Goal: Information Seeking & Learning: Learn about a topic

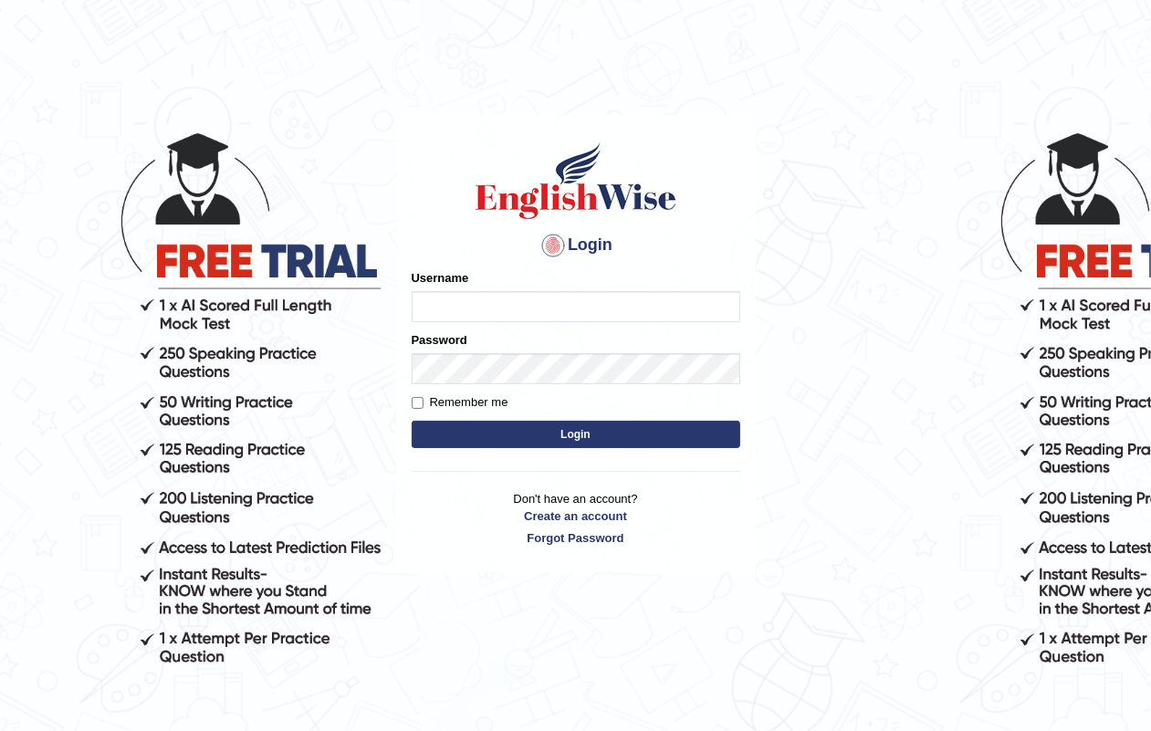
type input "RAJDEEPKAUR068"
click at [553, 425] on button "Login" at bounding box center [576, 434] width 329 height 27
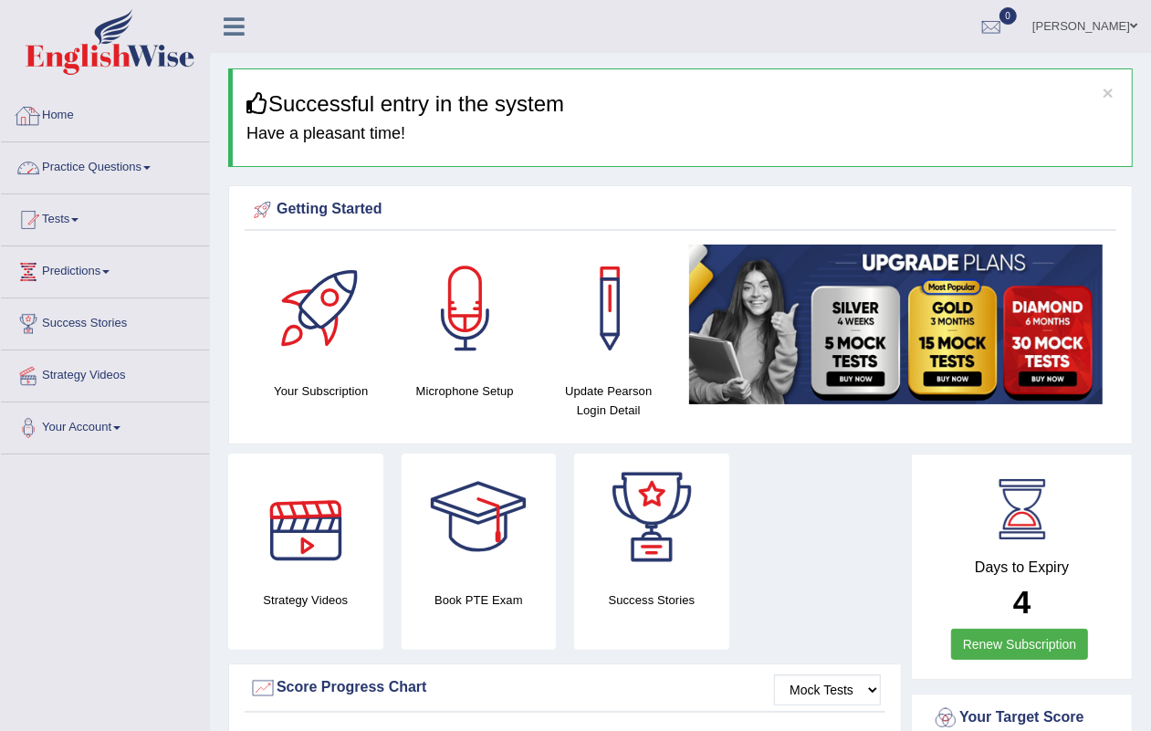
click at [96, 165] on link "Practice Questions" at bounding box center [105, 165] width 208 height 46
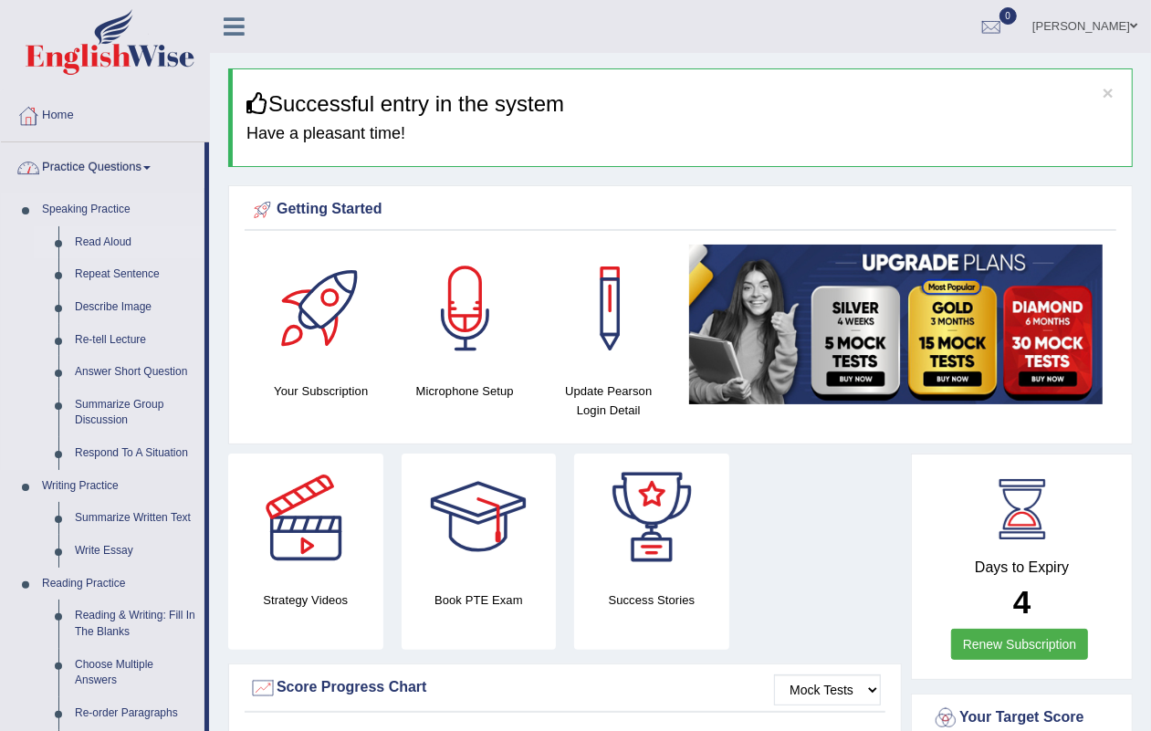
click at [106, 237] on link "Read Aloud" at bounding box center [136, 242] width 138 height 33
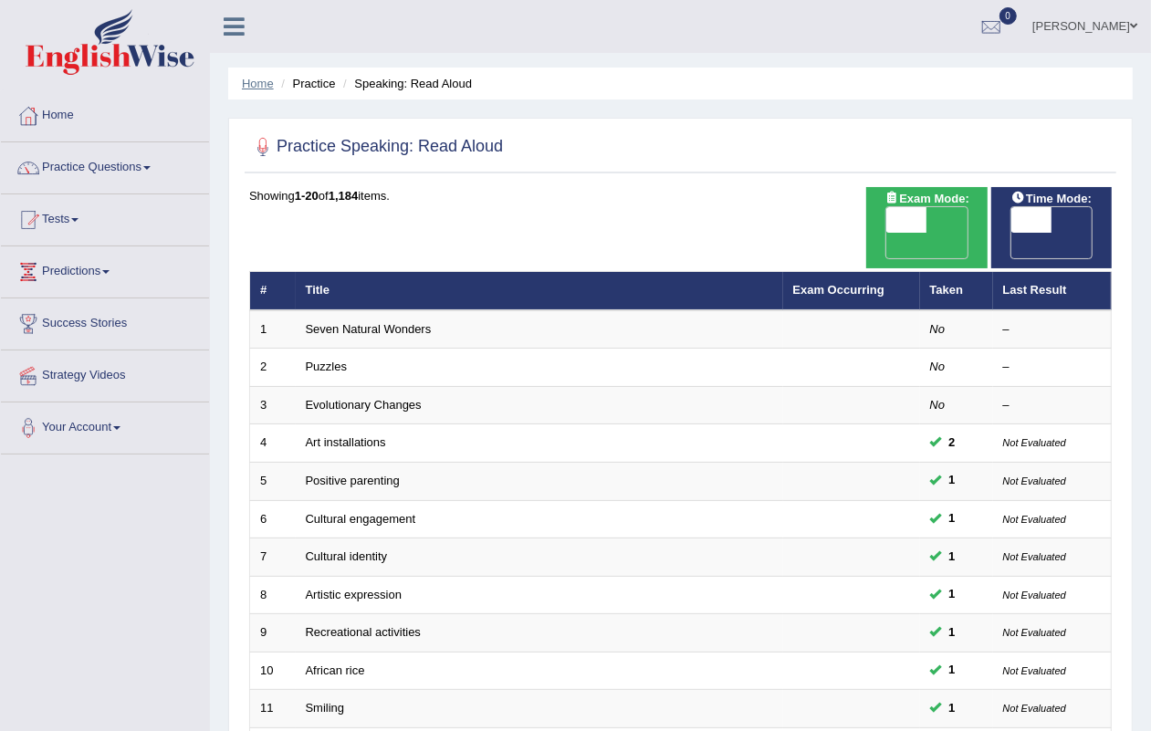
click at [258, 88] on link "Home" at bounding box center [258, 84] width 32 height 14
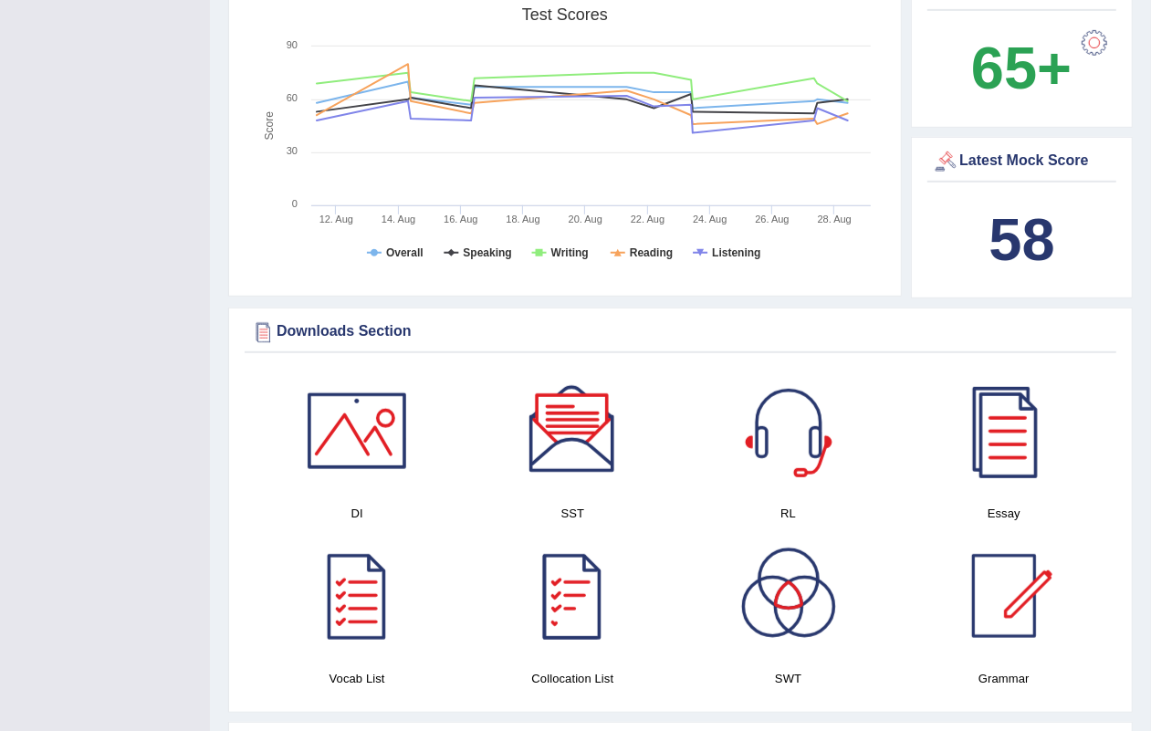
scroll to position [571, 0]
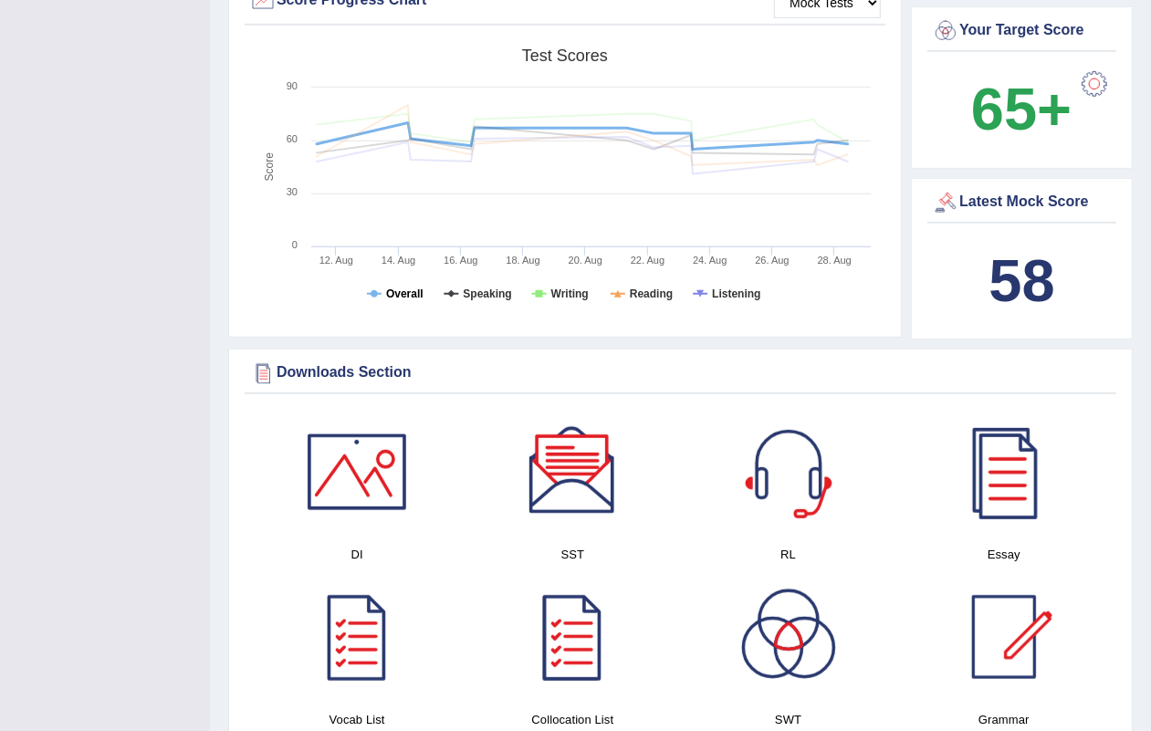
click at [402, 295] on tspan "Overall" at bounding box center [404, 294] width 37 height 13
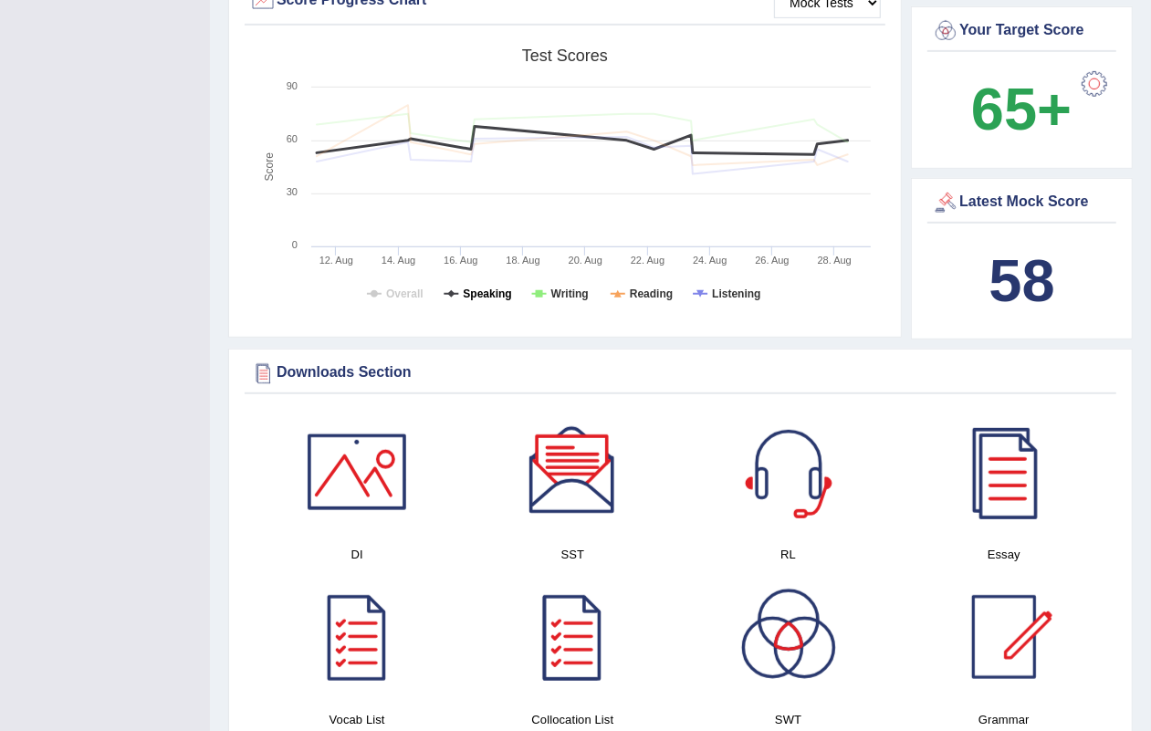
click at [508, 294] on tspan "Speaking" at bounding box center [487, 294] width 48 height 13
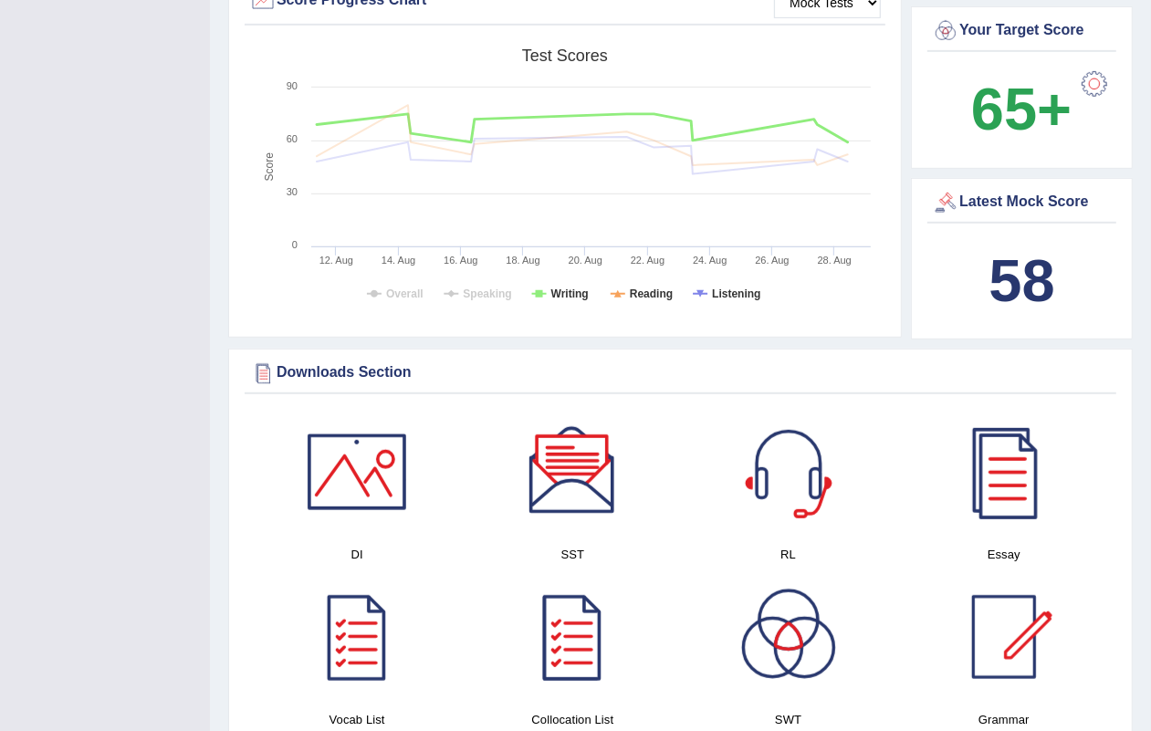
click at [546, 290] on rect at bounding box center [564, 180] width 631 height 283
click at [562, 290] on tspan "Writing" at bounding box center [570, 294] width 37 height 13
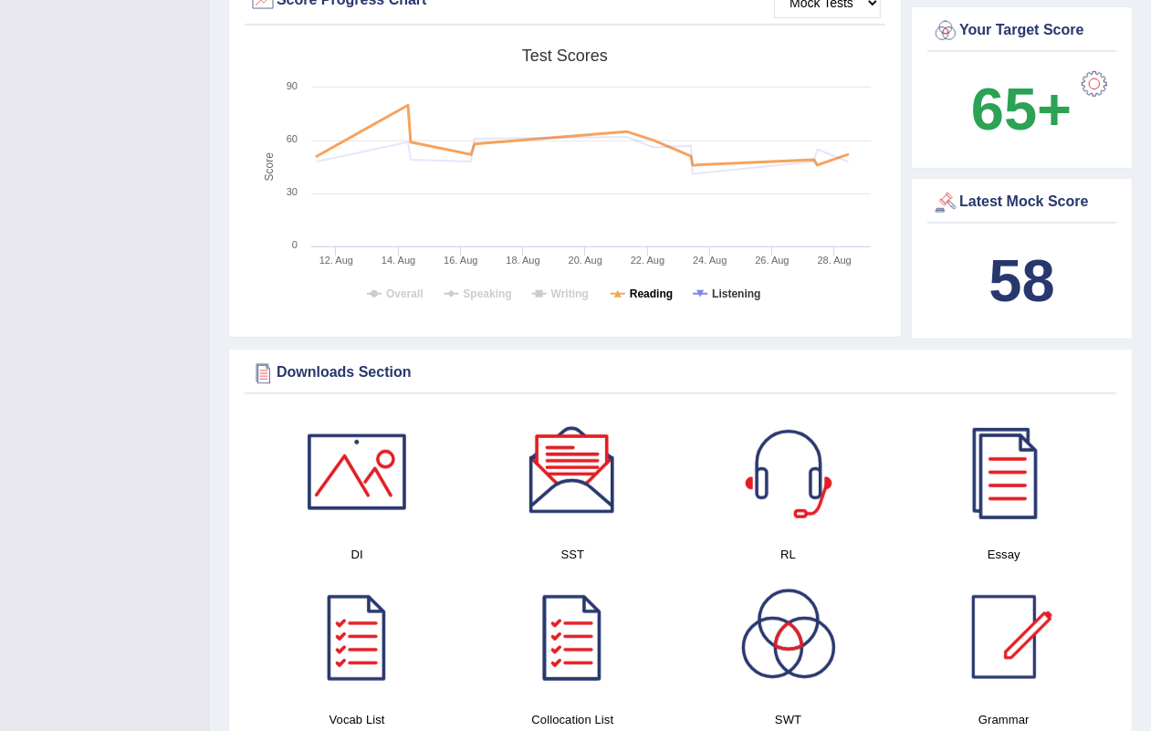
drag, startPoint x: 672, startPoint y: 286, endPoint x: 700, endPoint y: 293, distance: 29.2
click at [674, 286] on icon "Created with Highcharts 7.1.2 Score Test scores Overall Speaking Writing Readin…" at bounding box center [564, 180] width 631 height 283
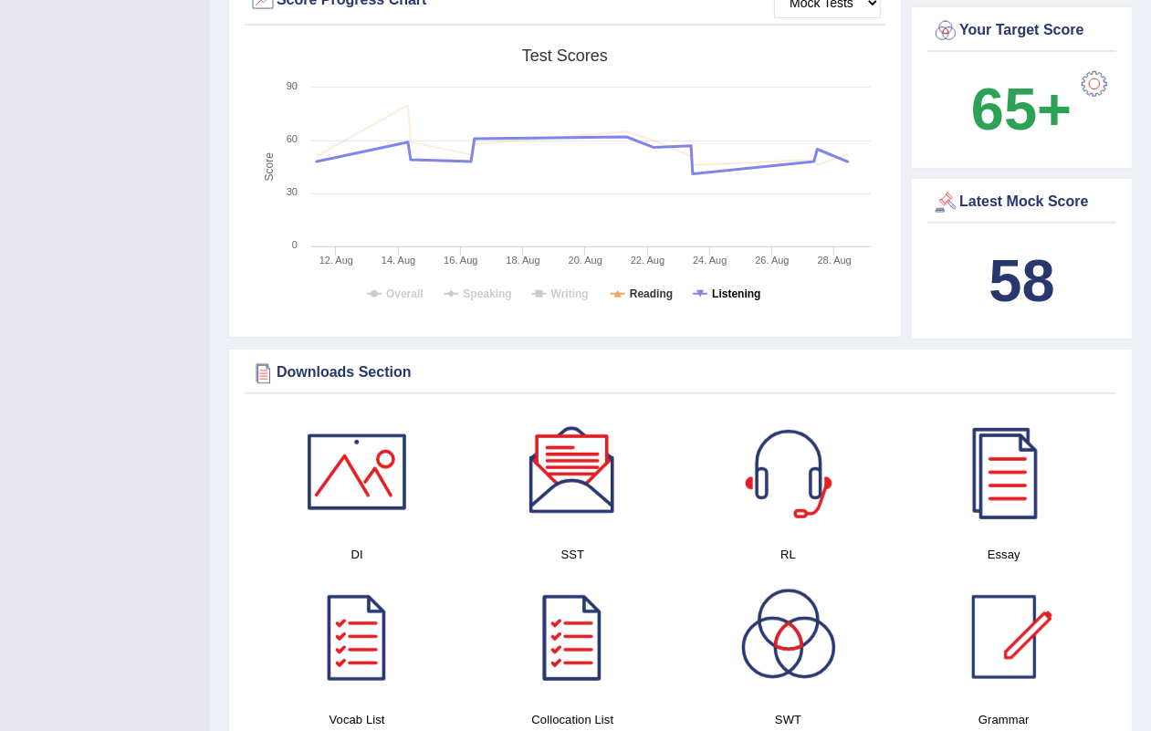
click at [728, 288] on tspan "Listening" at bounding box center [736, 294] width 48 height 13
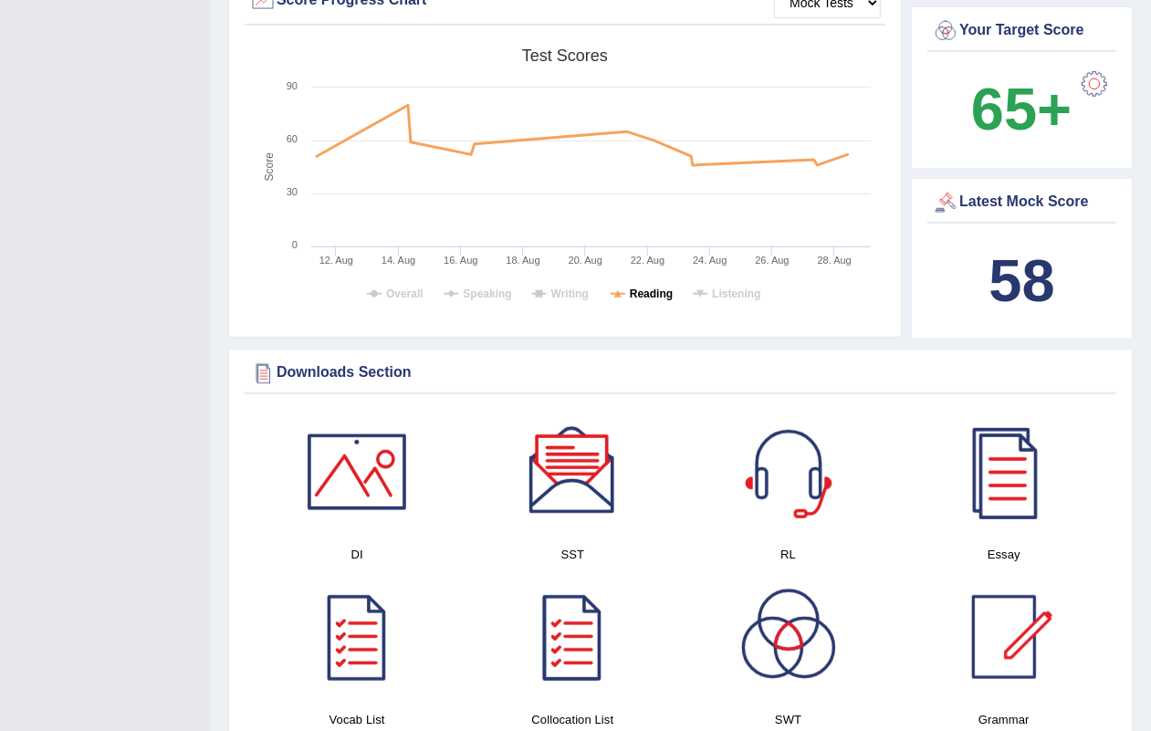
click at [669, 289] on tspan "Reading" at bounding box center [651, 294] width 43 height 13
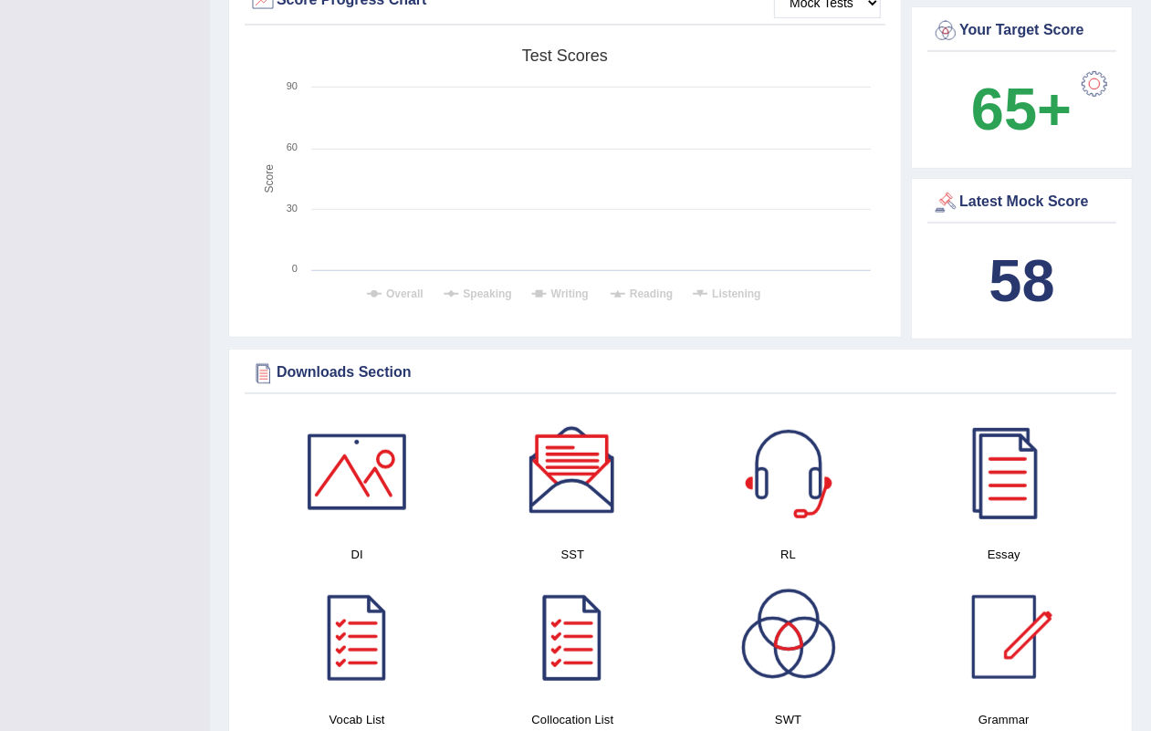
click at [384, 281] on rect at bounding box center [564, 180] width 631 height 283
click at [390, 288] on tspan "Overall" at bounding box center [404, 294] width 37 height 13
click at [499, 289] on tspan "Speaking" at bounding box center [487, 294] width 48 height 13
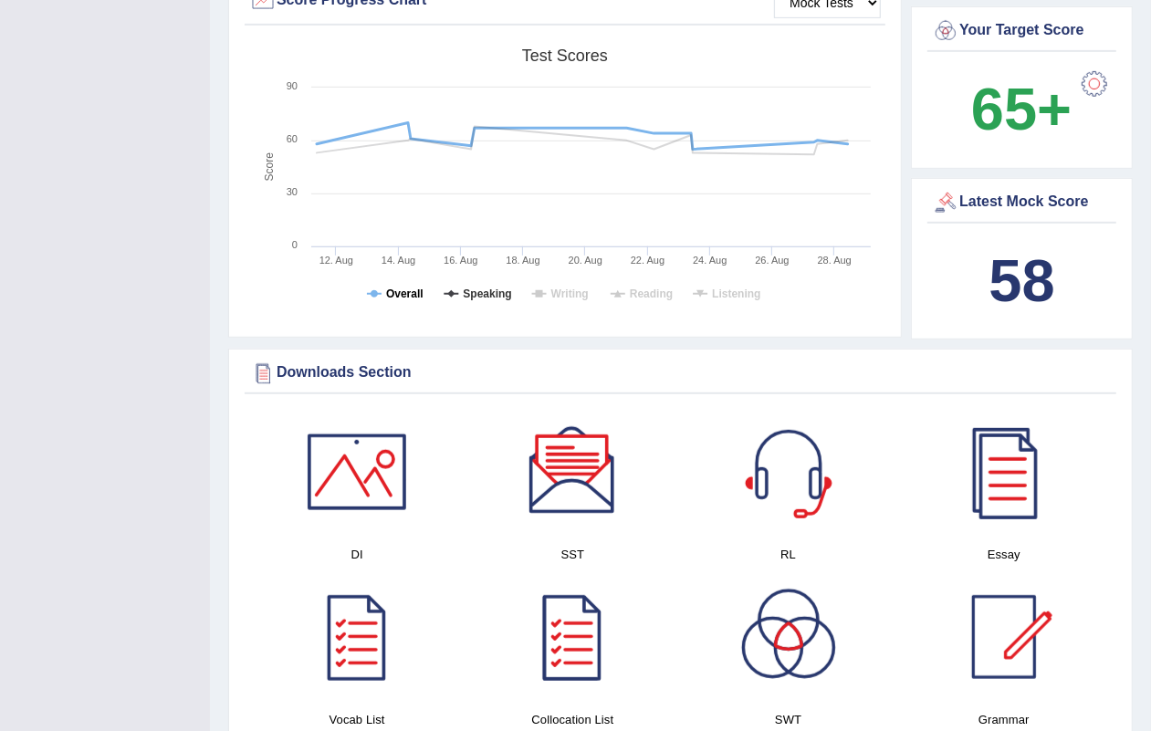
click at [386, 289] on tspan "Overall" at bounding box center [404, 294] width 37 height 13
click at [580, 294] on tspan "Writing" at bounding box center [570, 294] width 37 height 13
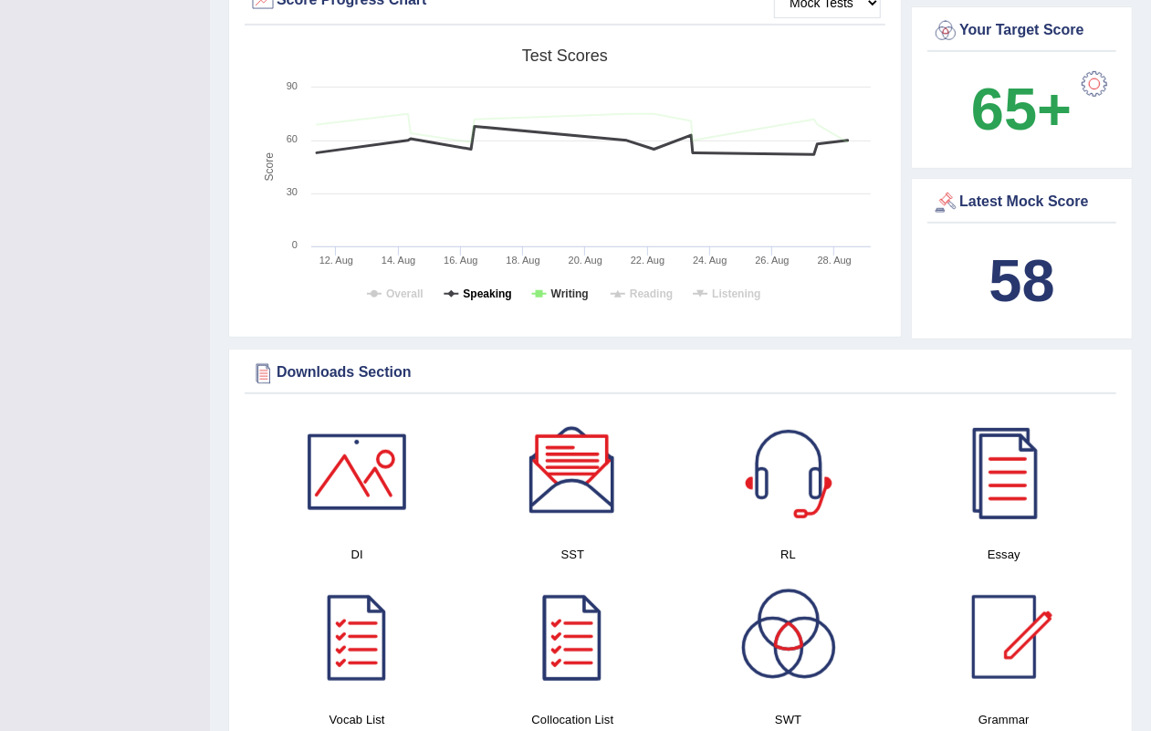
click at [475, 297] on tspan "Speaking" at bounding box center [487, 294] width 48 height 13
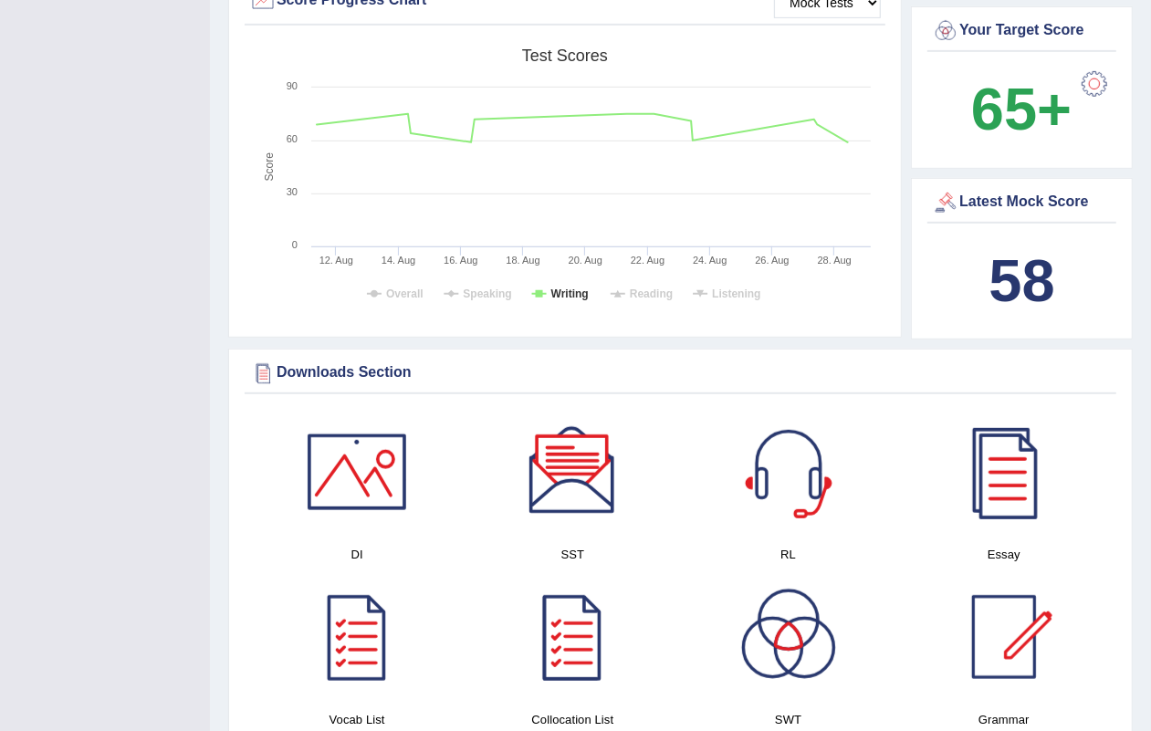
click at [636, 290] on tspan "Reading" at bounding box center [651, 294] width 43 height 13
click at [550, 297] on rect at bounding box center [564, 180] width 631 height 283
click at [577, 288] on tspan "Writing" at bounding box center [570, 294] width 37 height 13
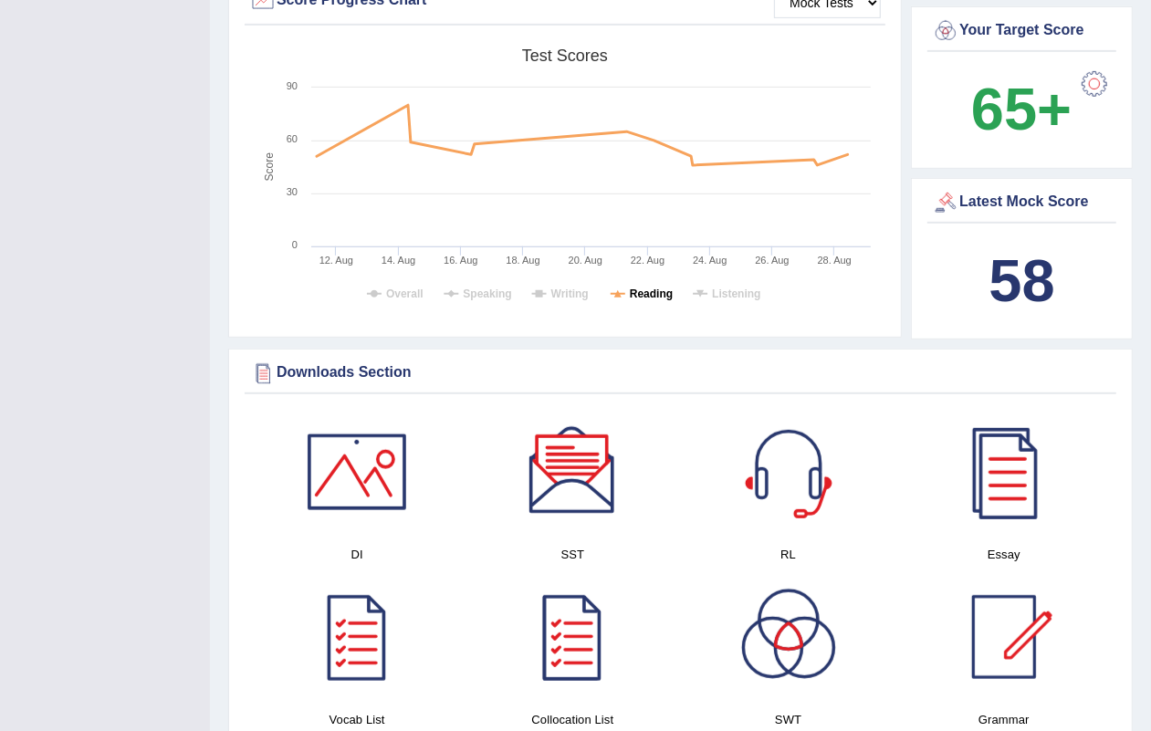
click at [658, 289] on tspan "Reading" at bounding box center [651, 294] width 43 height 13
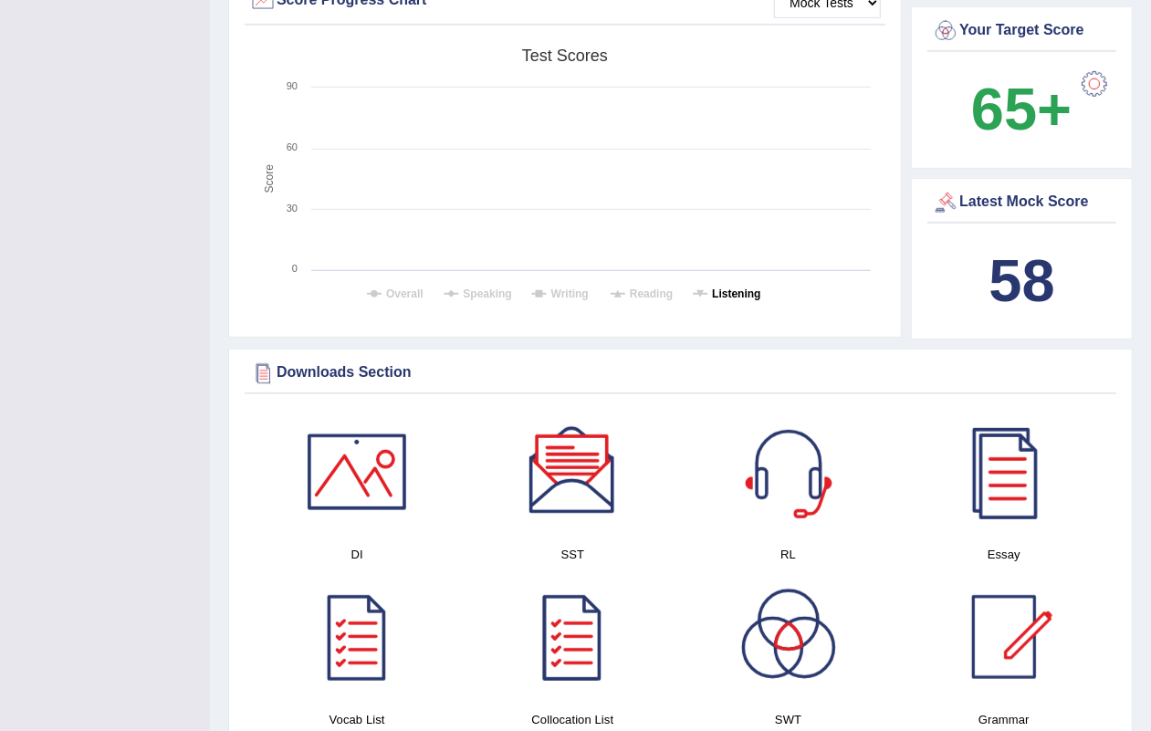
click at [744, 298] on tspan "Listening" at bounding box center [736, 294] width 48 height 13
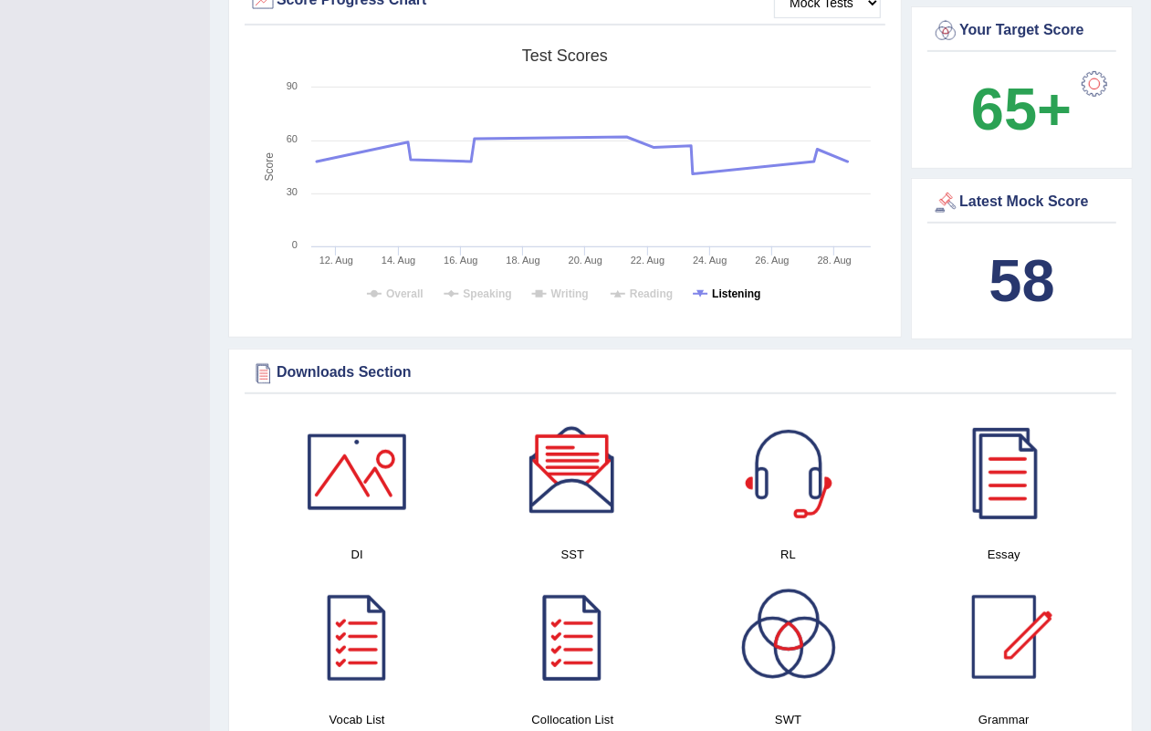
click at [738, 288] on tspan "Listening" at bounding box center [736, 294] width 48 height 13
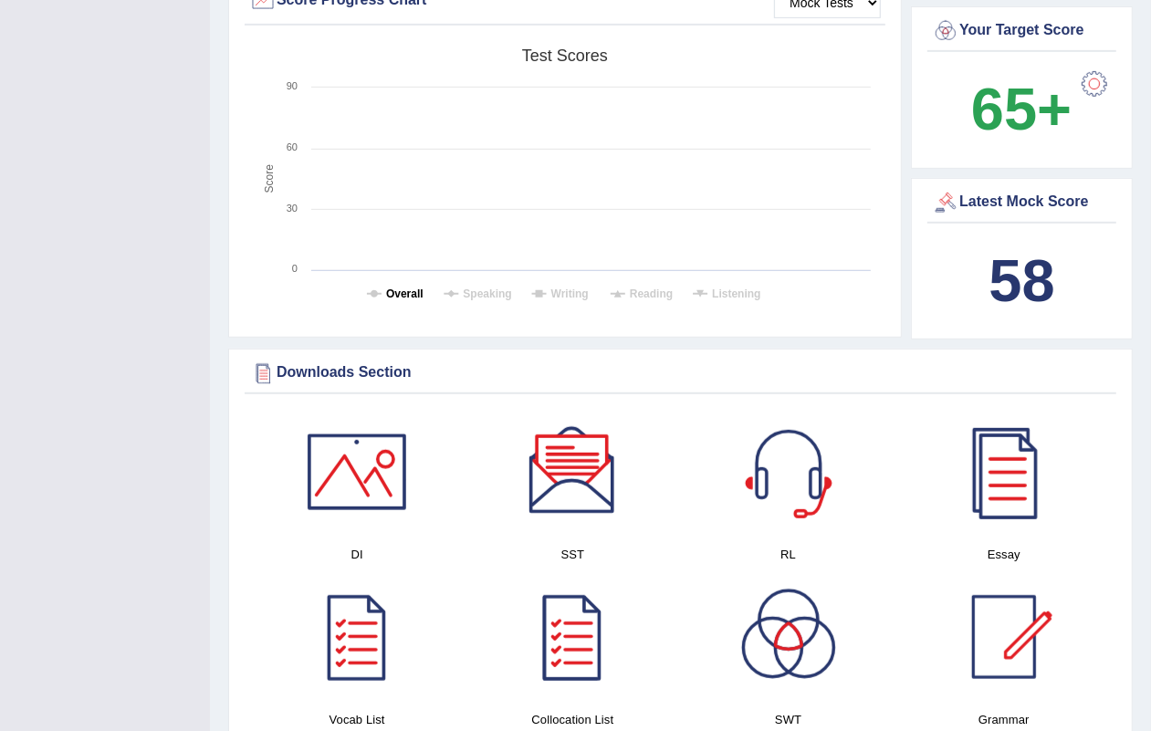
click at [409, 300] on tspan "Overall" at bounding box center [404, 294] width 37 height 13
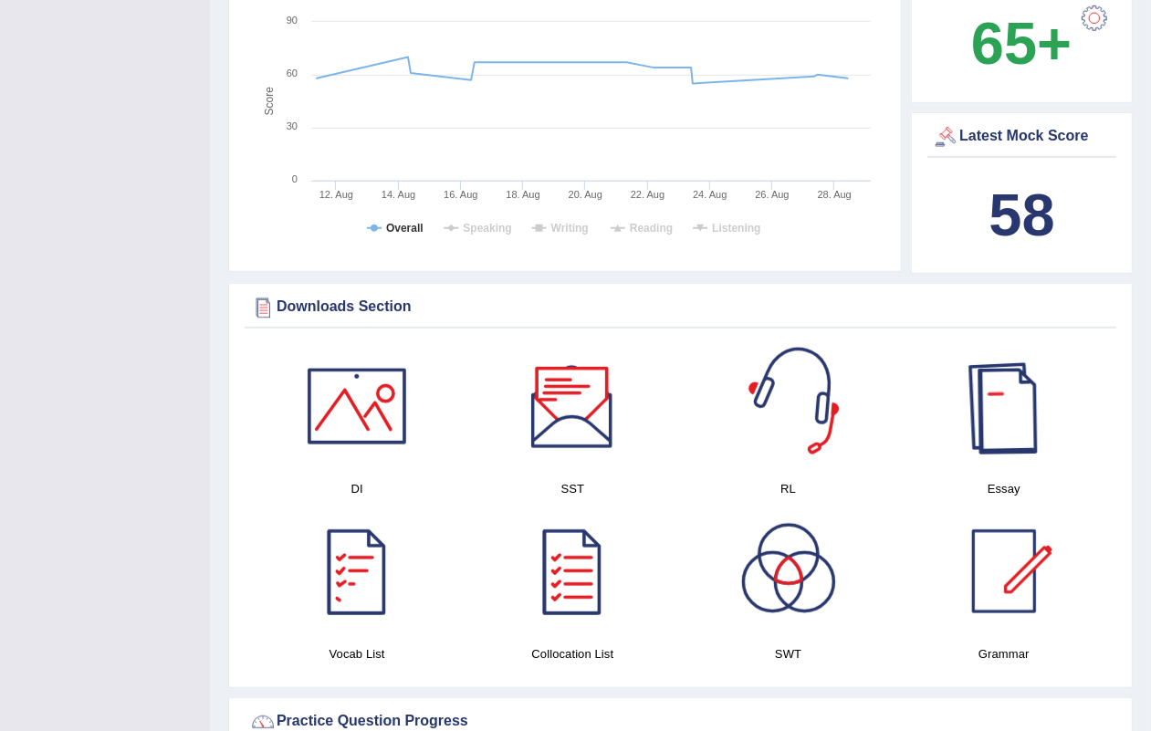
scroll to position [913, 0]
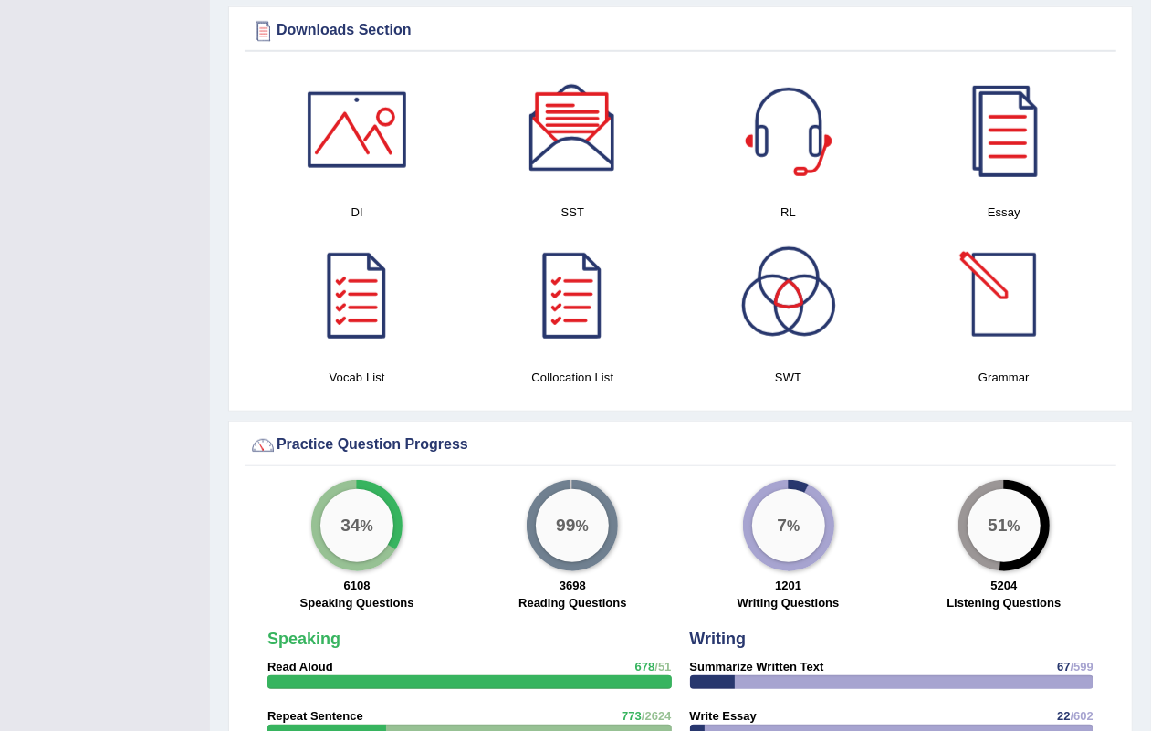
click at [992, 326] on div at bounding box center [1005, 295] width 128 height 128
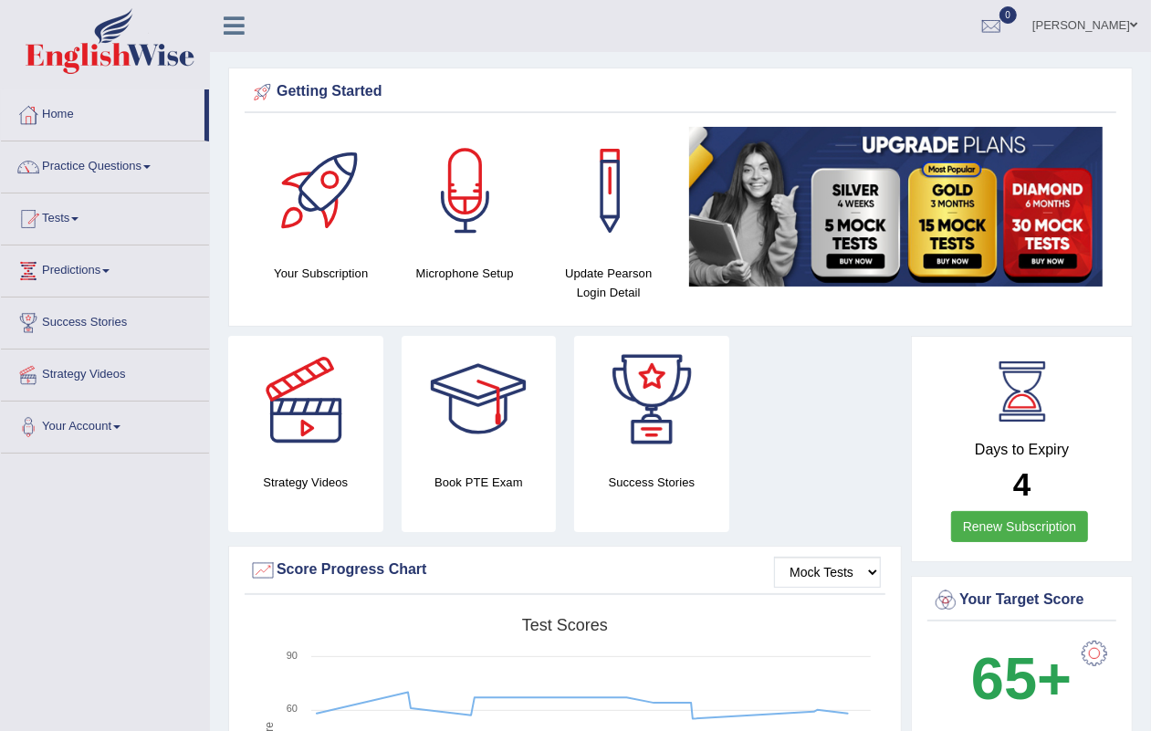
scroll to position [0, 0]
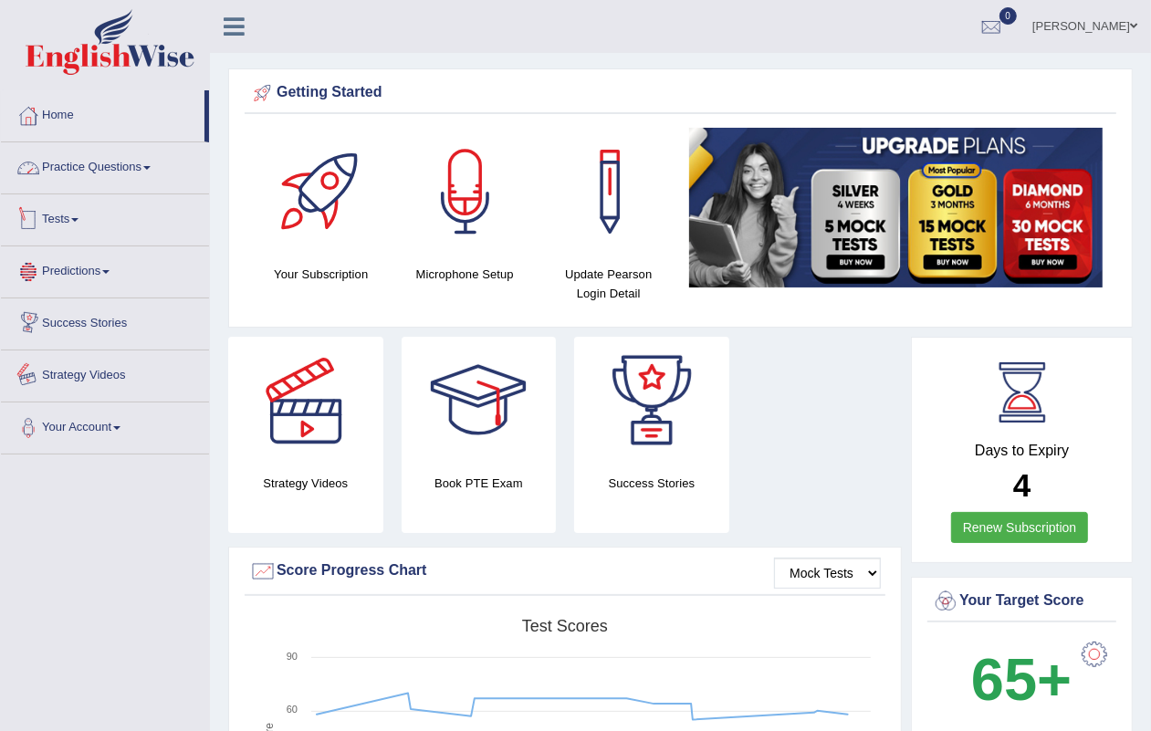
click at [85, 144] on link "Practice Questions" at bounding box center [105, 165] width 208 height 46
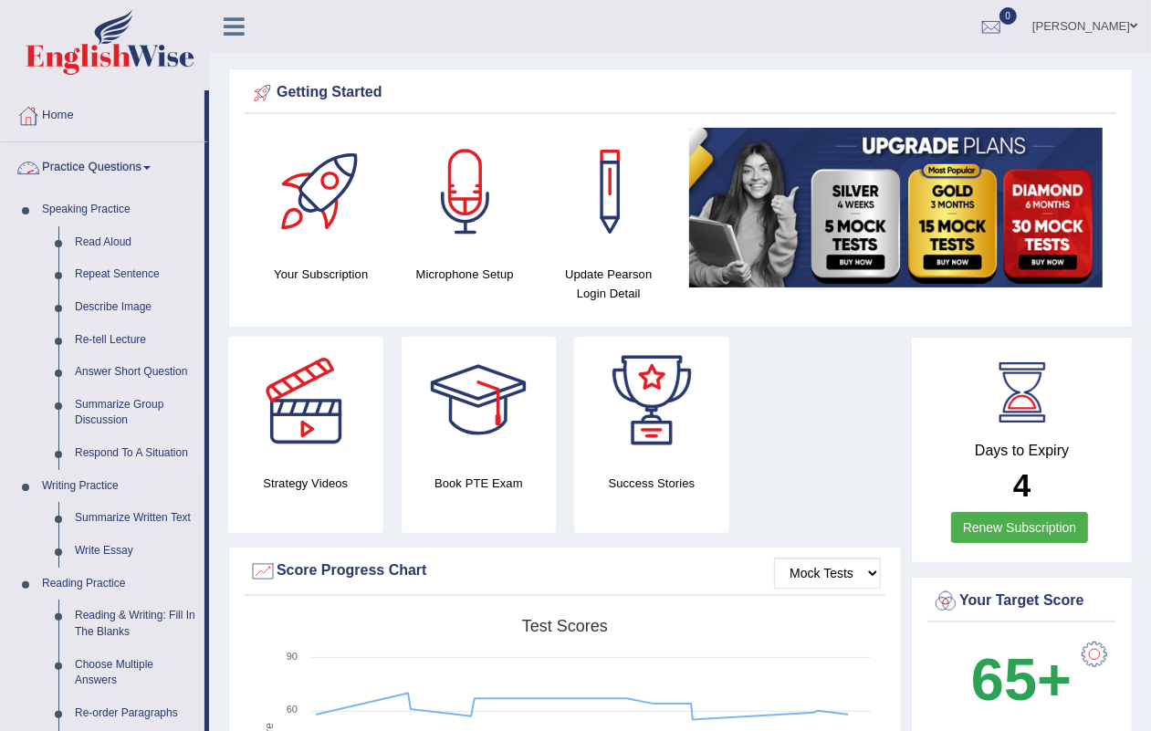
click at [87, 221] on link "Speaking Practice" at bounding box center [119, 210] width 171 height 33
click at [107, 247] on link "Read Aloud" at bounding box center [136, 242] width 138 height 33
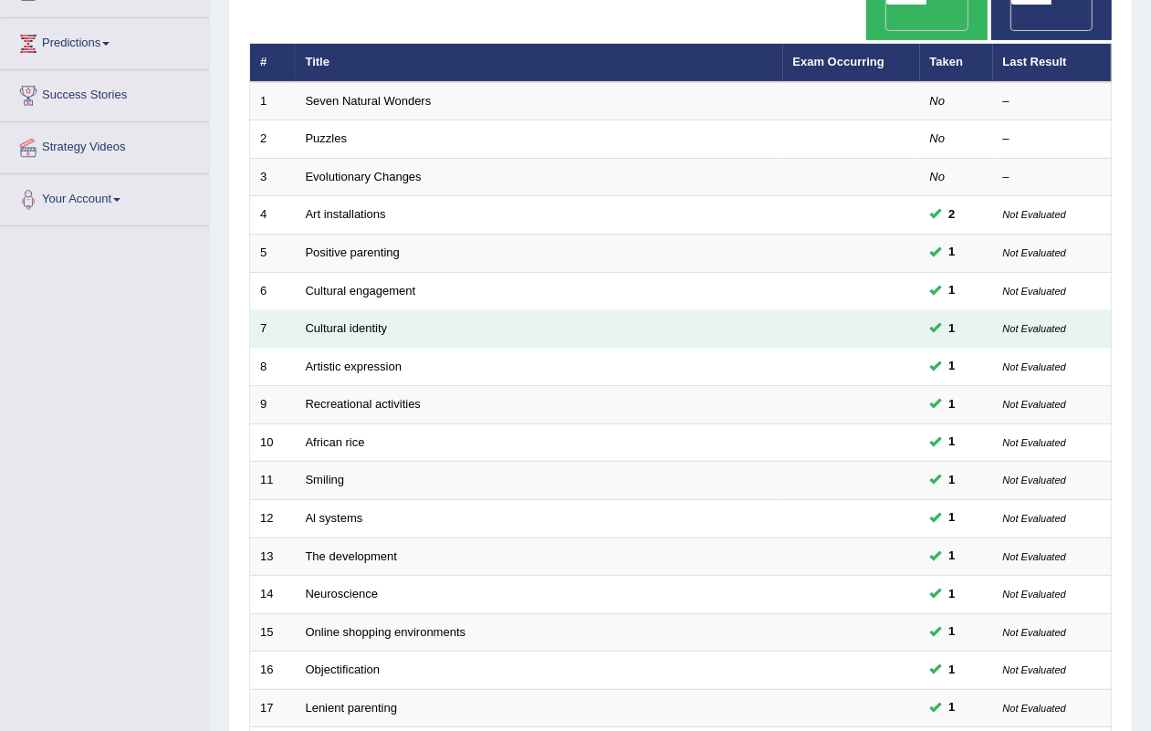
scroll to position [482, 0]
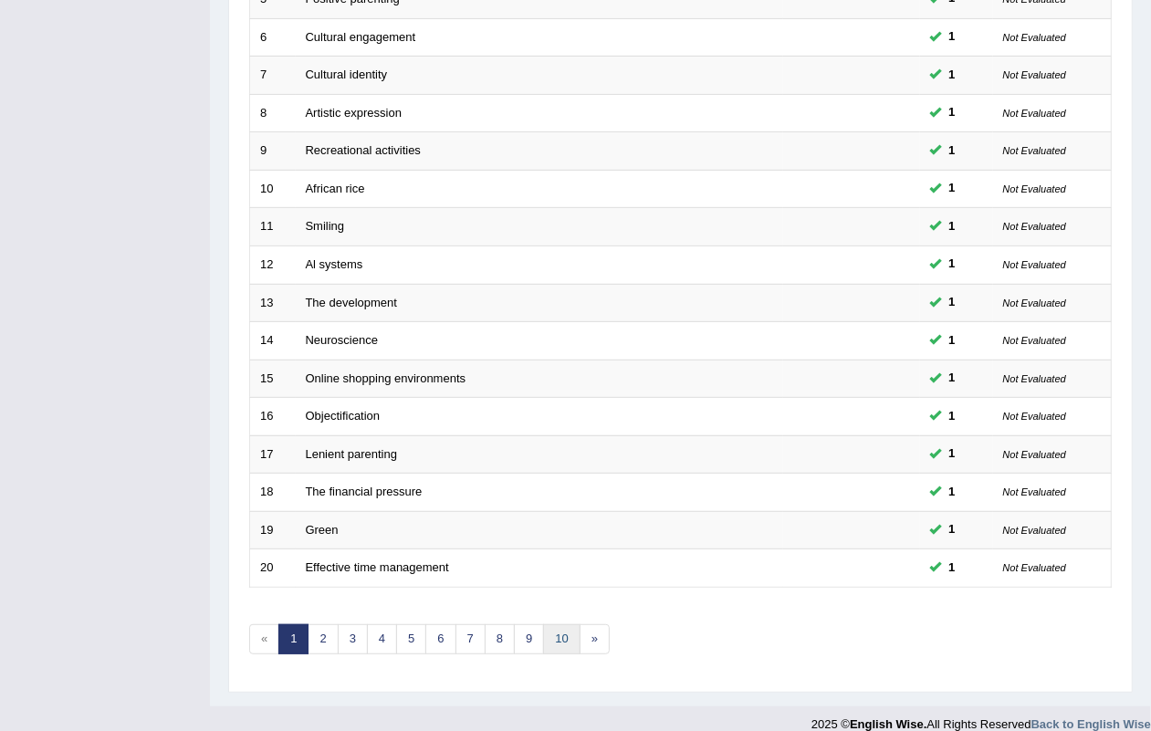
click at [563, 625] on link "10" at bounding box center [561, 640] width 37 height 30
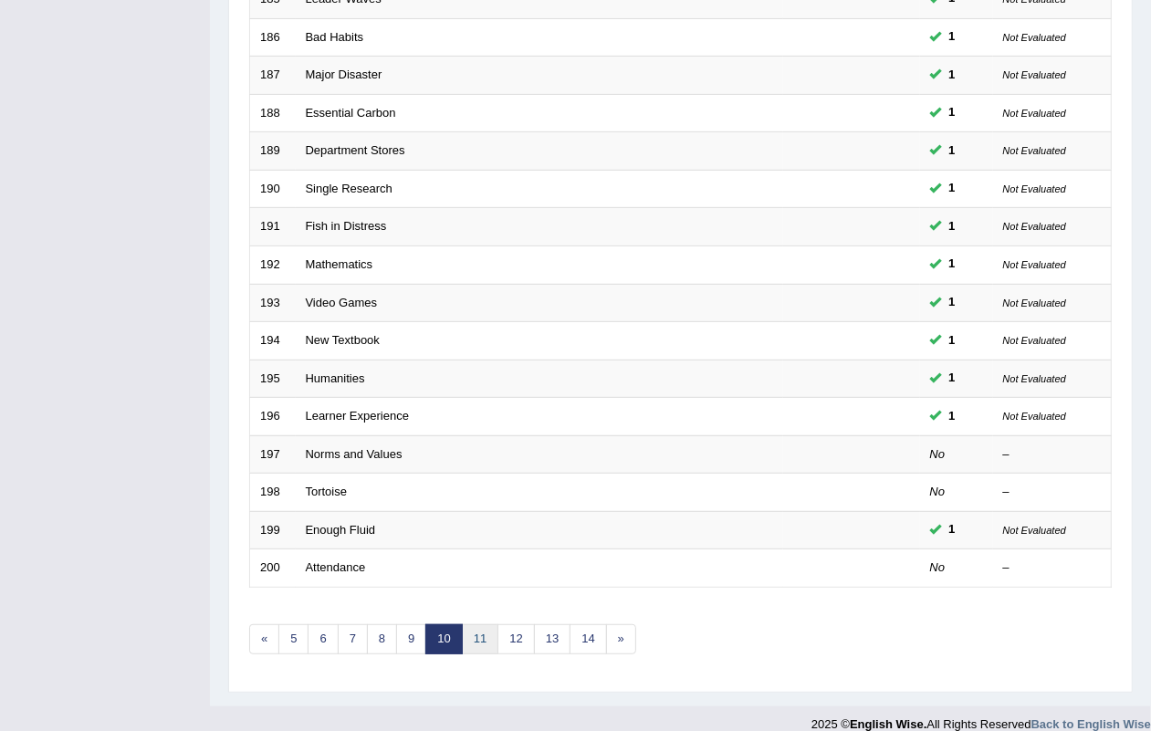
click at [482, 625] on link "11" at bounding box center [480, 640] width 37 height 30
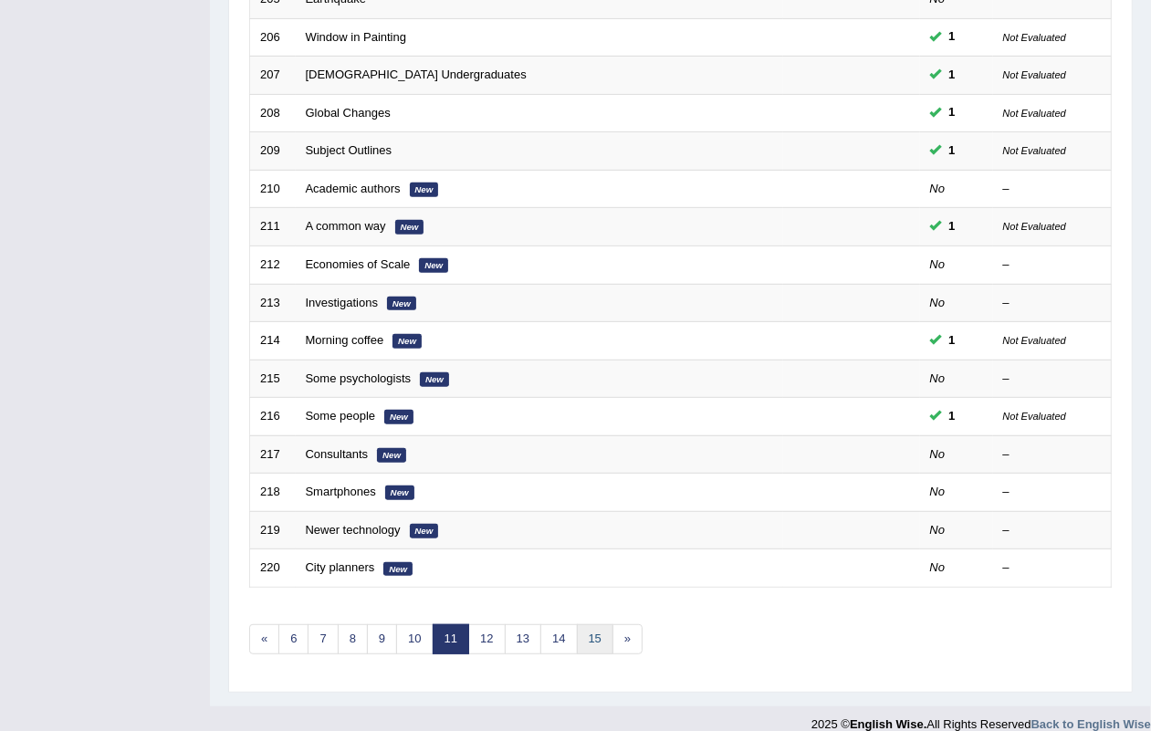
click at [589, 625] on link "15" at bounding box center [595, 640] width 37 height 30
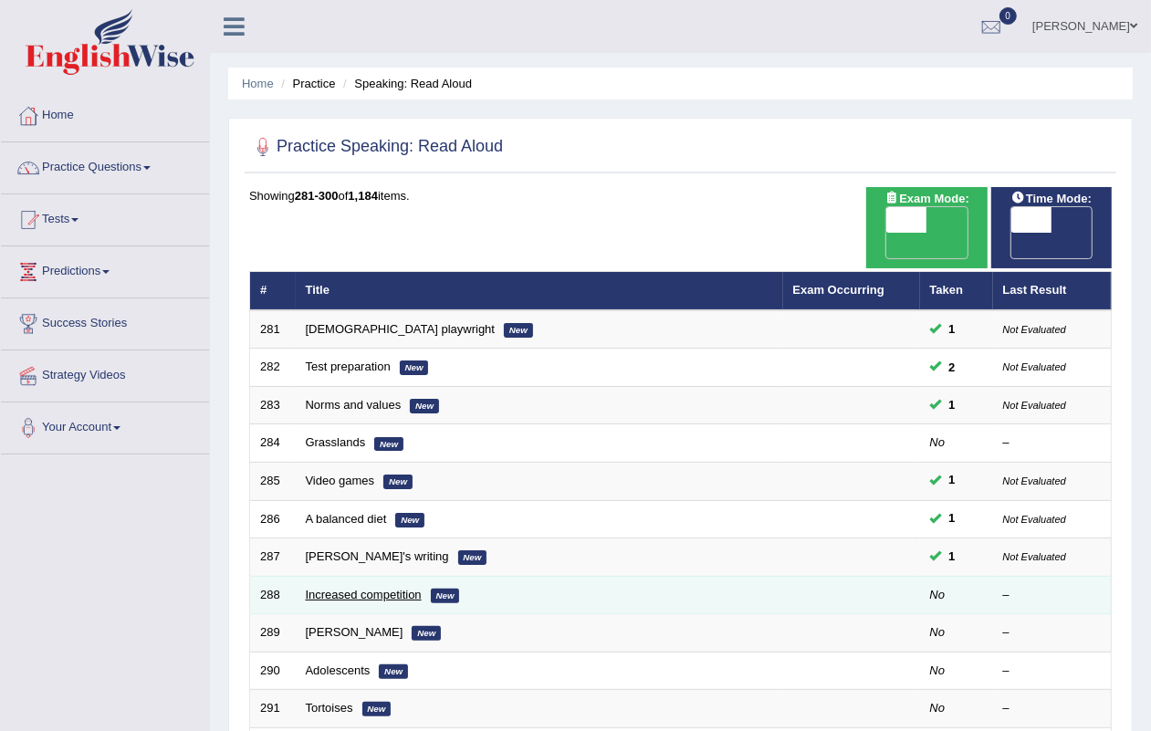
click at [375, 588] on link "Increased competition" at bounding box center [364, 595] width 116 height 14
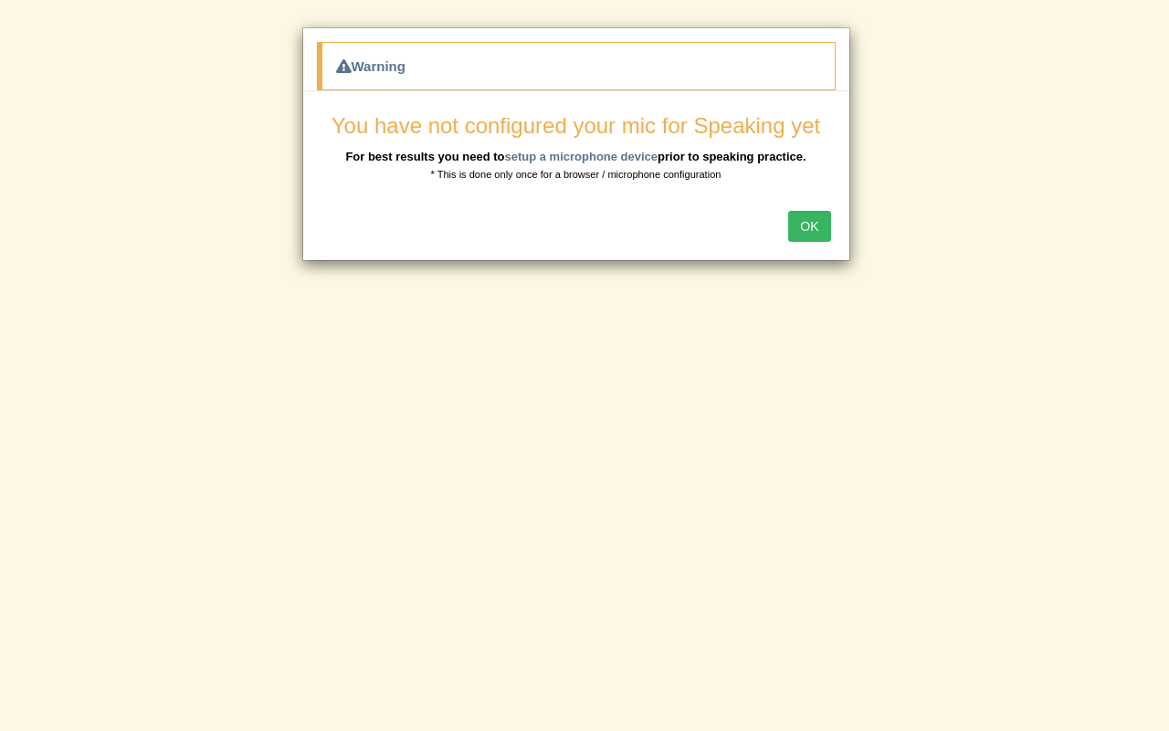
click at [796, 217] on button "OK" at bounding box center [809, 226] width 42 height 31
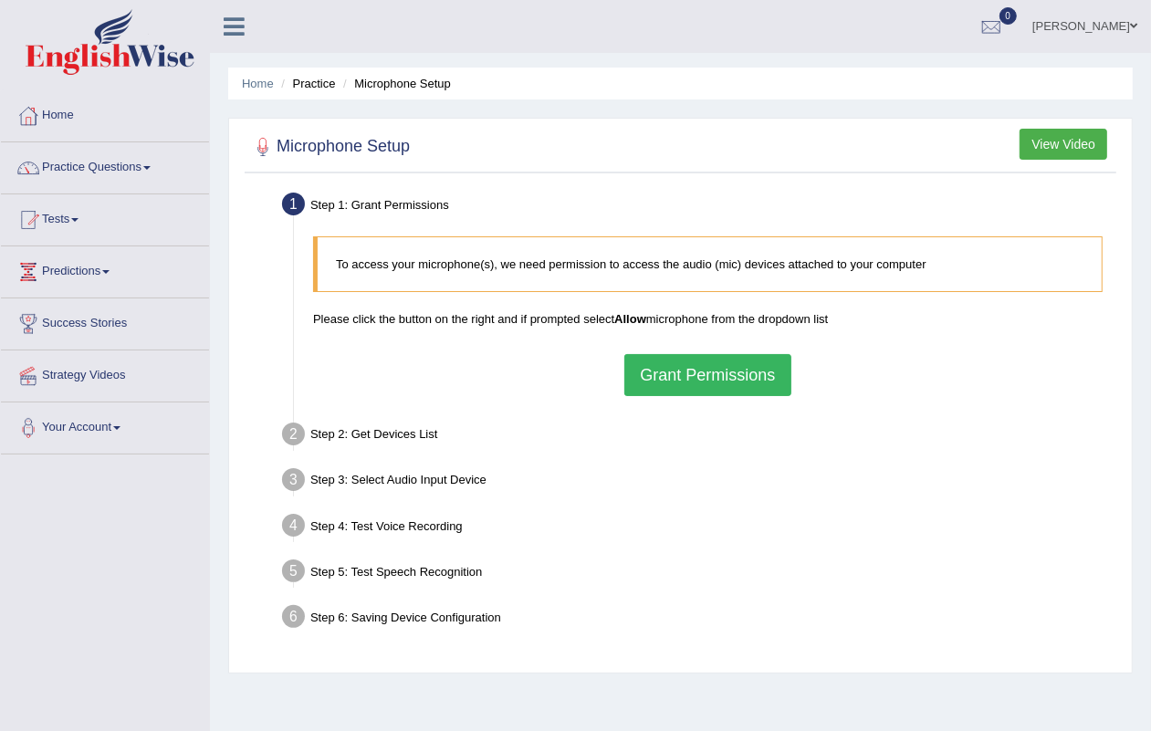
click at [731, 367] on button "Grant Permissions" at bounding box center [708, 375] width 166 height 42
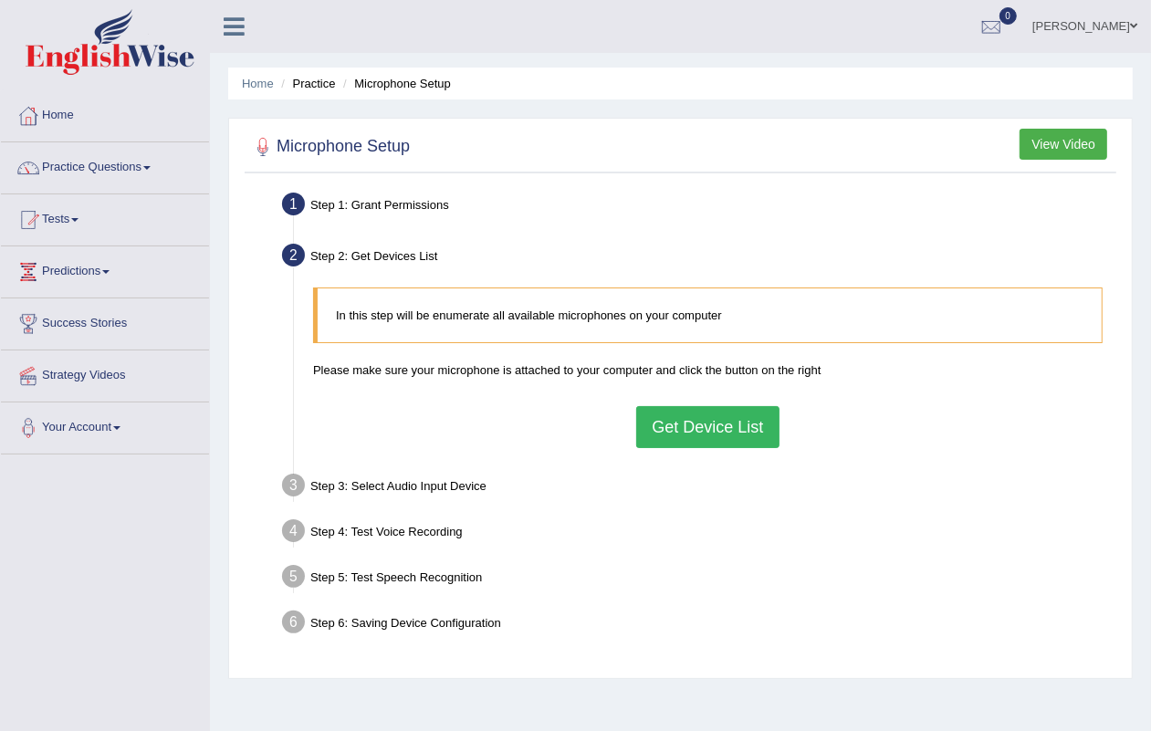
click at [695, 425] on button "Get Device List" at bounding box center [707, 427] width 142 height 42
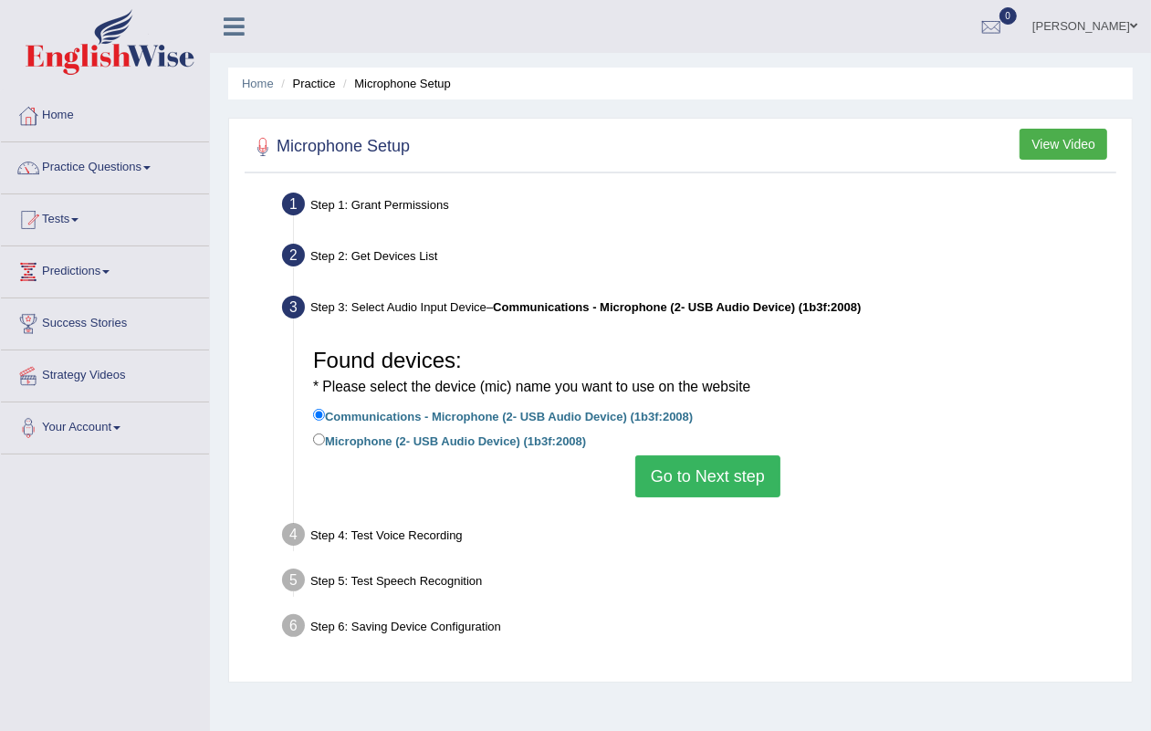
click at [722, 468] on button "Go to Next step" at bounding box center [708, 477] width 145 height 42
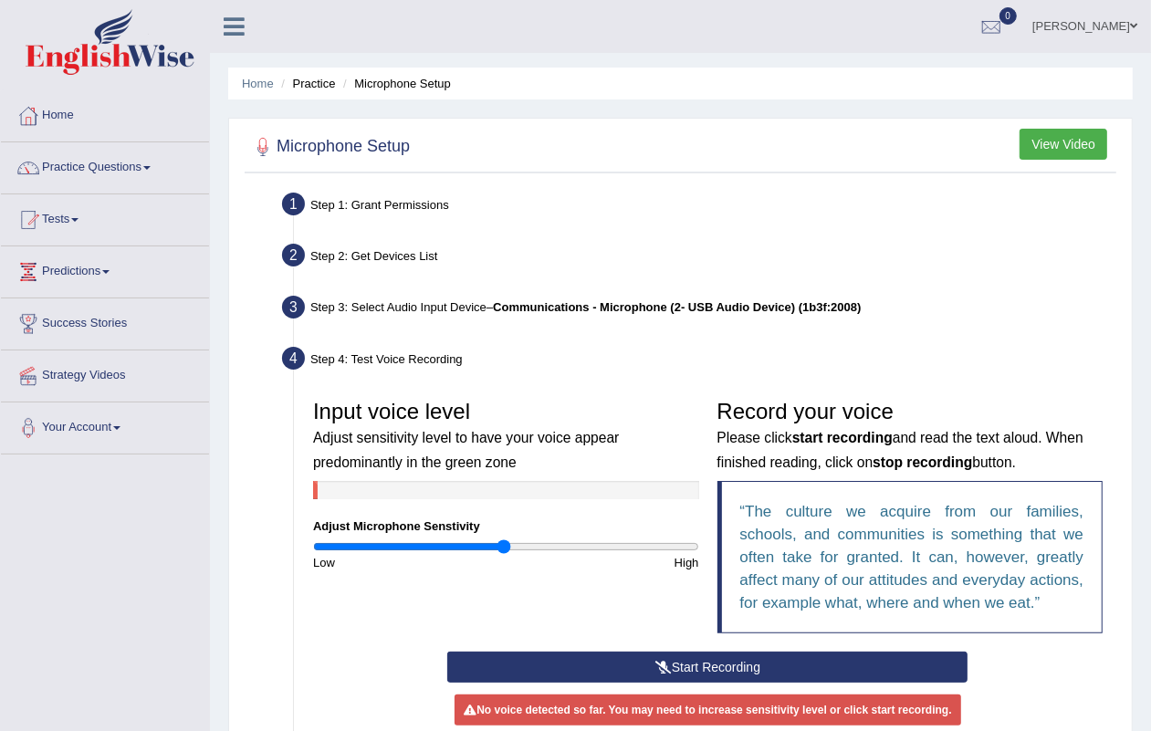
click at [708, 669] on button "Start Recording" at bounding box center [707, 667] width 520 height 31
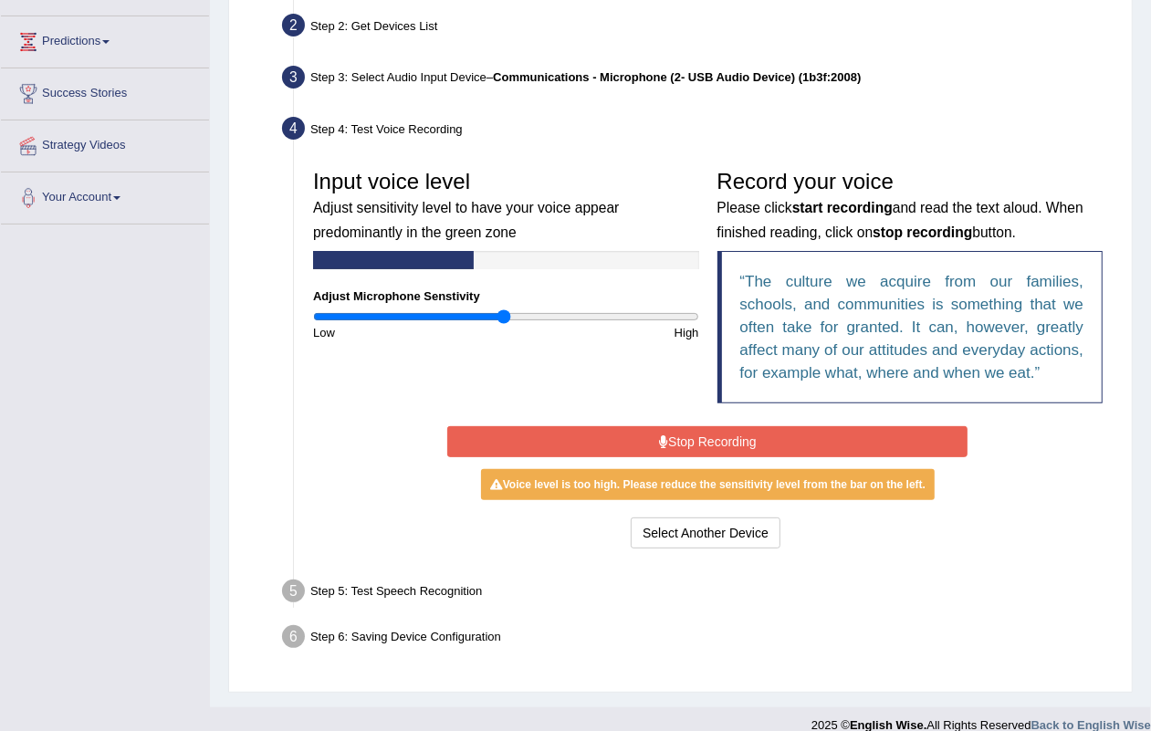
scroll to position [252, 0]
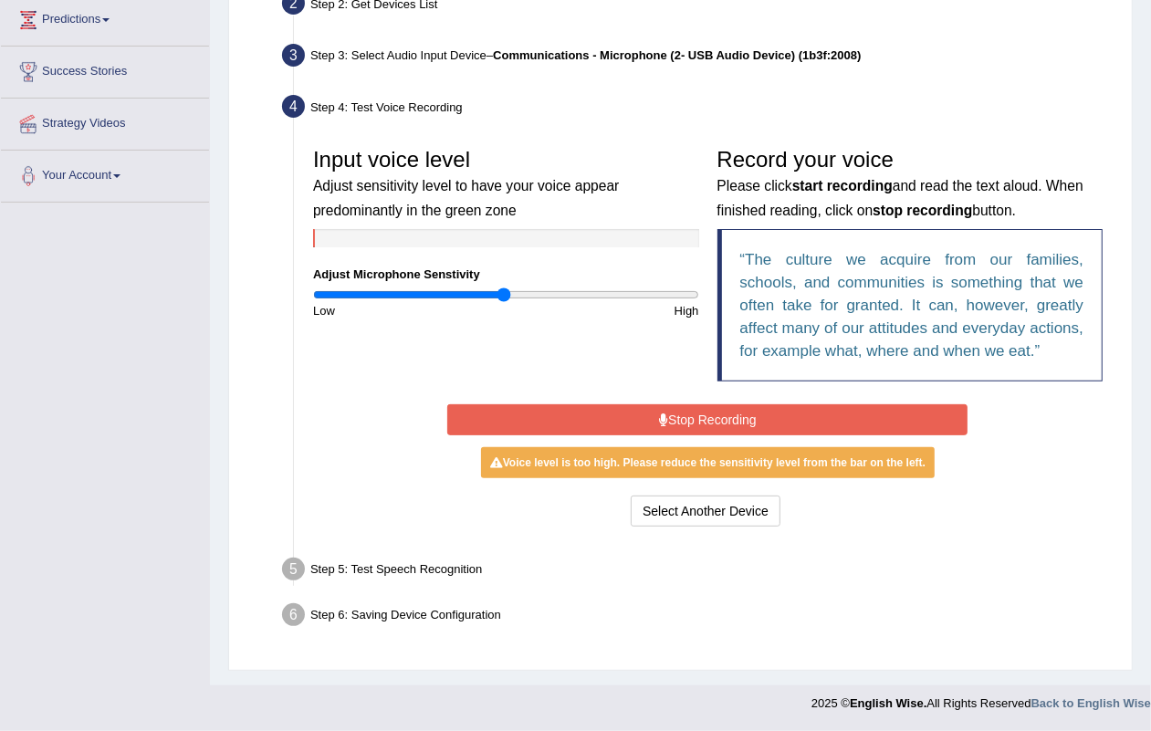
click at [704, 415] on button "Stop Recording" at bounding box center [707, 420] width 520 height 31
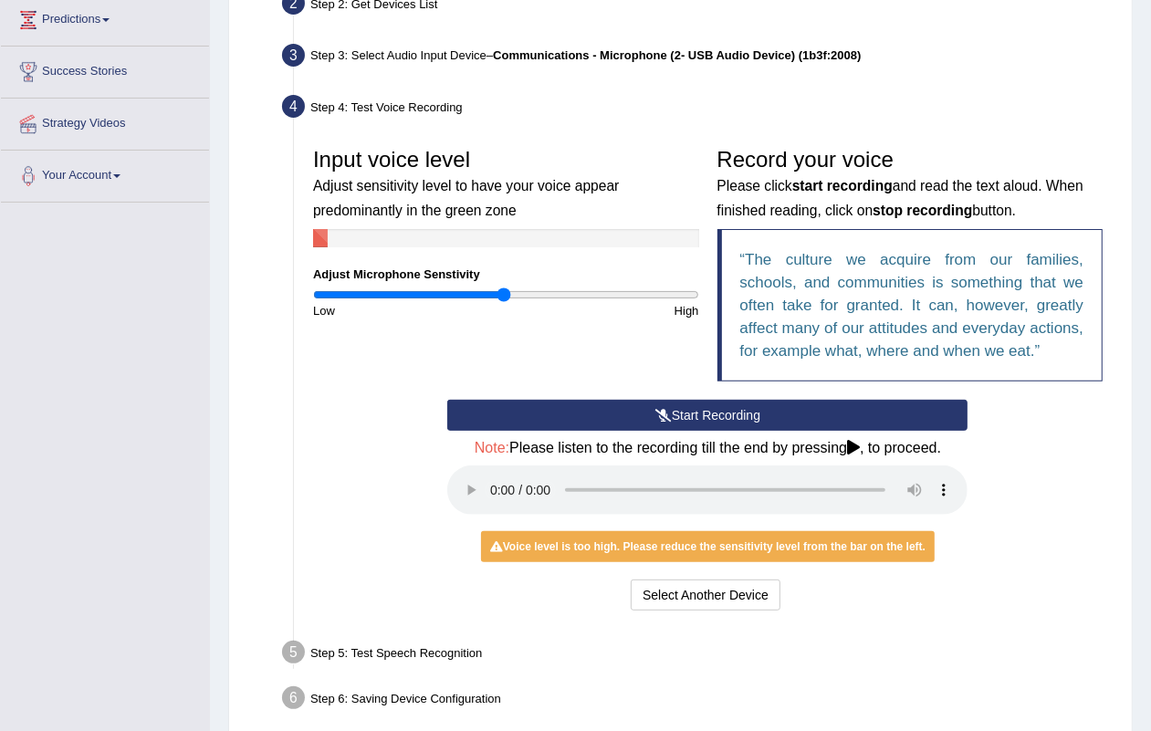
click at [710, 415] on button "Start Recording" at bounding box center [707, 415] width 520 height 31
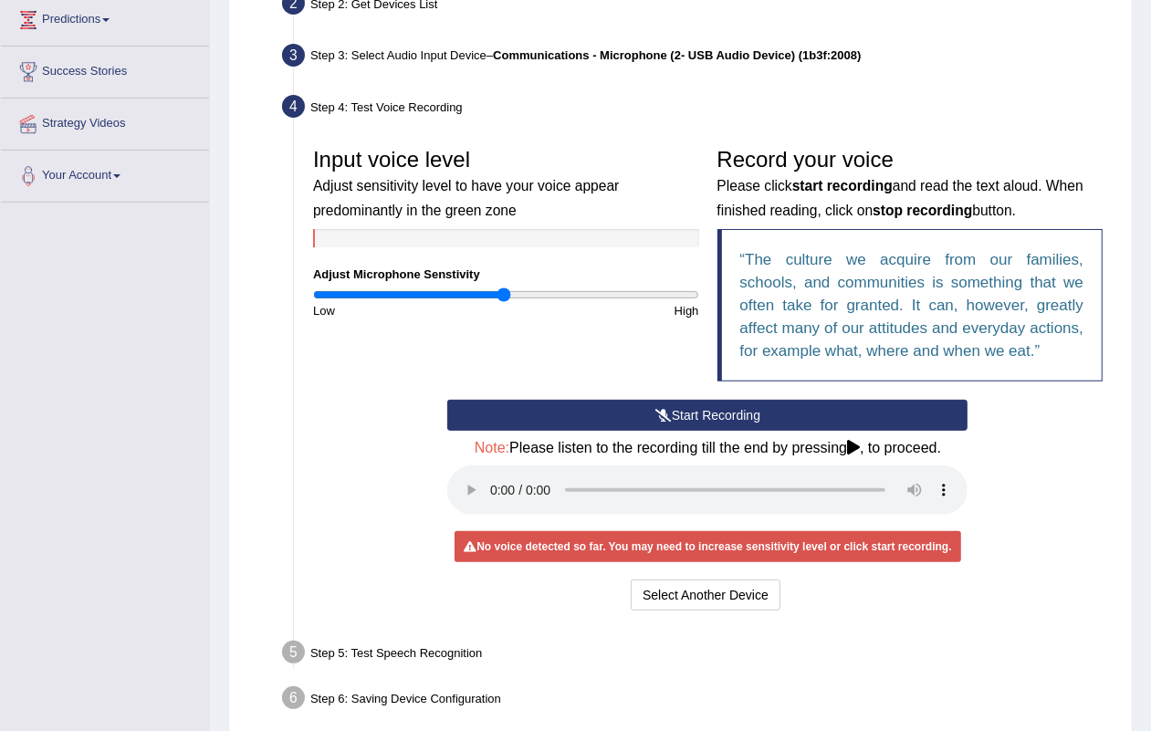
click at [761, 409] on button "Start Recording" at bounding box center [707, 415] width 520 height 31
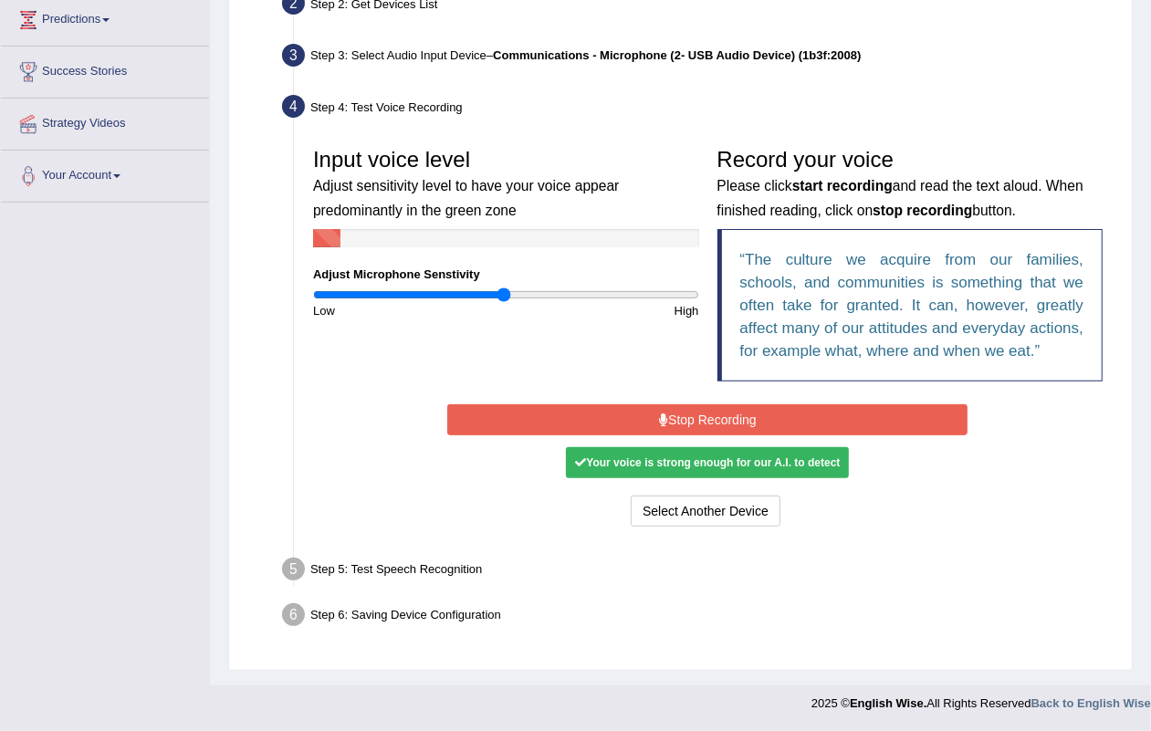
click at [760, 405] on button "Stop Recording" at bounding box center [707, 420] width 520 height 31
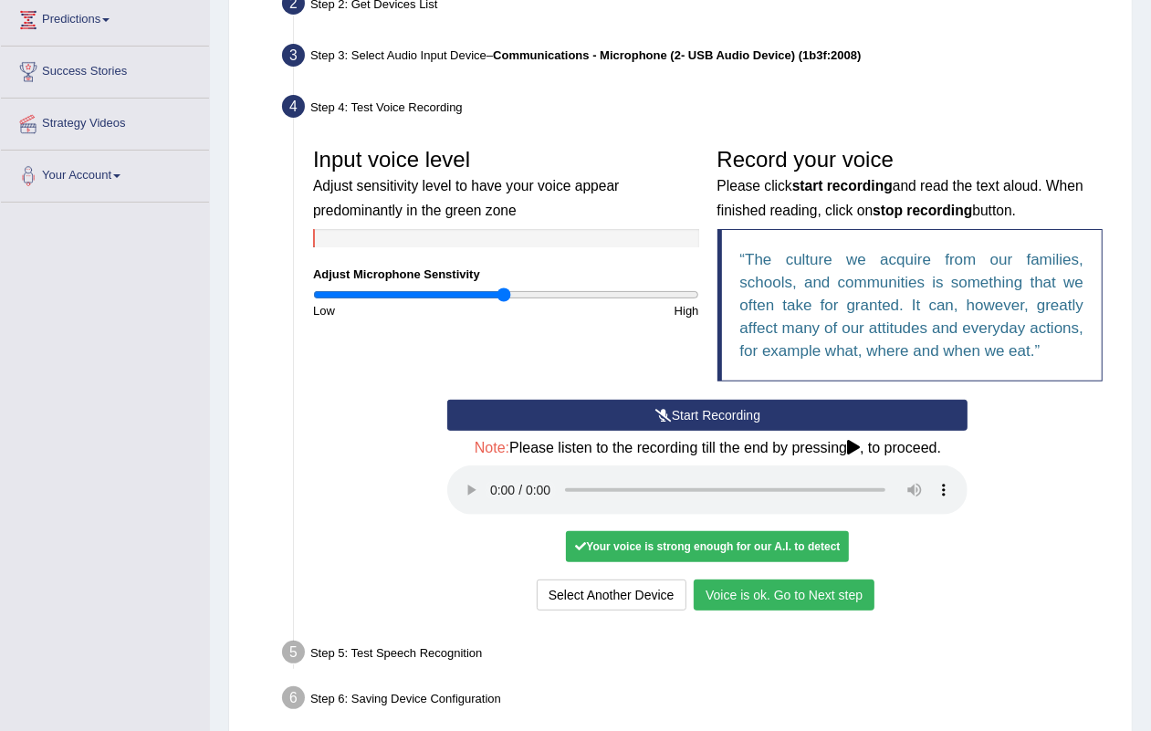
click at [768, 571] on div "Start Recording Stop Recording Note: Please listen to the recording till the en…" at bounding box center [707, 508] width 539 height 216
click at [765, 604] on button "Voice is ok. Go to Next step" at bounding box center [784, 595] width 181 height 31
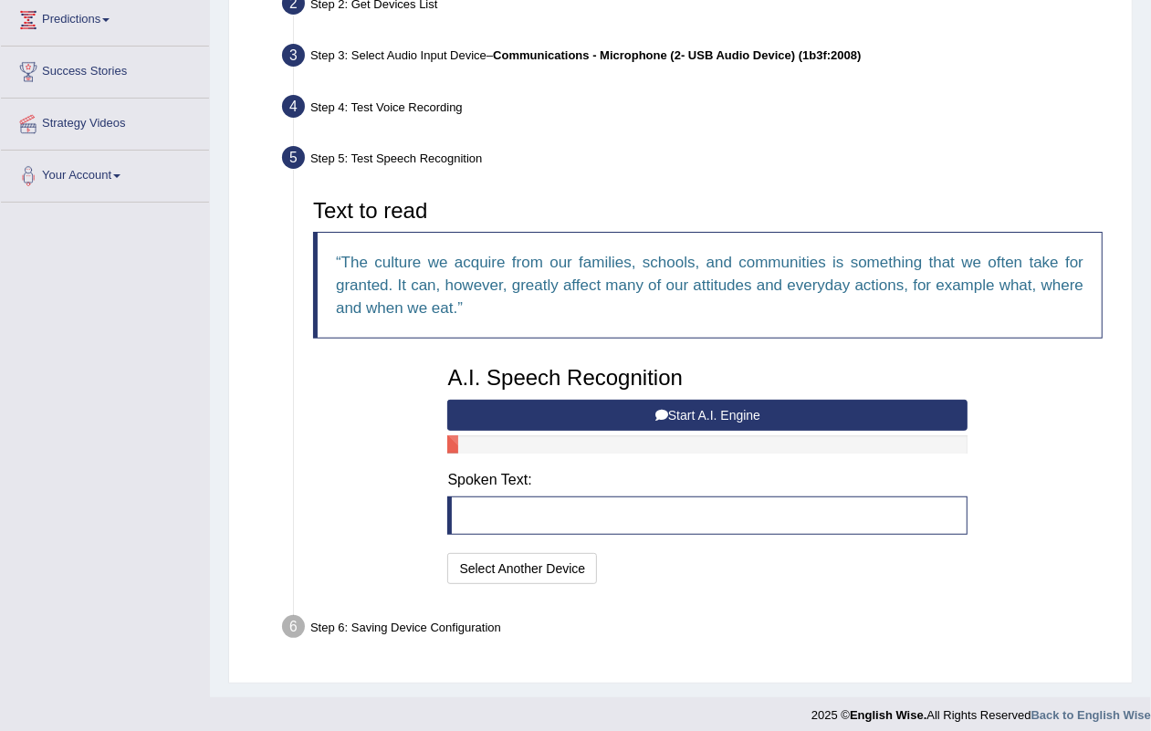
click at [715, 417] on button "Start A.I. Engine" at bounding box center [707, 415] width 520 height 31
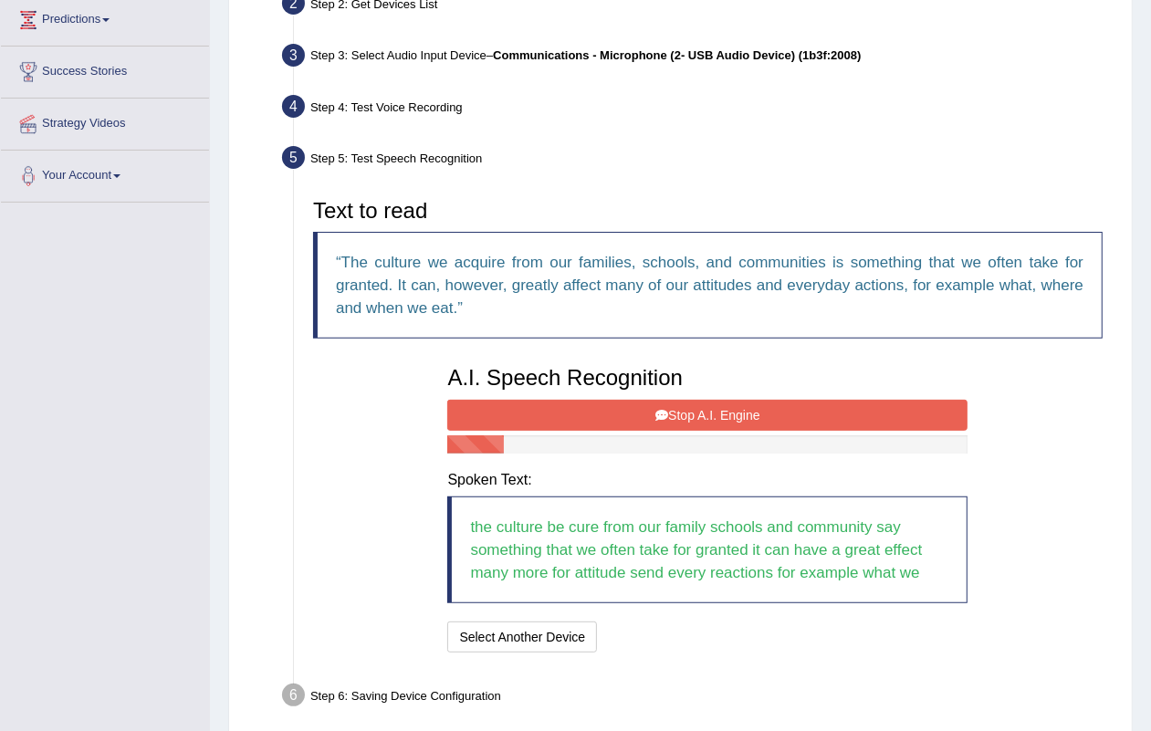
click at [715, 417] on button "Stop A.I. Engine" at bounding box center [707, 415] width 520 height 31
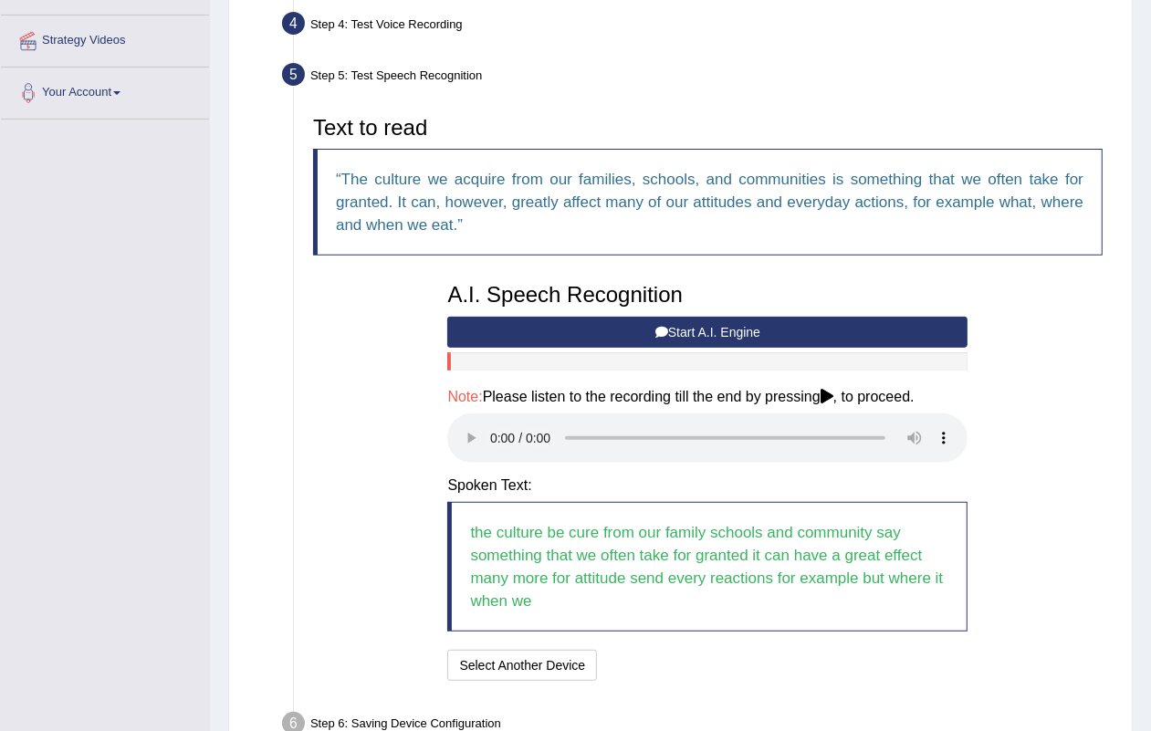
scroll to position [445, 0]
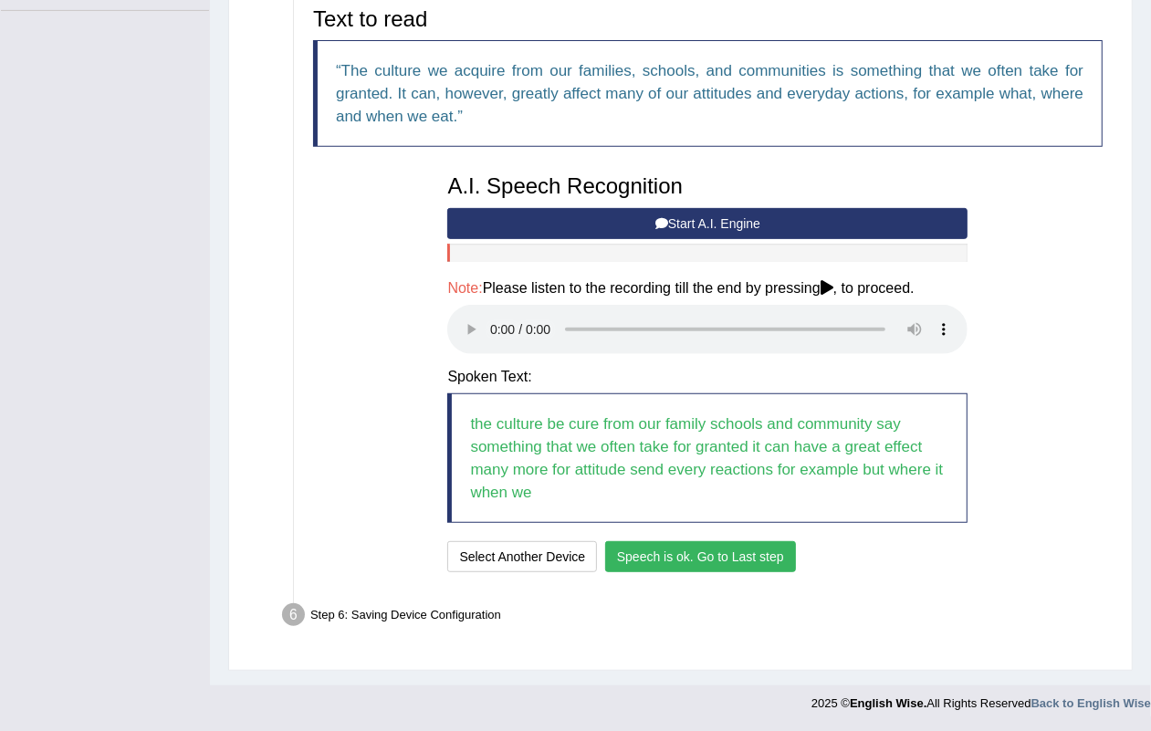
click at [688, 563] on button "Speech is ok. Go to Last step" at bounding box center [700, 556] width 191 height 31
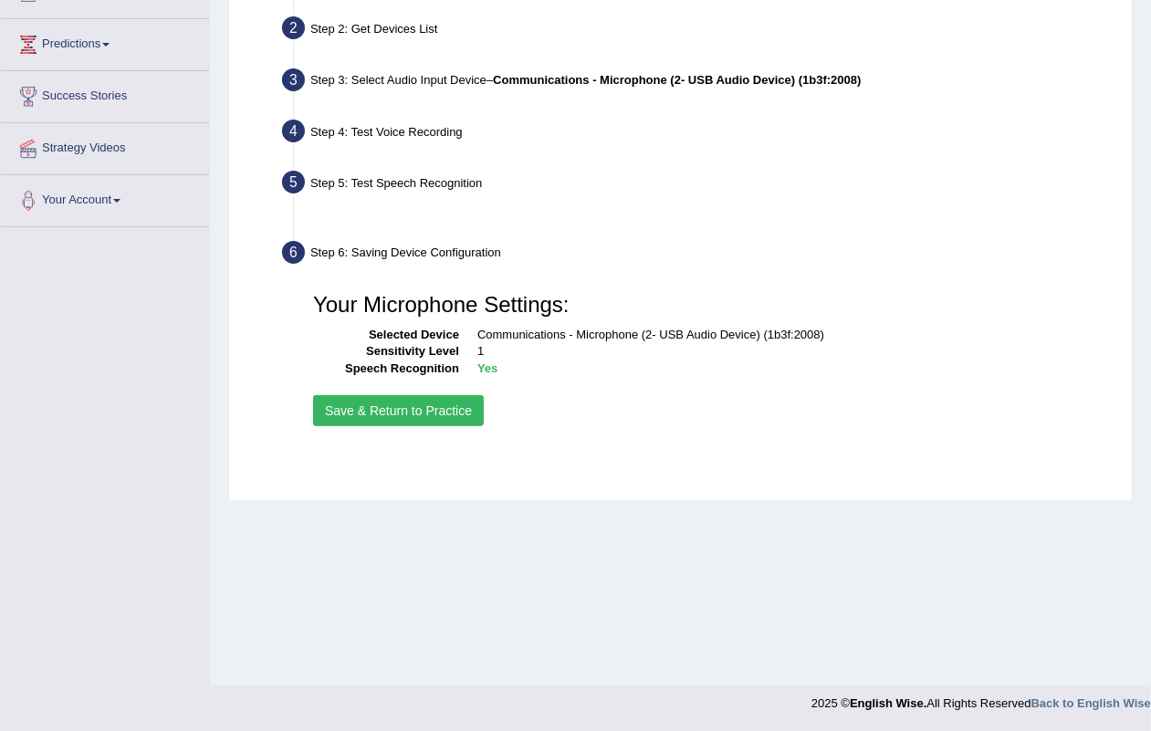
scroll to position [226, 0]
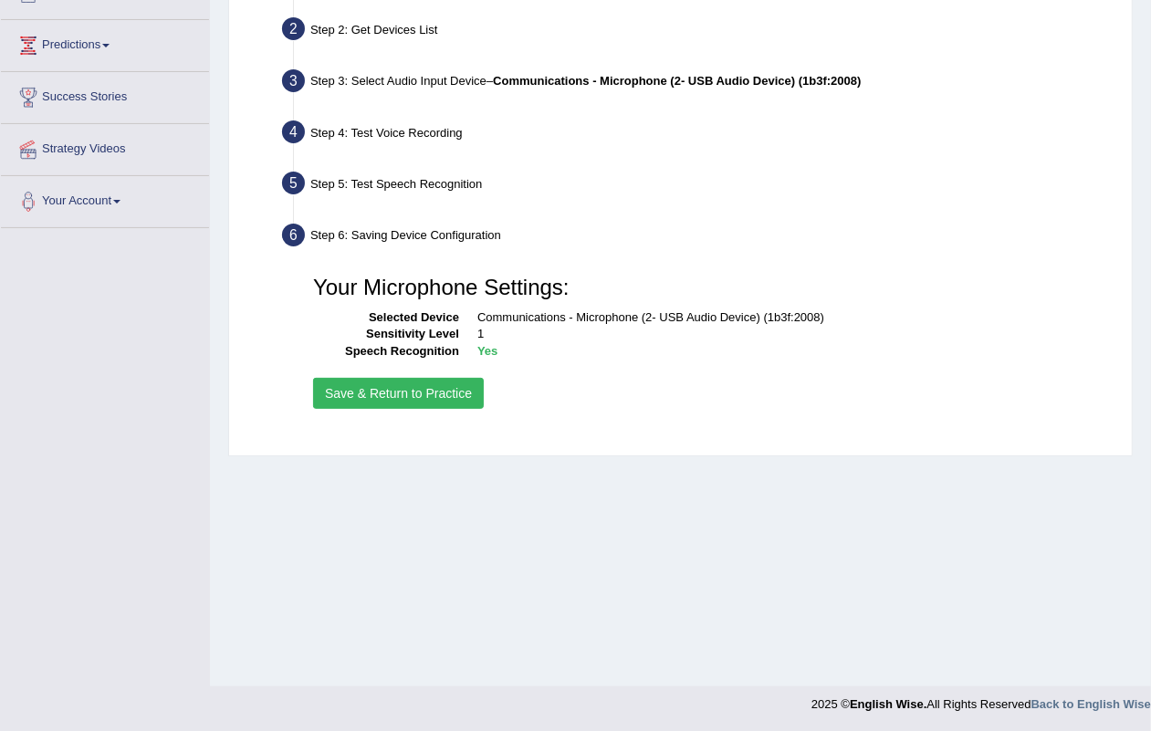
click at [413, 398] on button "Save & Return to Practice" at bounding box center [398, 393] width 171 height 31
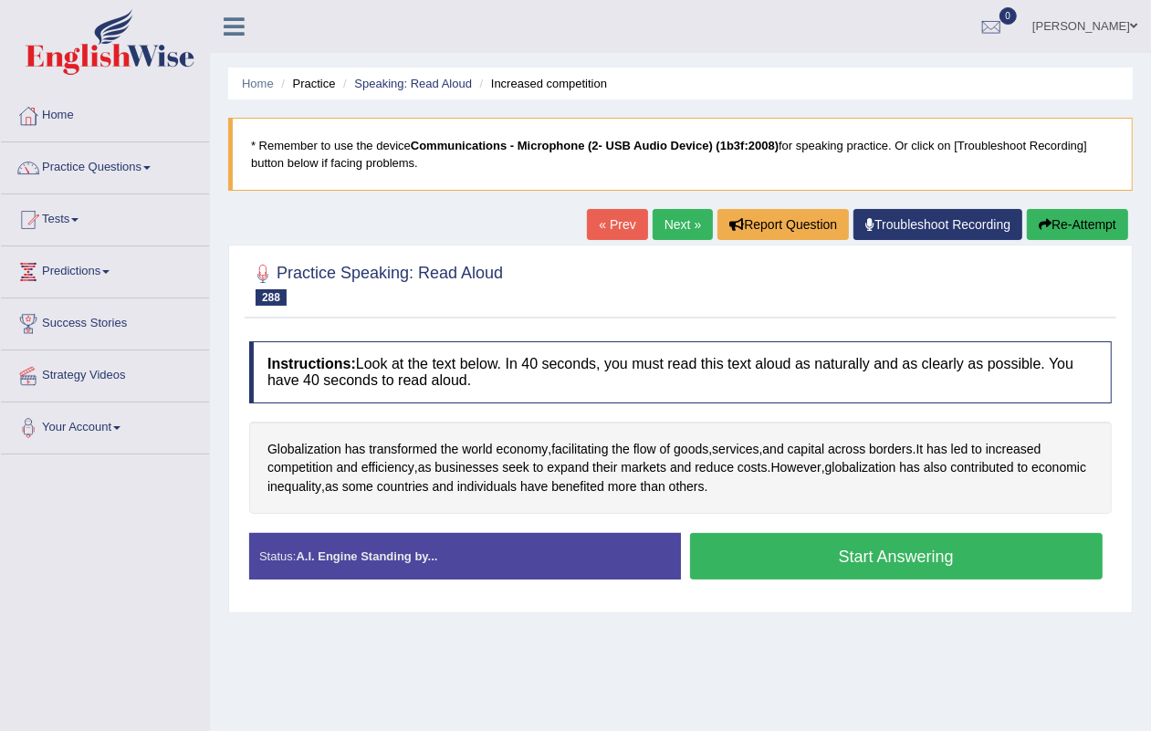
click at [653, 217] on link "Next »" at bounding box center [683, 224] width 60 height 31
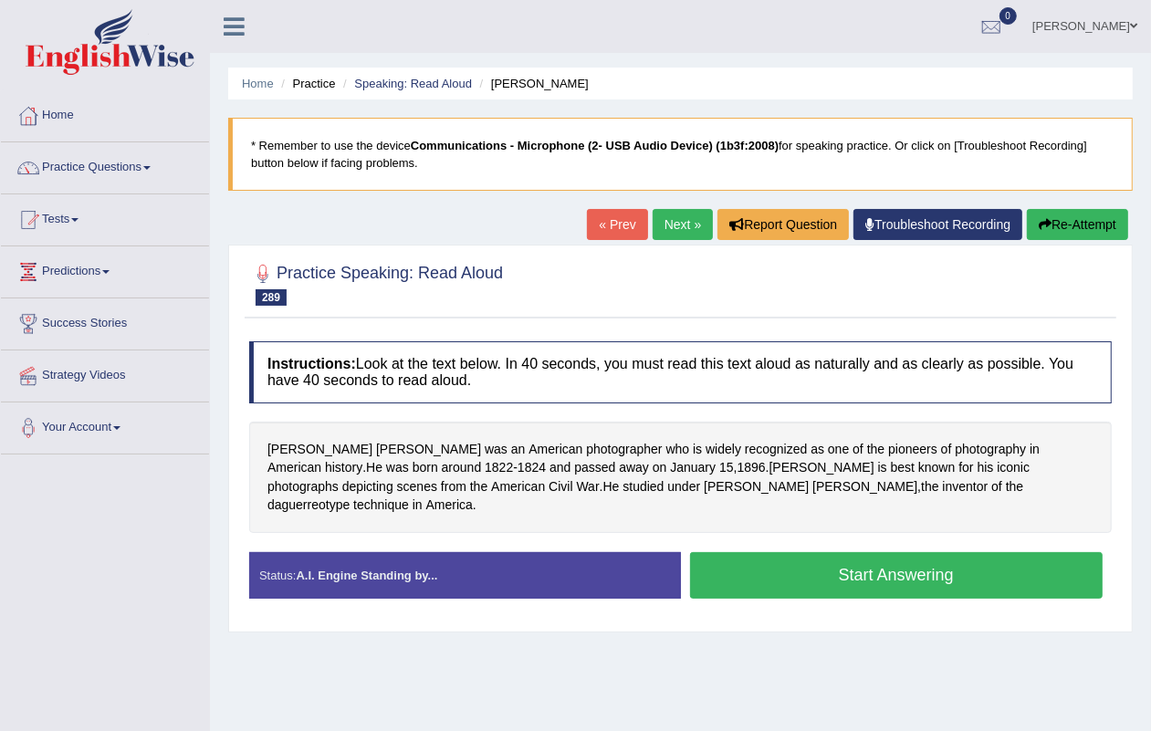
click at [671, 226] on link "Next »" at bounding box center [683, 224] width 60 height 31
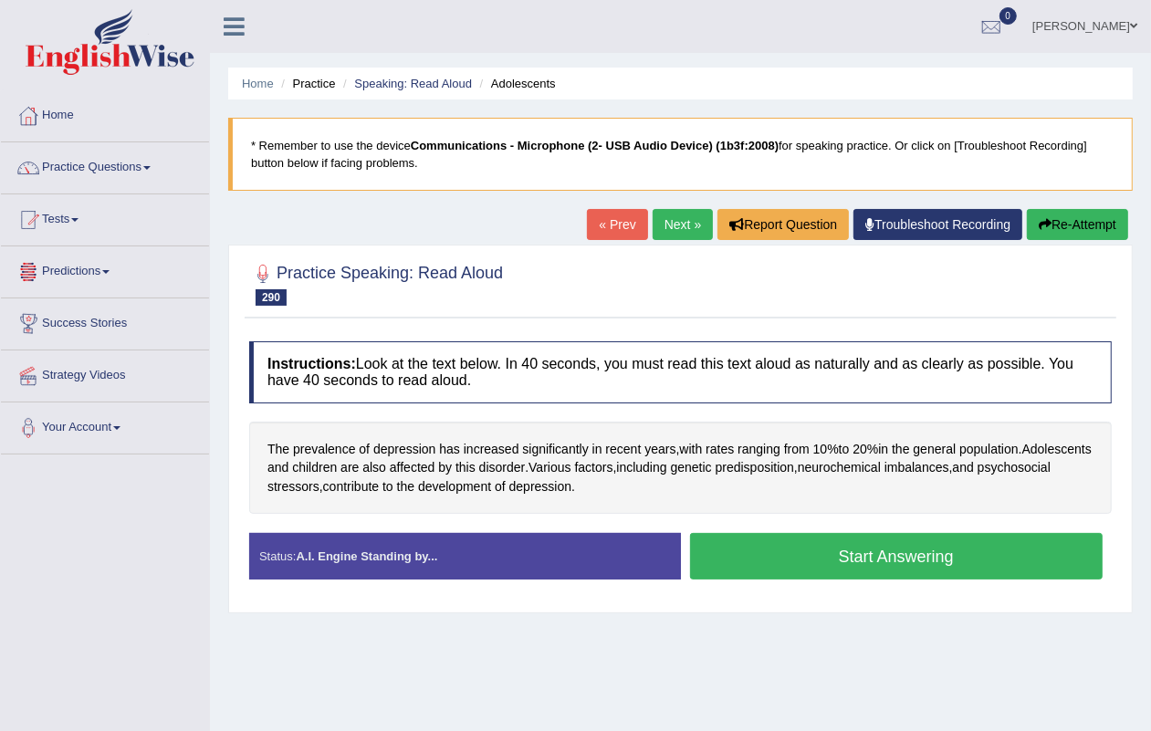
click at [678, 231] on link "Next »" at bounding box center [683, 224] width 60 height 31
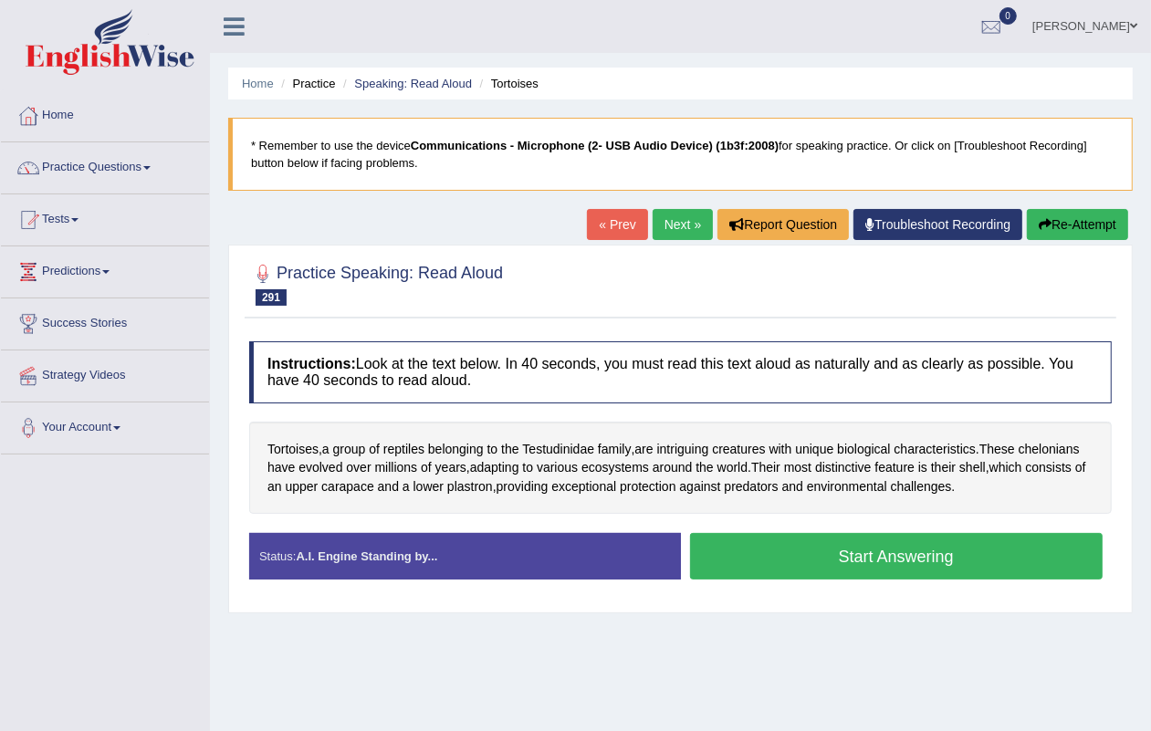
click at [674, 217] on link "Next »" at bounding box center [683, 224] width 60 height 31
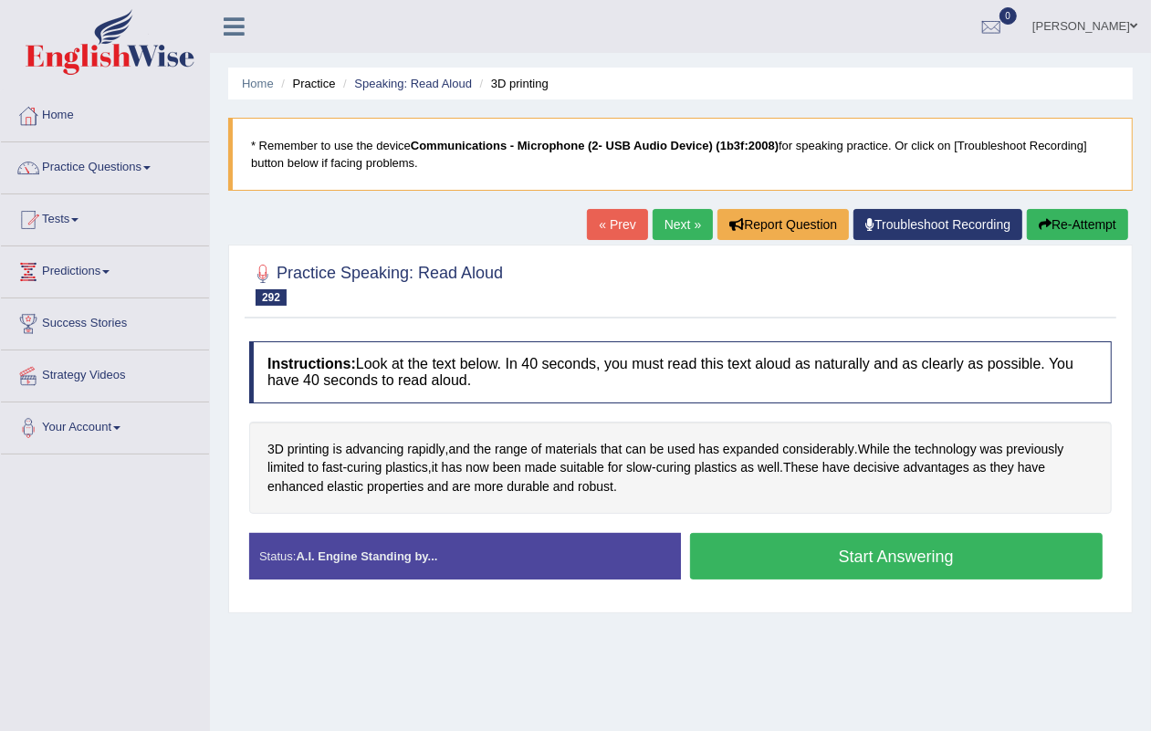
click at [694, 219] on link "Next »" at bounding box center [683, 224] width 60 height 31
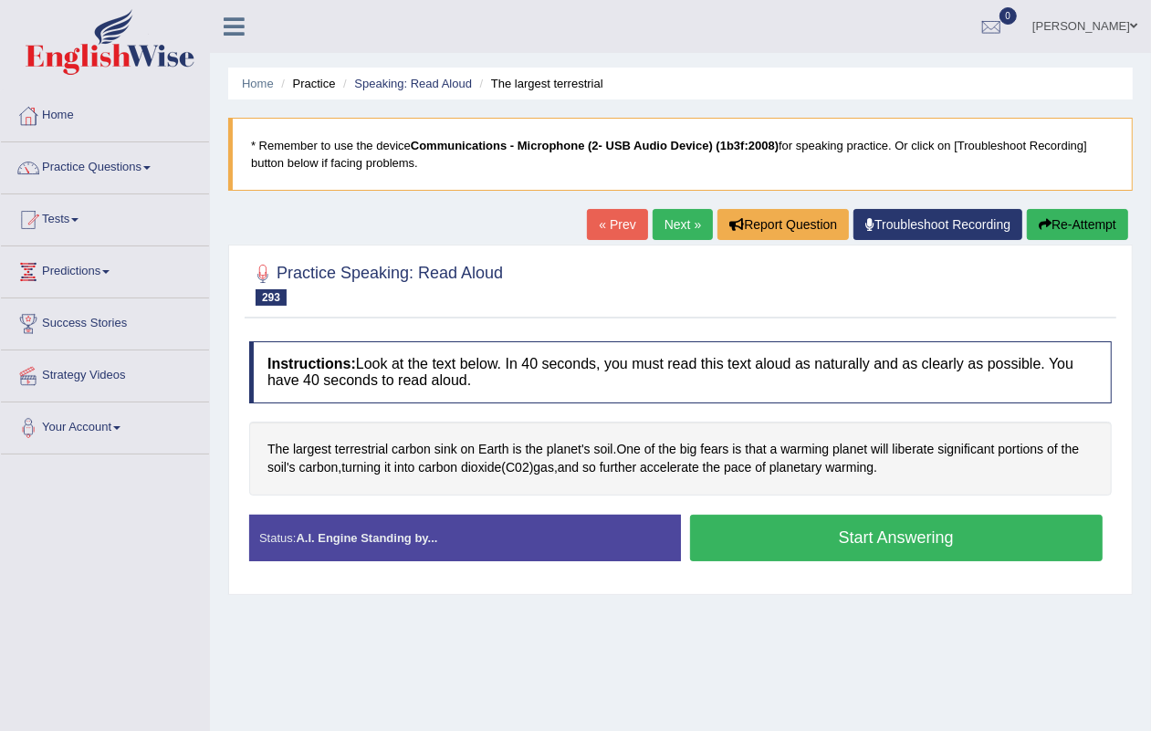
click at [664, 224] on link "Next »" at bounding box center [683, 224] width 60 height 31
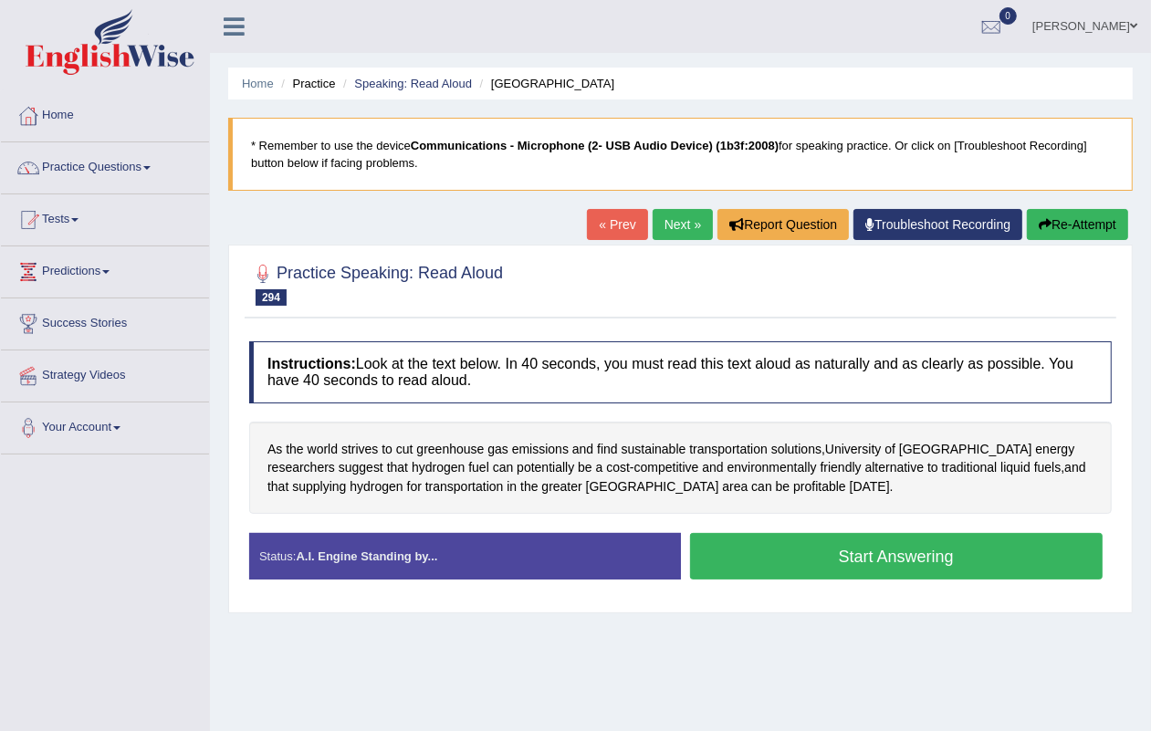
click at [672, 222] on link "Next »" at bounding box center [683, 224] width 60 height 31
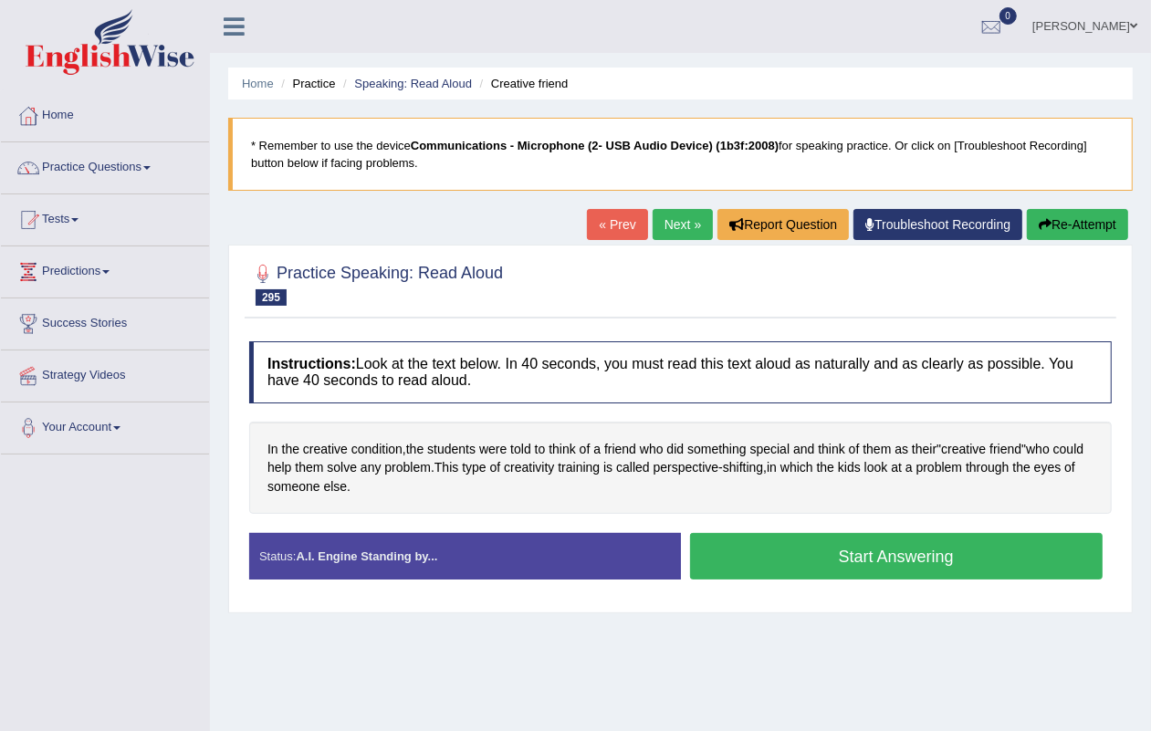
click at [665, 226] on link "Next »" at bounding box center [683, 224] width 60 height 31
click at [689, 224] on link "Next »" at bounding box center [683, 224] width 60 height 31
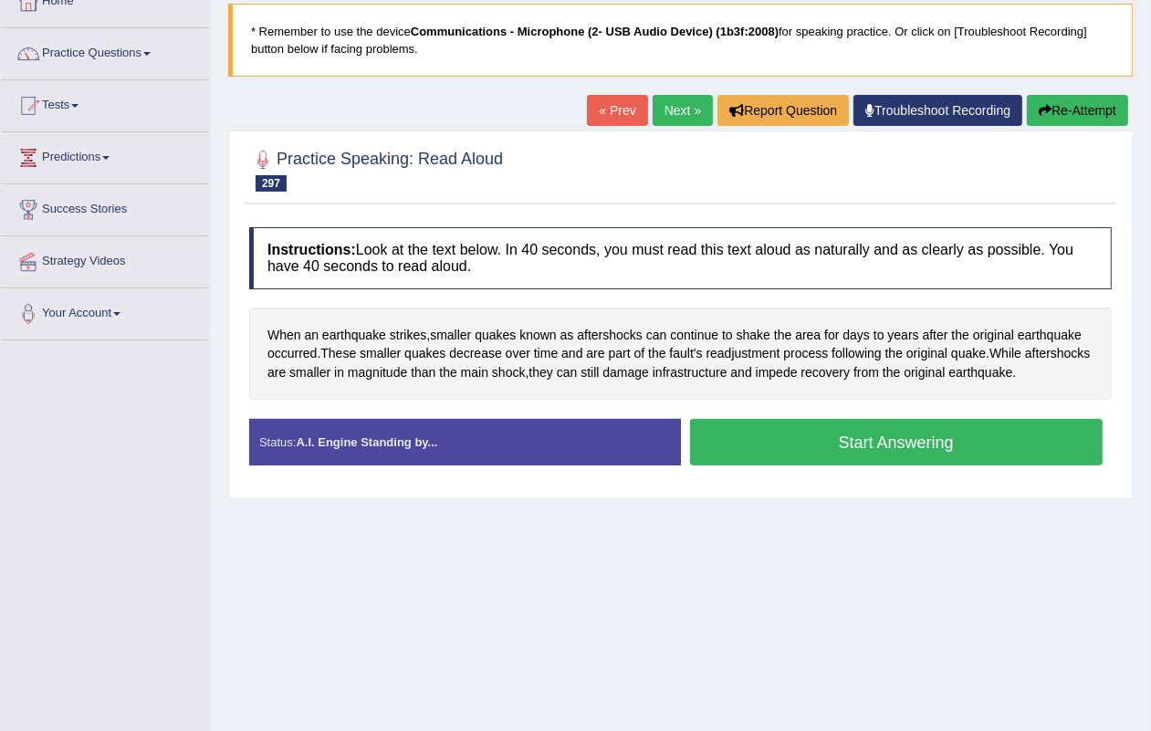
click at [692, 115] on link "Next »" at bounding box center [683, 110] width 60 height 31
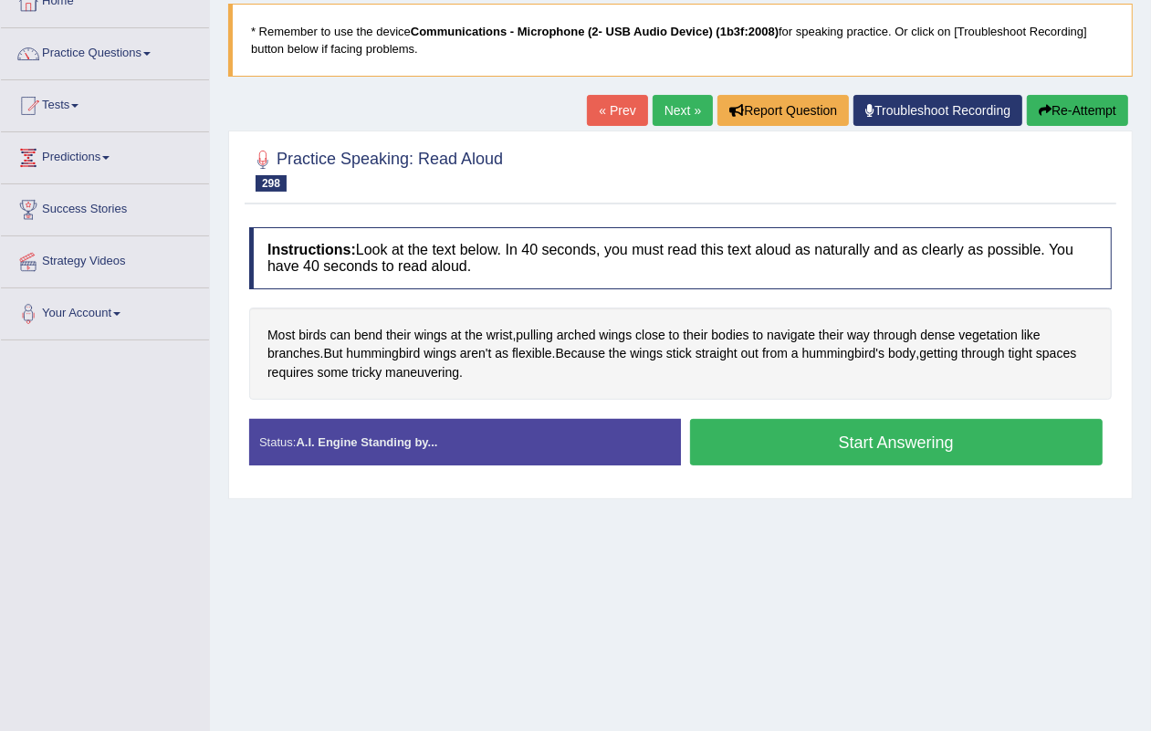
click at [668, 124] on link "Next »" at bounding box center [683, 110] width 60 height 31
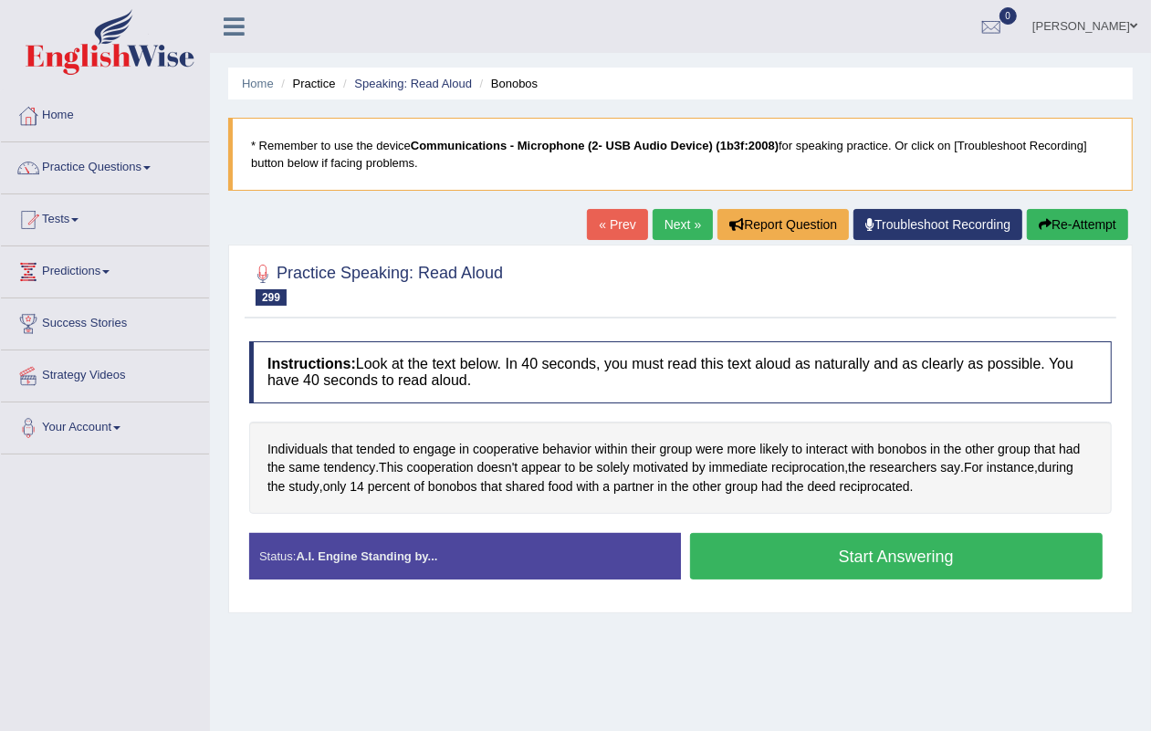
click at [668, 216] on link "Next »" at bounding box center [683, 224] width 60 height 31
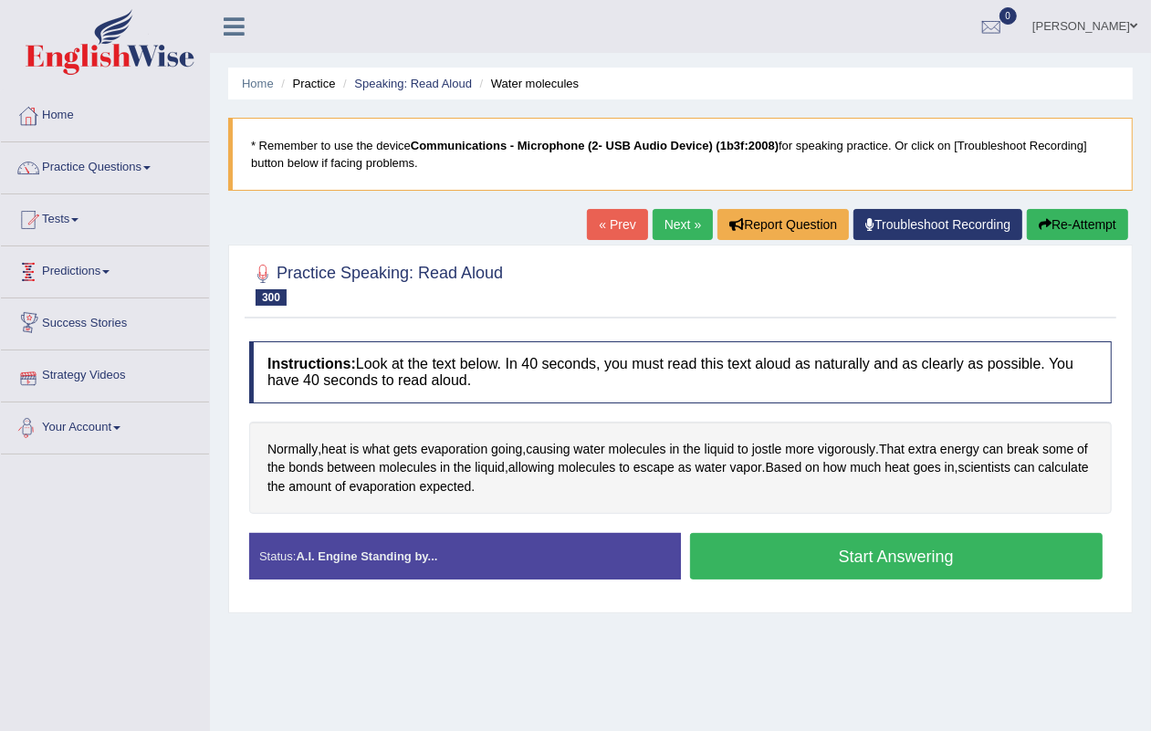
click at [676, 225] on link "Next »" at bounding box center [683, 224] width 60 height 31
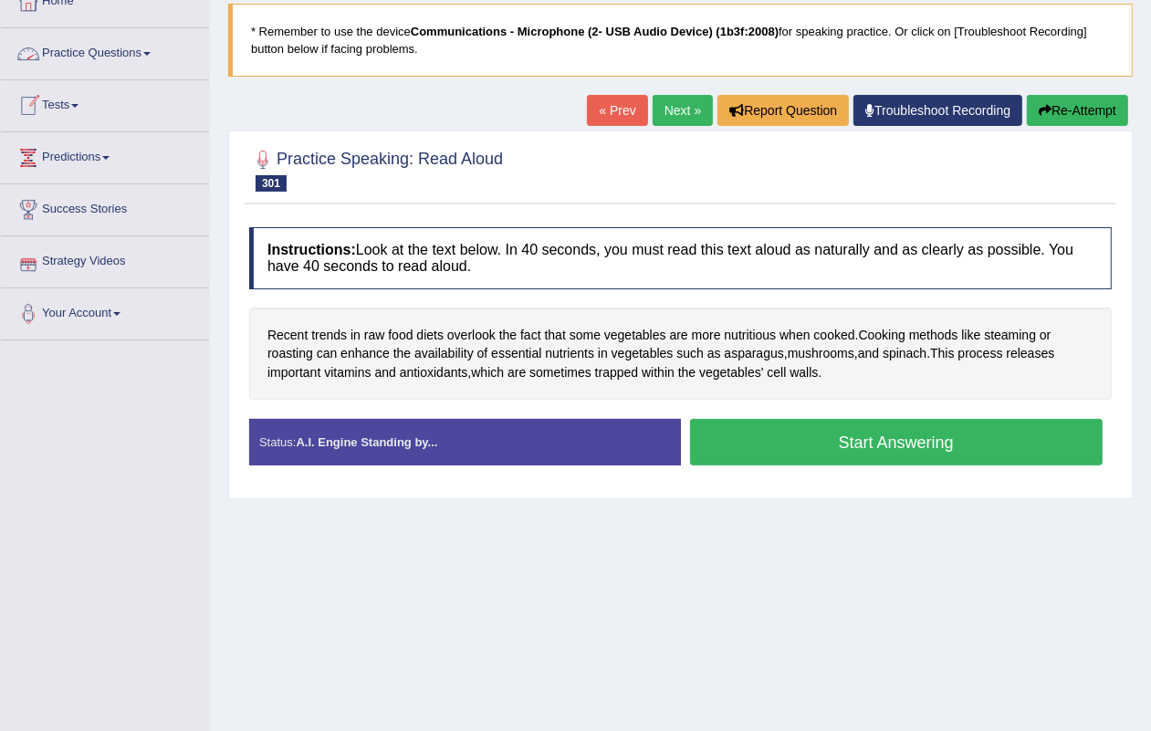
click at [687, 108] on link "Next »" at bounding box center [683, 110] width 60 height 31
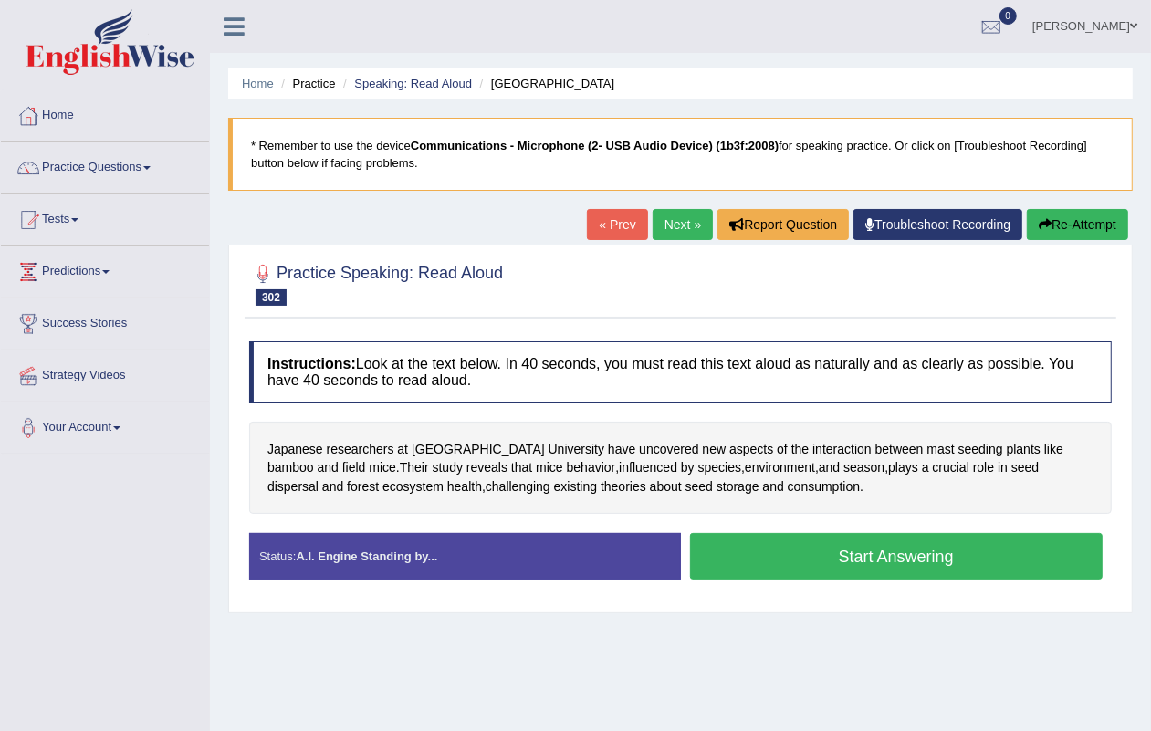
click at [674, 220] on link "Next »" at bounding box center [683, 224] width 60 height 31
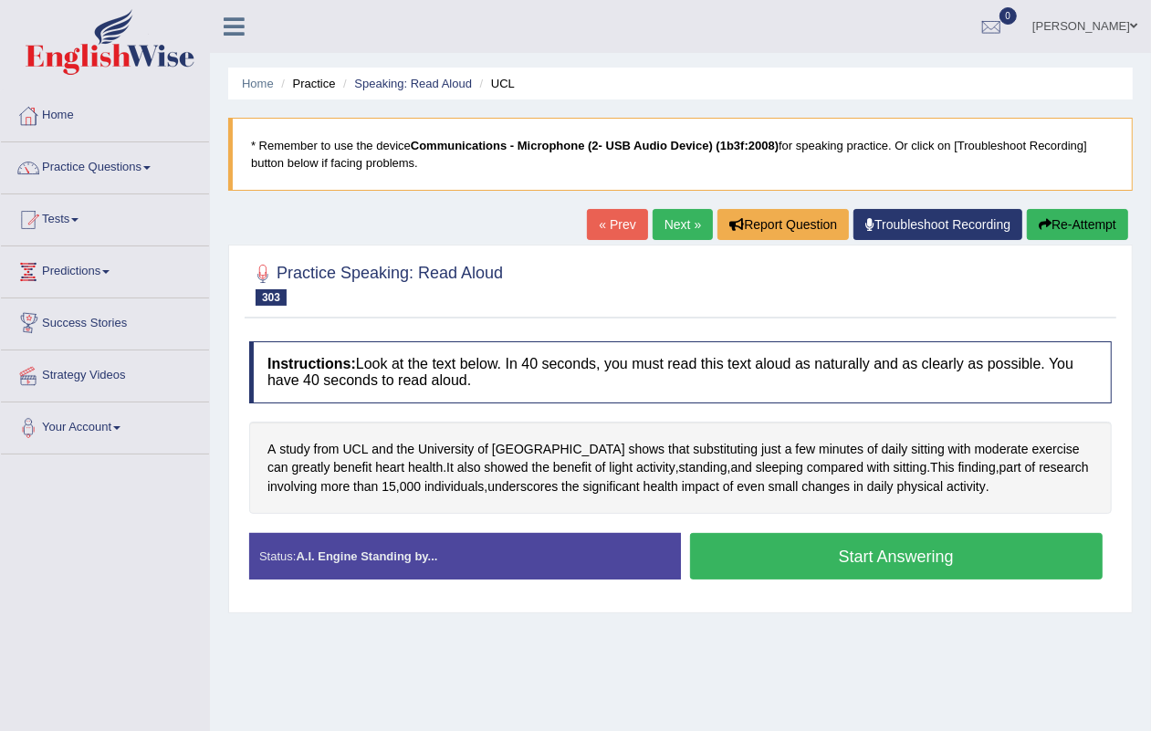
click at [681, 216] on link "Next »" at bounding box center [683, 224] width 60 height 31
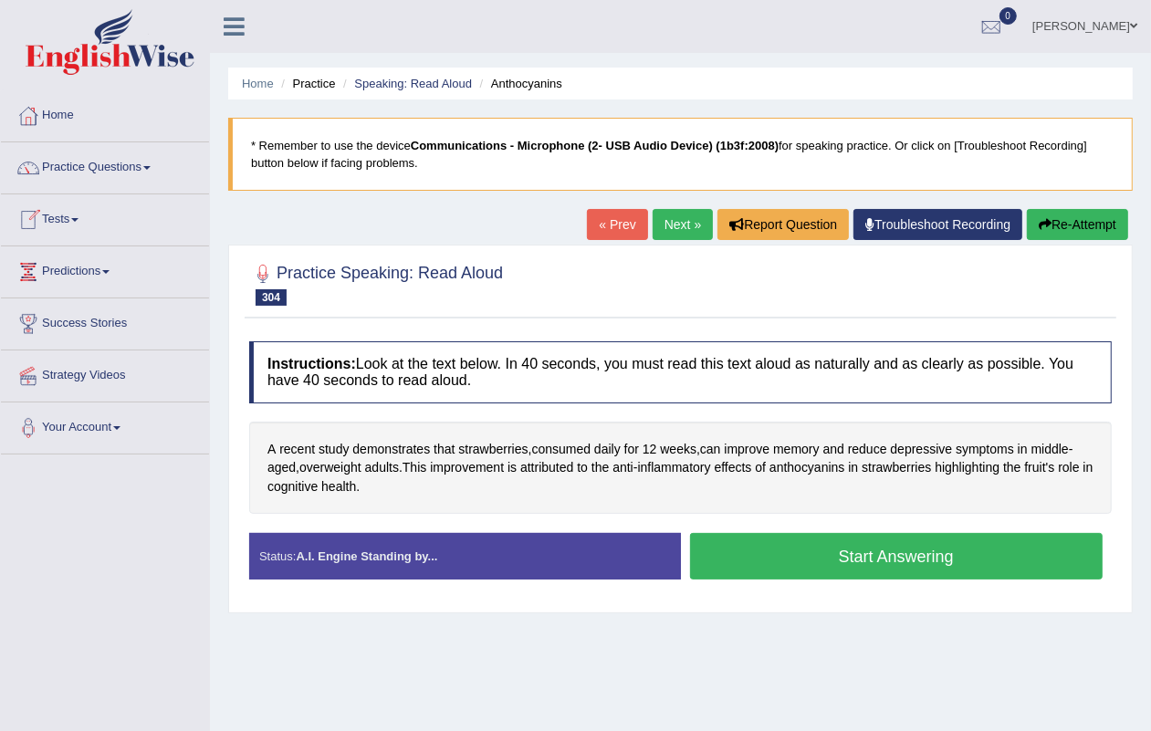
click at [674, 224] on link "Next »" at bounding box center [683, 224] width 60 height 31
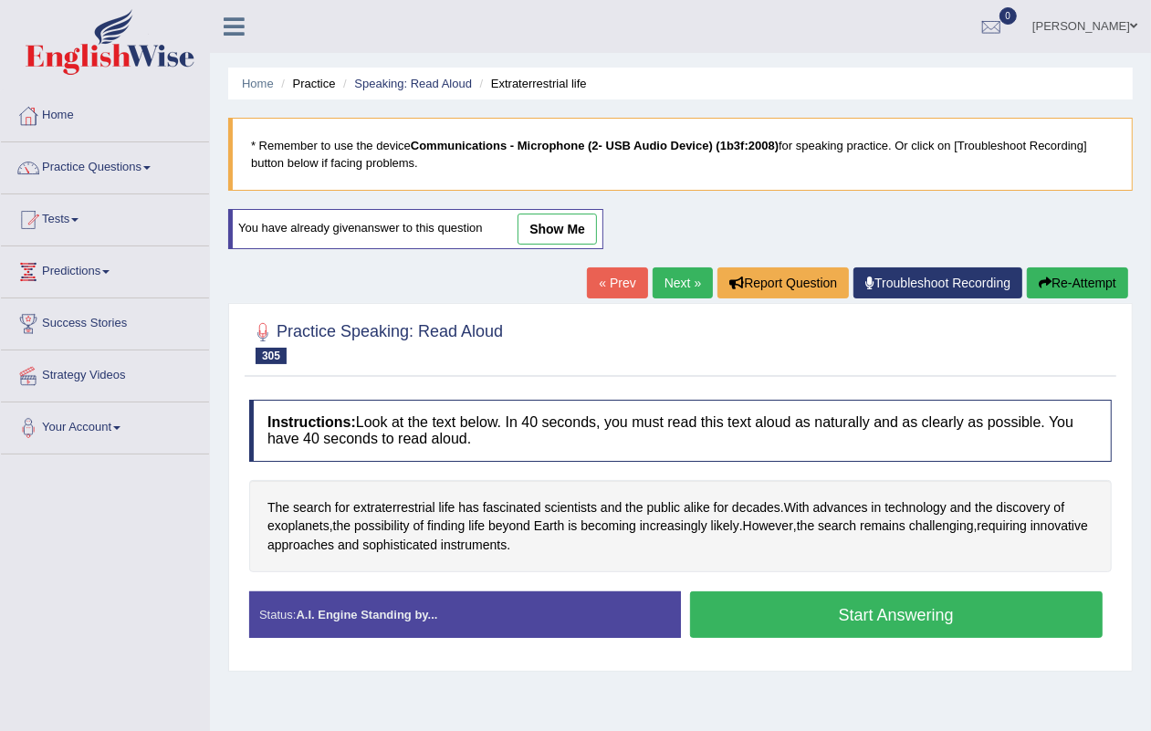
click at [658, 283] on link "Next »" at bounding box center [683, 283] width 60 height 31
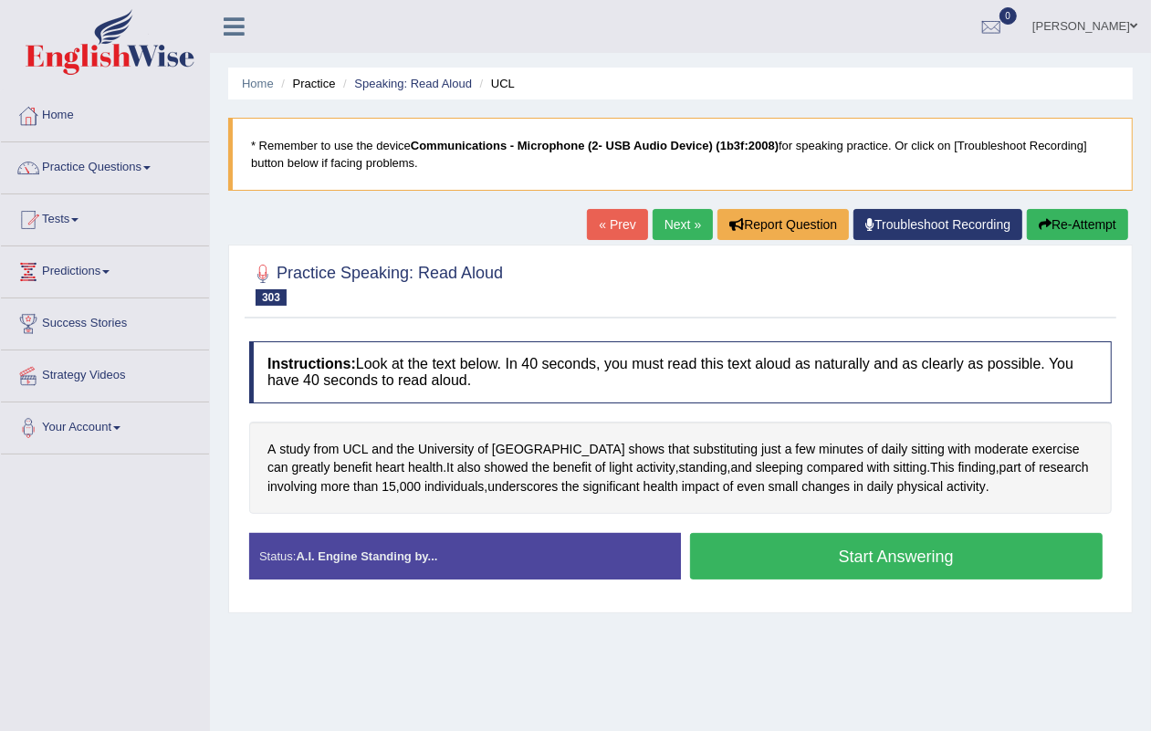
click at [653, 226] on link "Next »" at bounding box center [683, 224] width 60 height 31
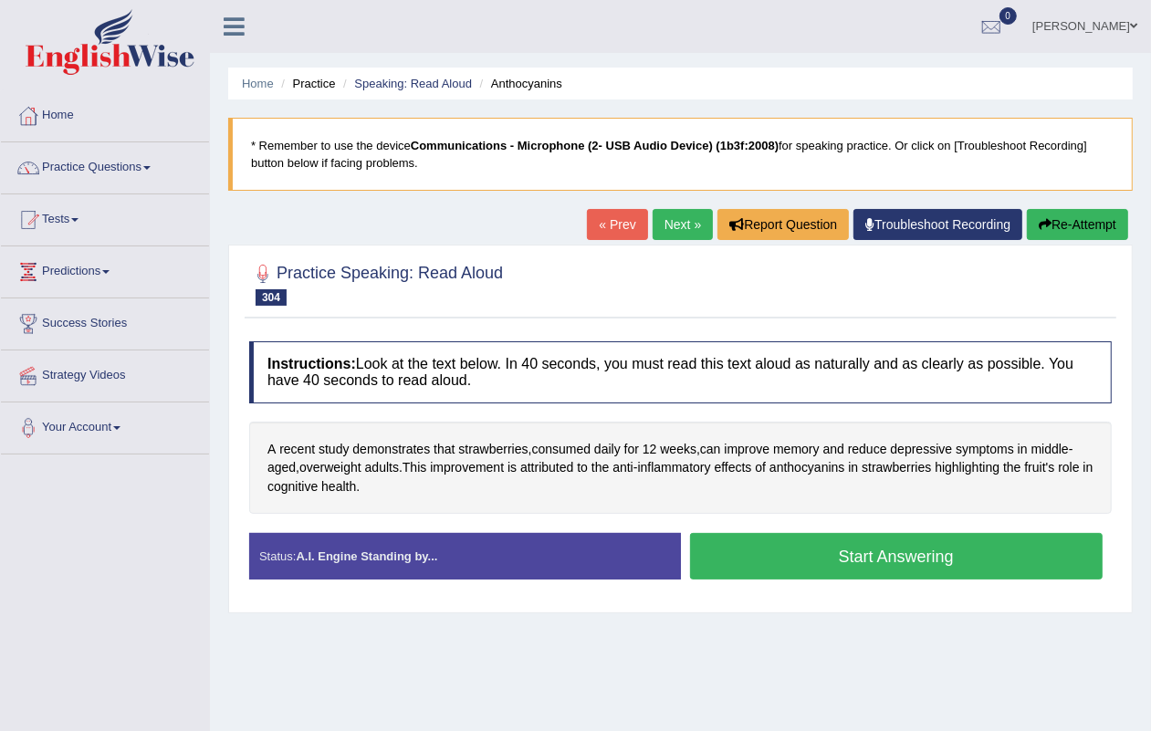
click at [598, 220] on link "« Prev" at bounding box center [617, 224] width 60 height 31
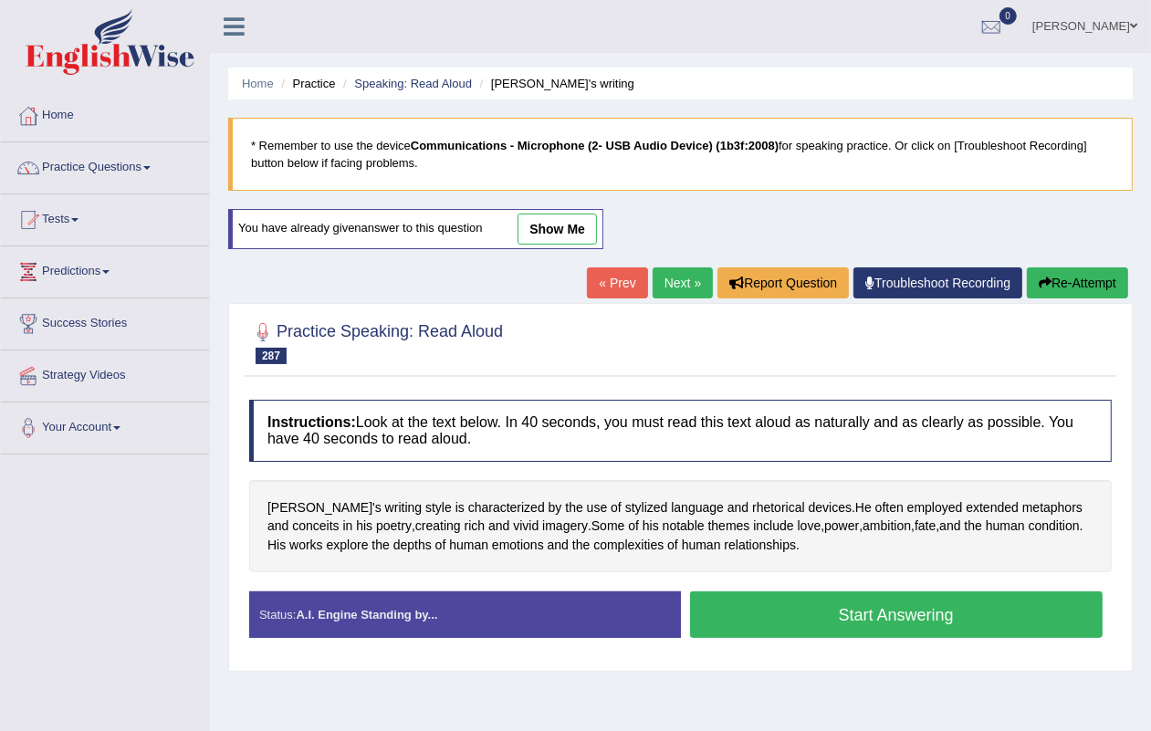
click at [662, 262] on div "Home Practice Speaking: Read Aloud Shakespeare's writing * Remember to use the …" at bounding box center [680, 456] width 941 height 913
click at [662, 271] on link "Next »" at bounding box center [683, 283] width 60 height 31
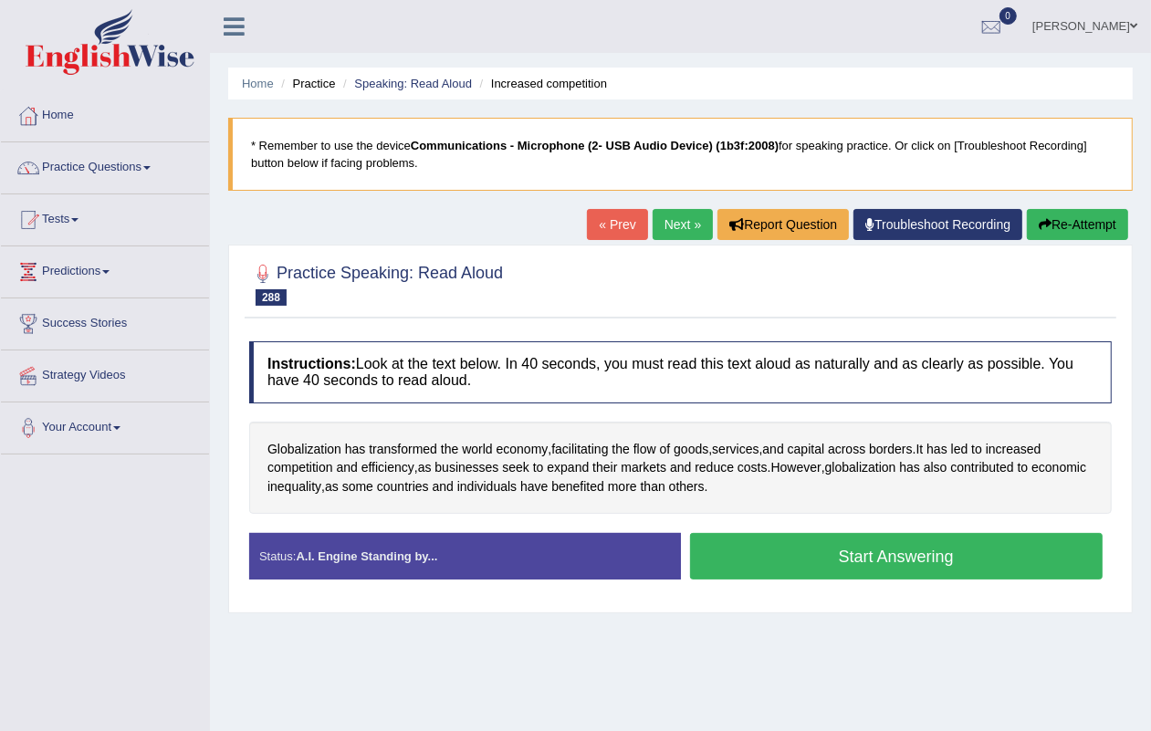
click at [916, 564] on button "Start Answering" at bounding box center [897, 556] width 414 height 47
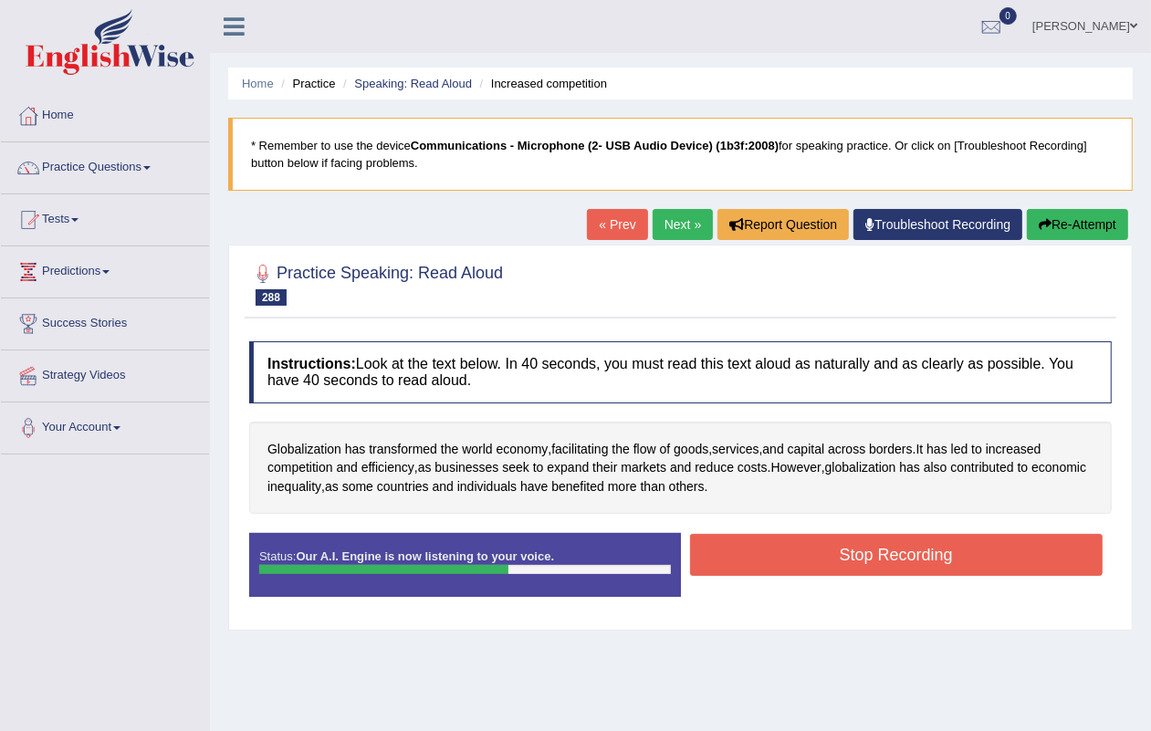
click at [904, 564] on button "Stop Recording" at bounding box center [897, 555] width 414 height 42
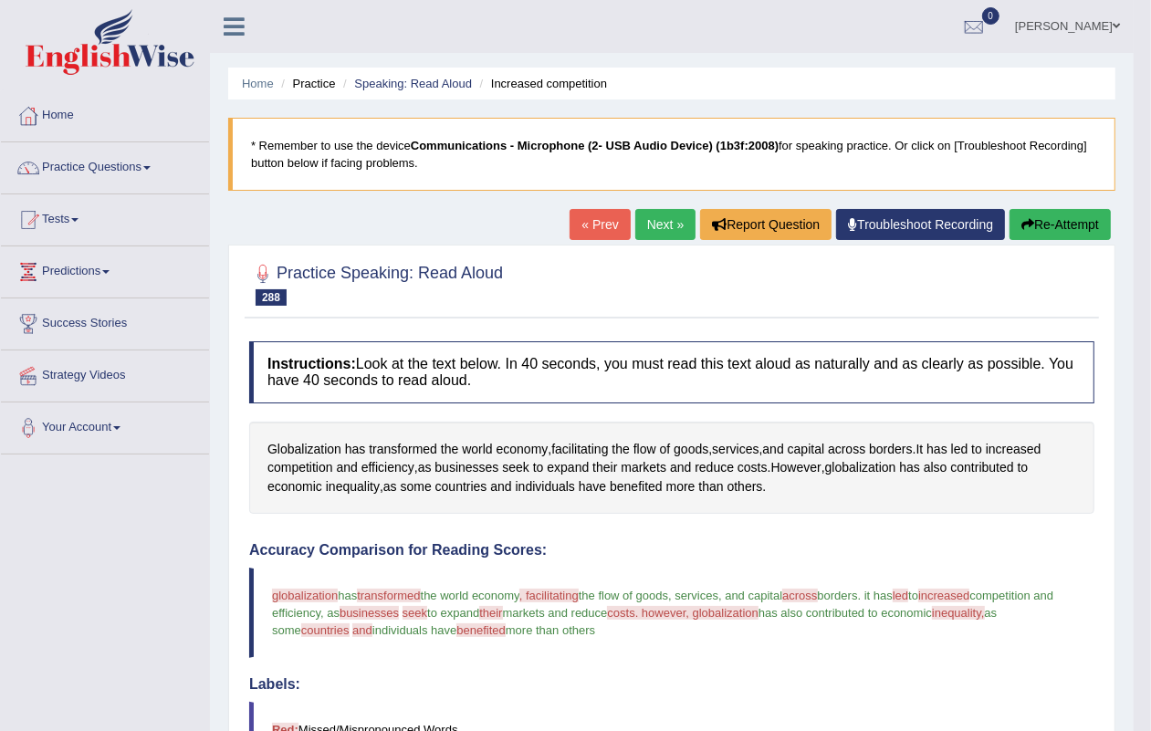
click at [656, 244] on div "« Prev Next » Report Question Troubleshoot Recording Re-Attempt" at bounding box center [843, 227] width 546 height 36
click at [656, 216] on link "Next »" at bounding box center [666, 224] width 60 height 31
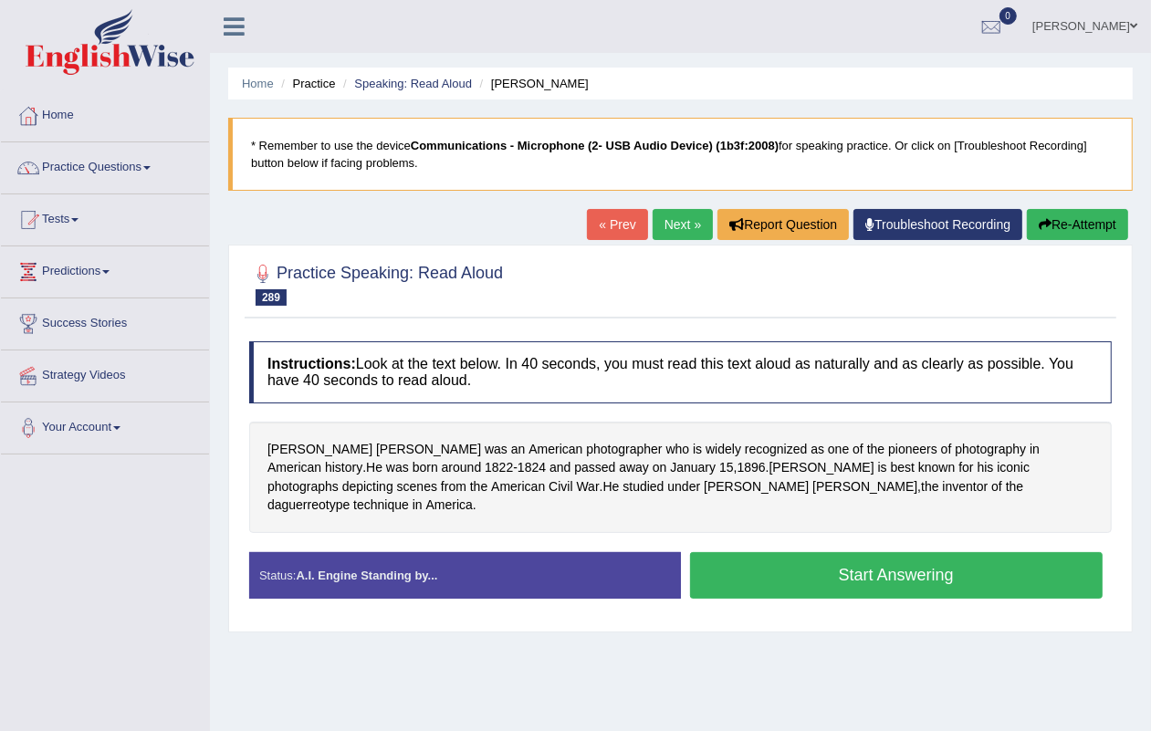
click at [873, 554] on button "Start Answering" at bounding box center [897, 575] width 414 height 47
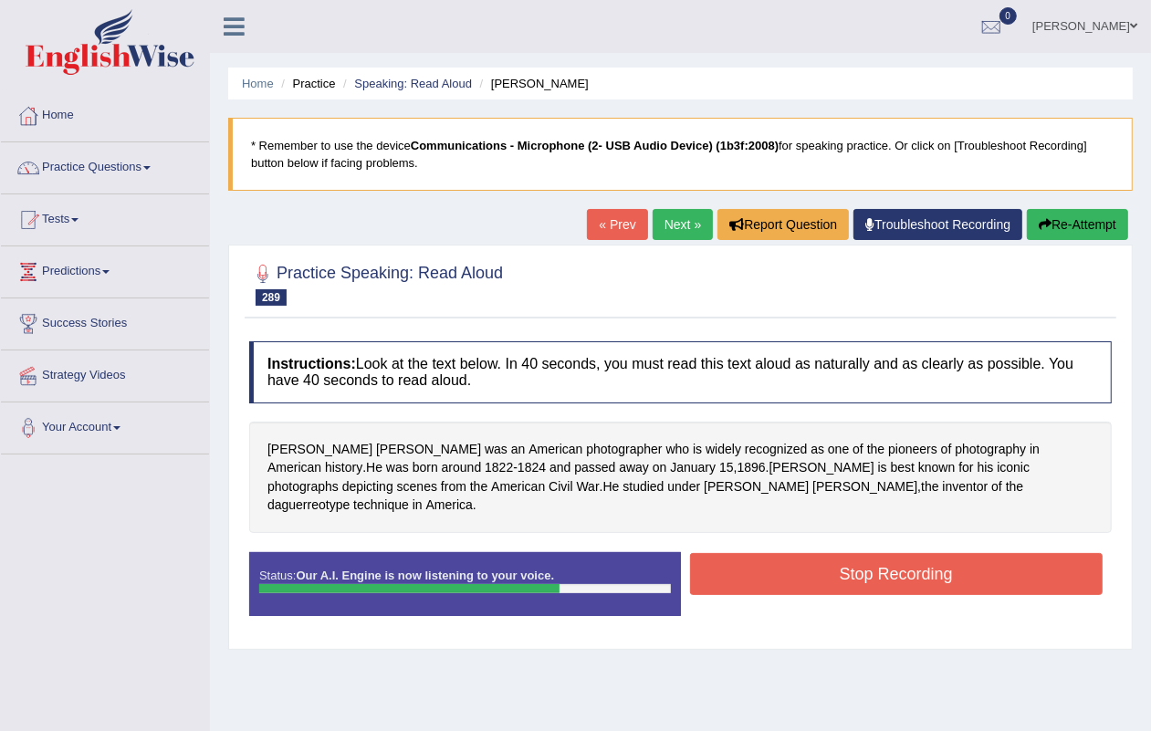
click at [860, 553] on button "Stop Recording" at bounding box center [897, 574] width 414 height 42
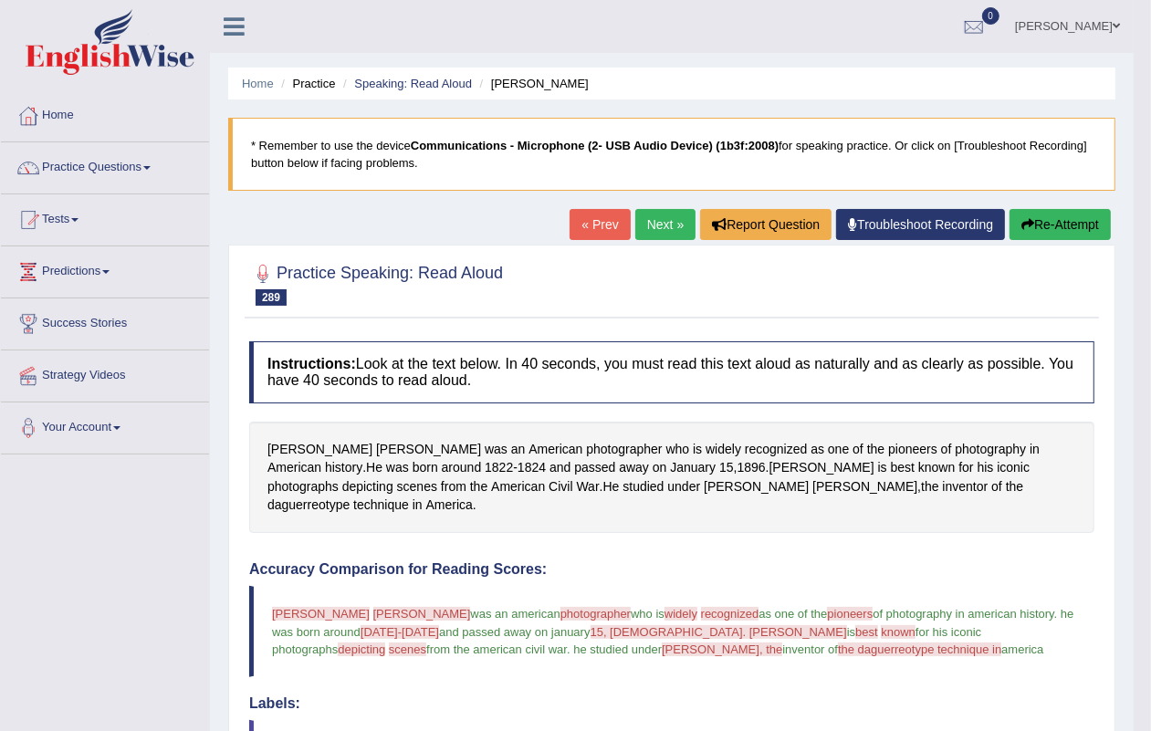
click at [636, 233] on link "Next »" at bounding box center [666, 224] width 60 height 31
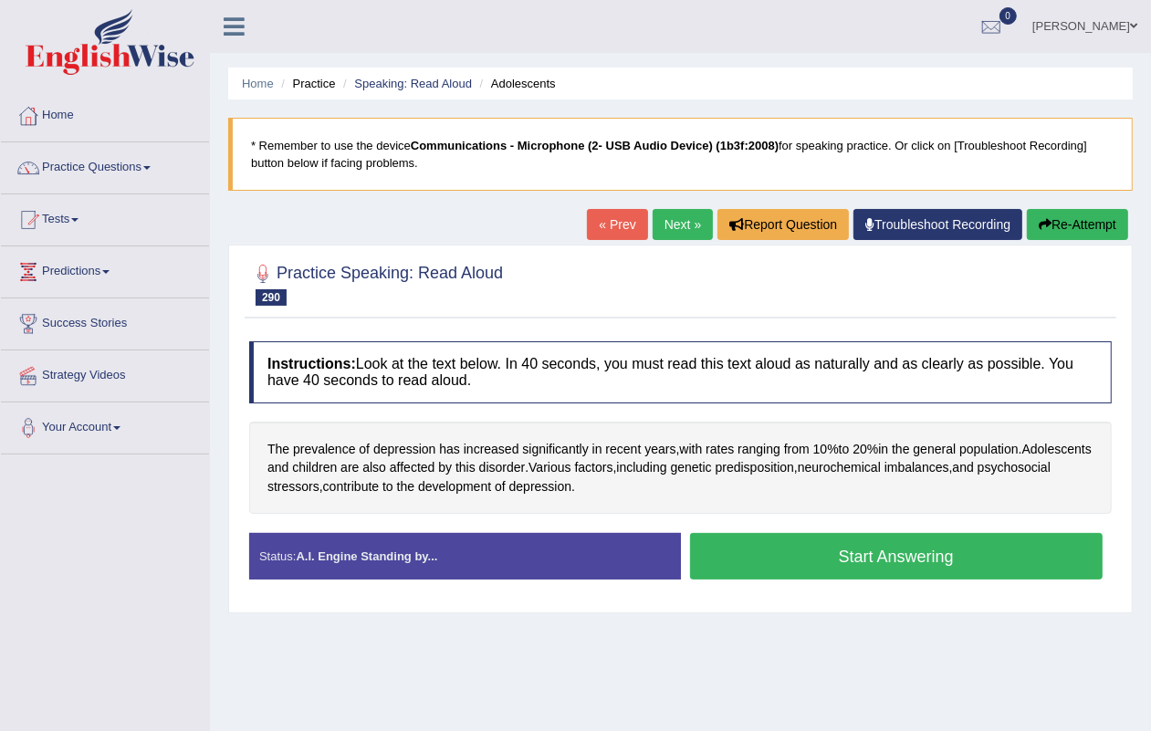
click at [888, 551] on button "Start Answering" at bounding box center [897, 556] width 414 height 47
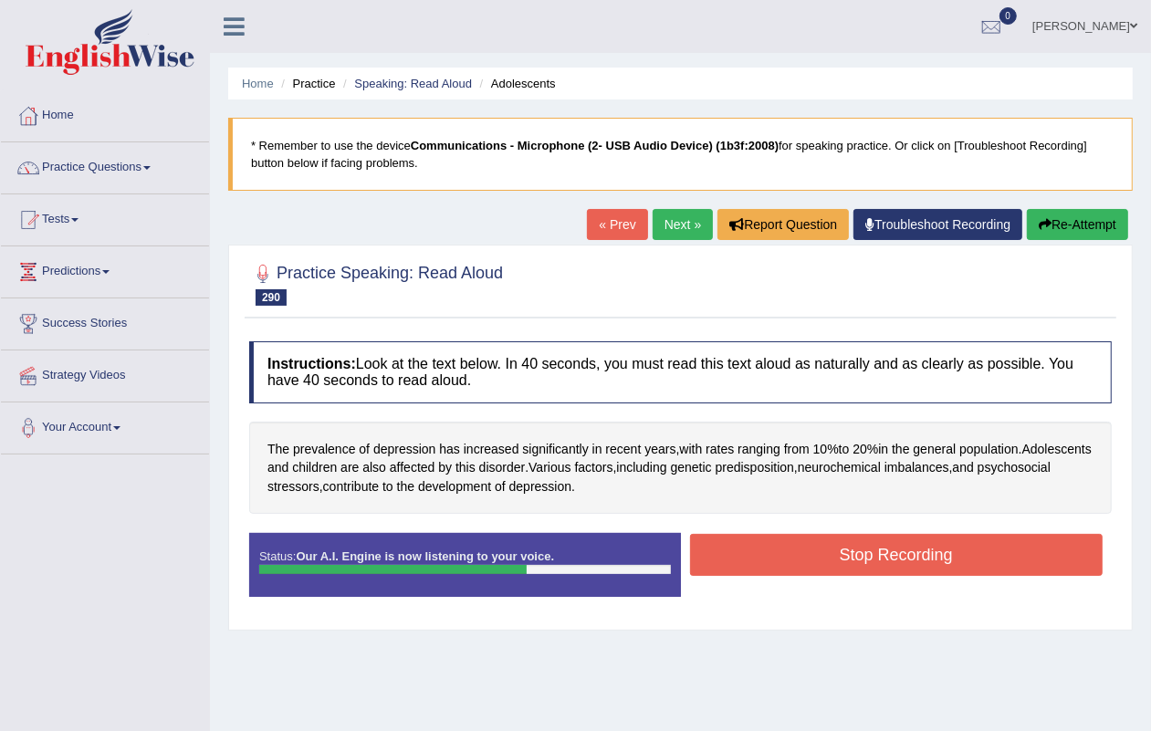
click at [891, 552] on button "Stop Recording" at bounding box center [897, 555] width 414 height 42
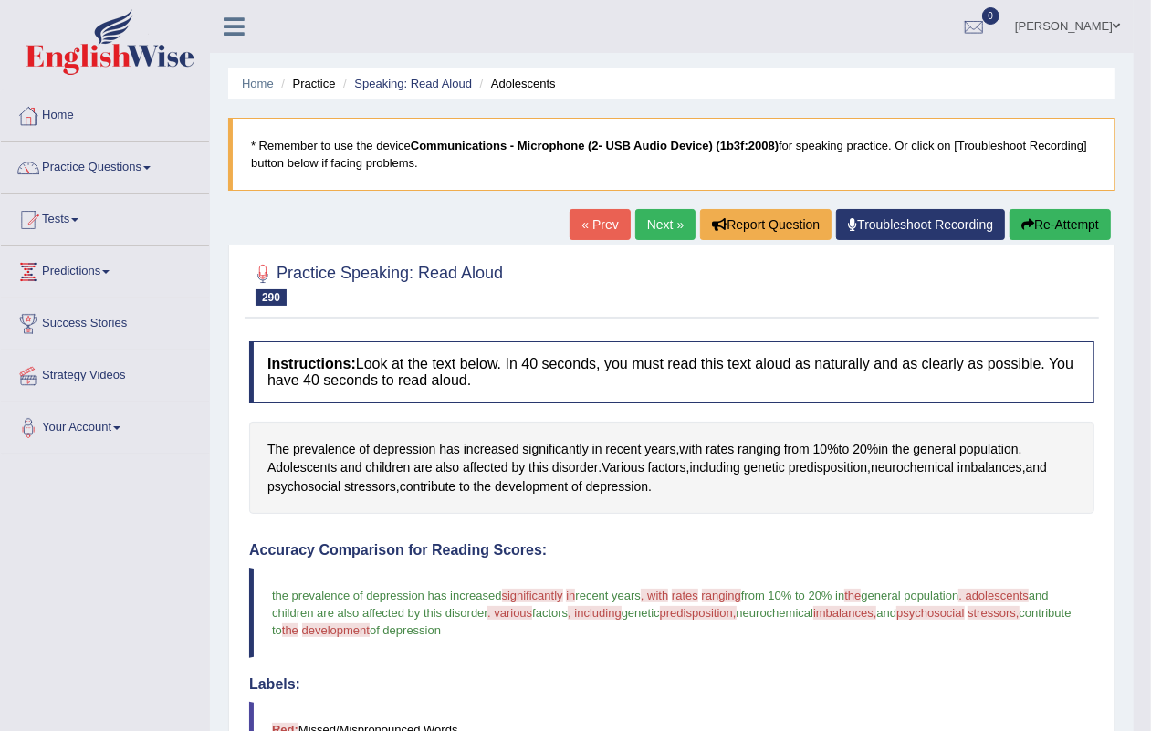
click at [648, 226] on link "Next »" at bounding box center [666, 224] width 60 height 31
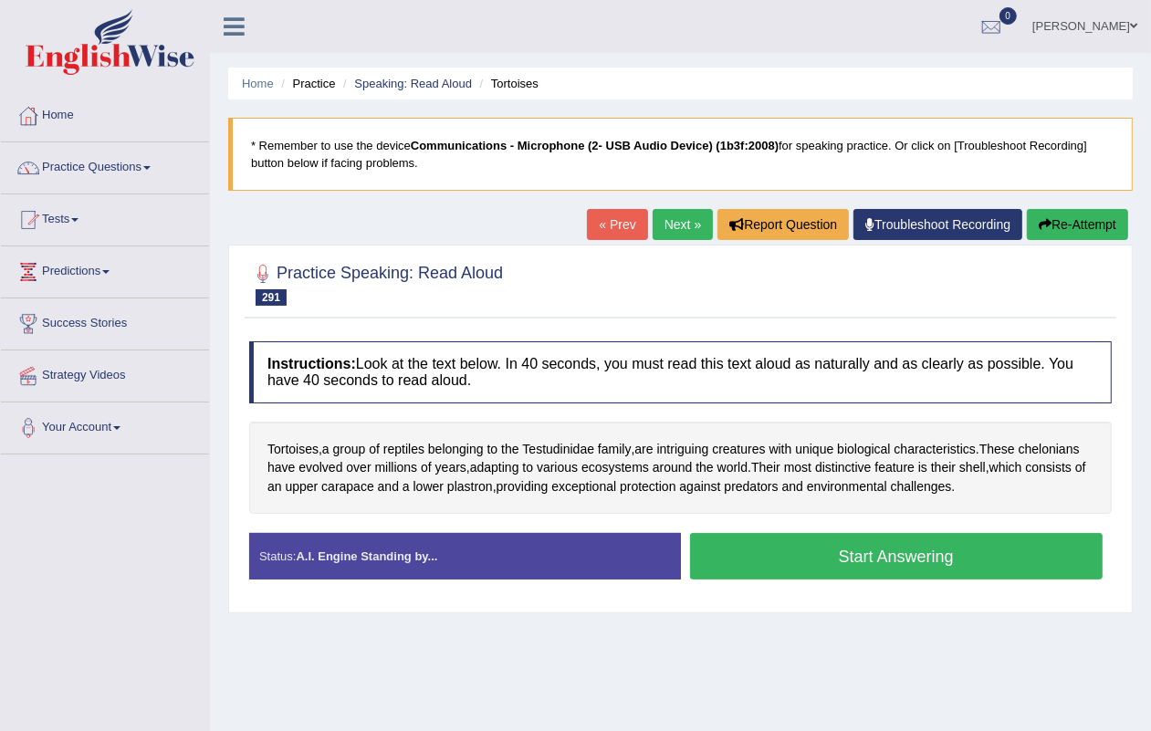
click at [655, 219] on link "Next »" at bounding box center [683, 224] width 60 height 31
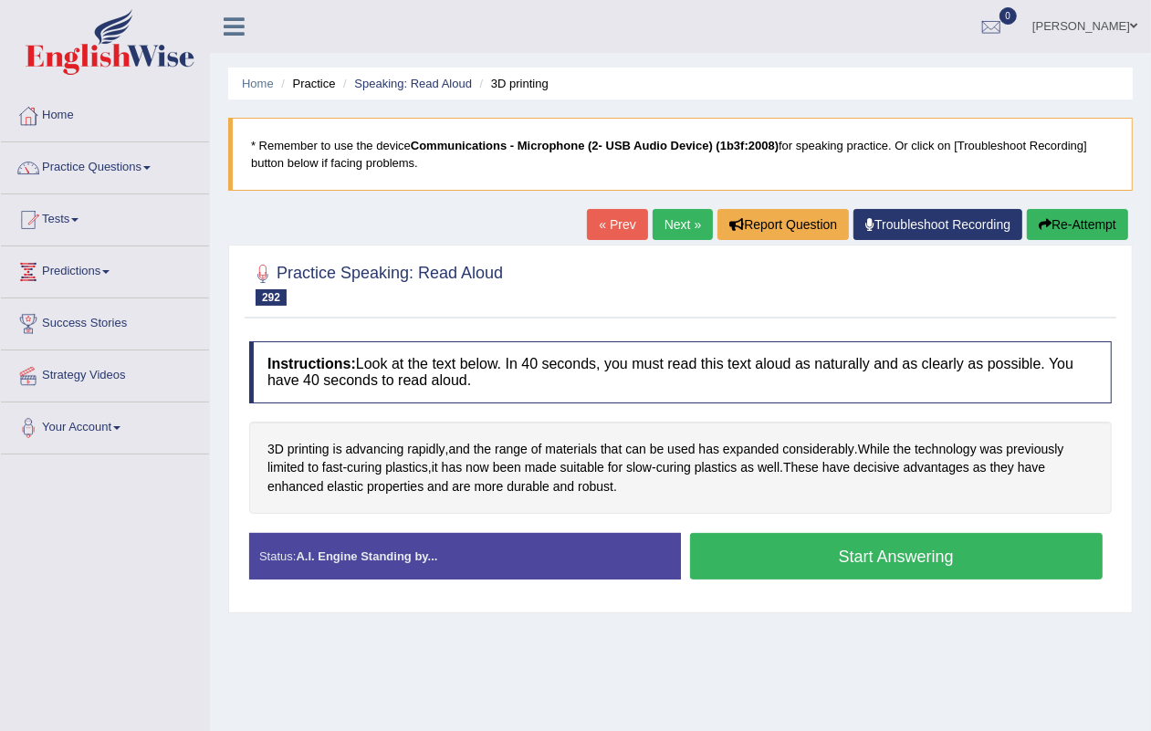
click at [655, 219] on link "Next »" at bounding box center [683, 224] width 60 height 31
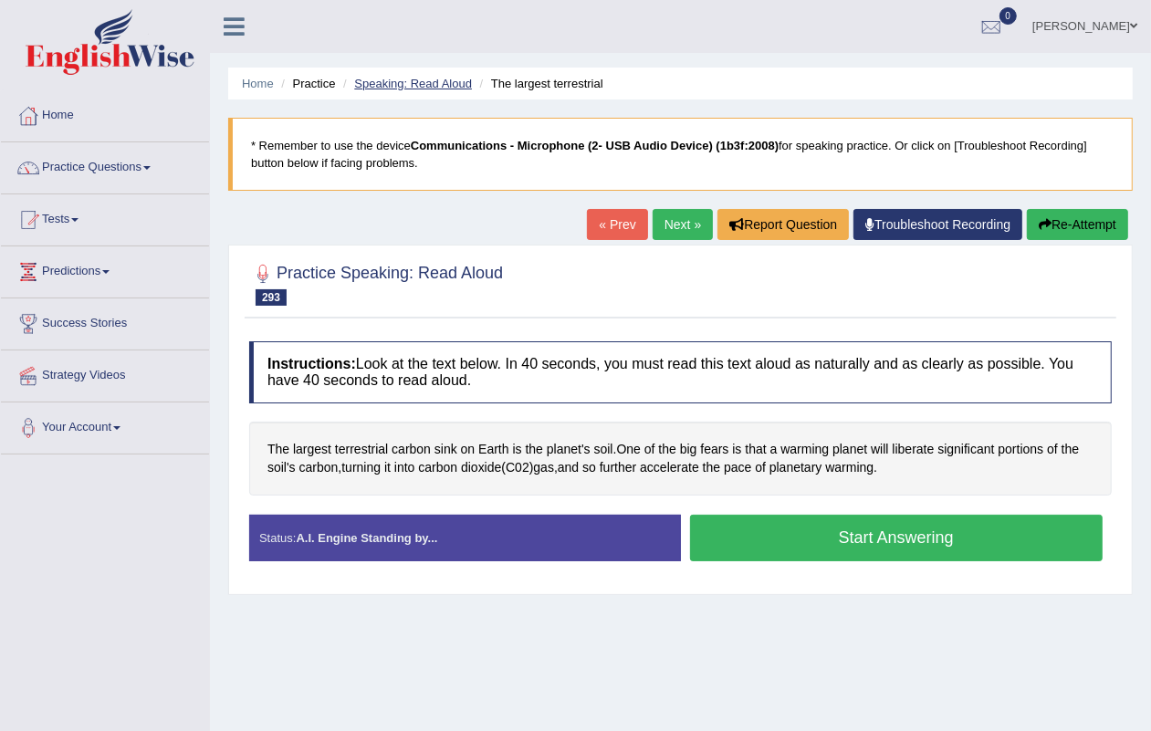
click at [385, 80] on link "Speaking: Read Aloud" at bounding box center [413, 84] width 118 height 14
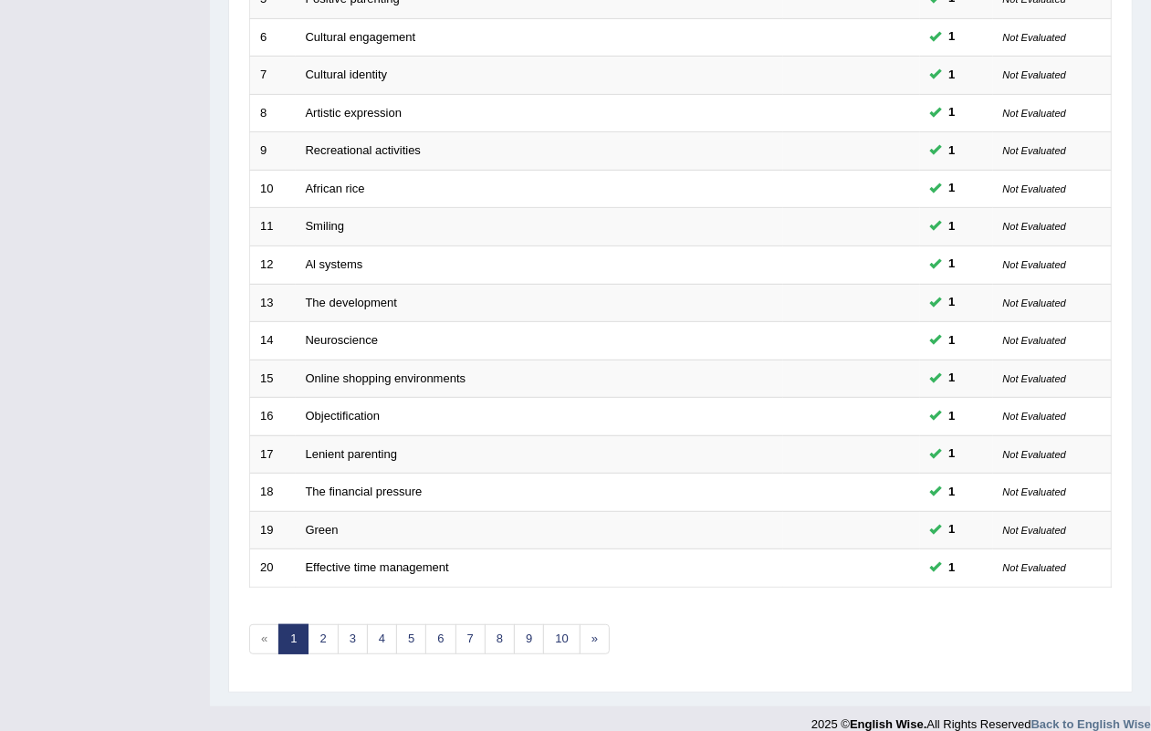
scroll to position [482, 0]
click at [567, 625] on link "10" at bounding box center [561, 640] width 37 height 30
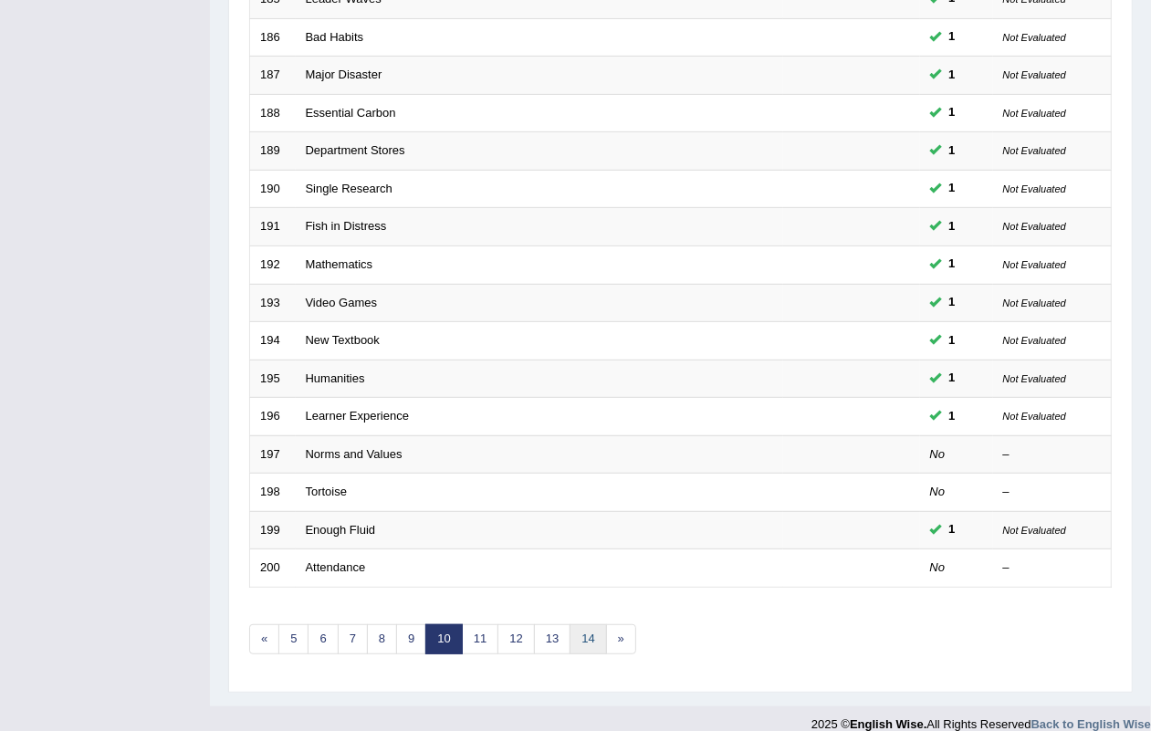
click at [589, 625] on link "14" at bounding box center [588, 640] width 37 height 30
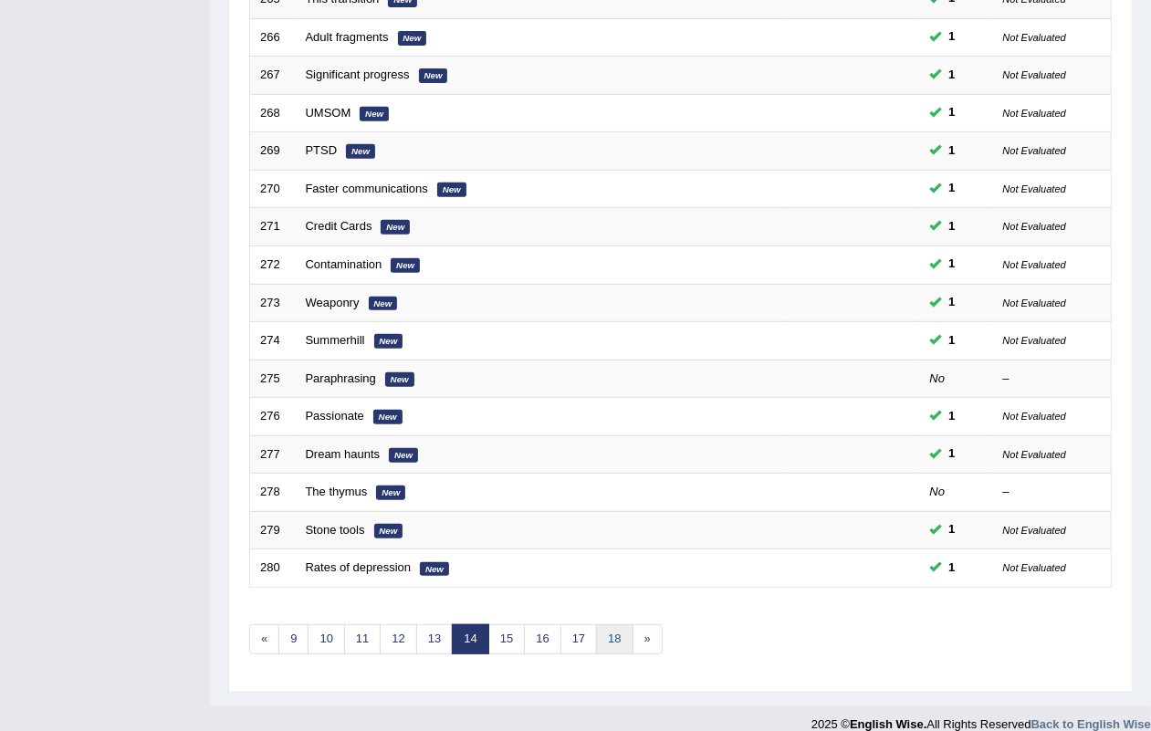
click at [621, 625] on link "18" at bounding box center [614, 640] width 37 height 30
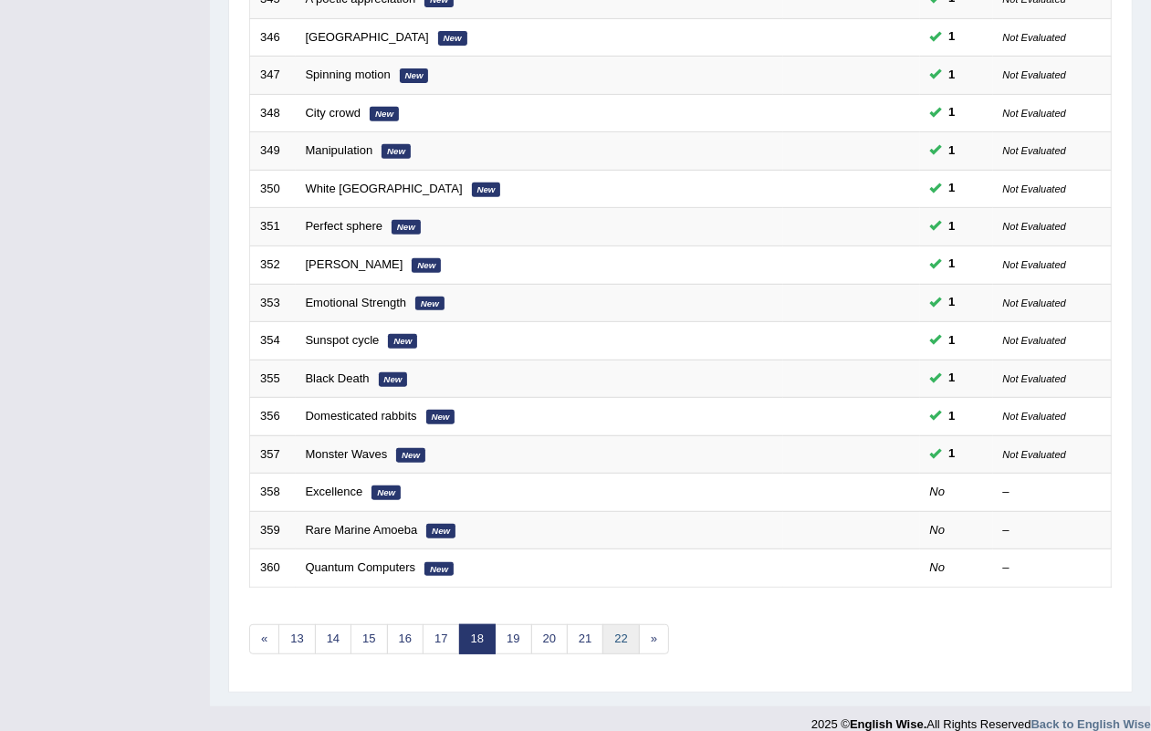
click at [637, 625] on link "22" at bounding box center [621, 640] width 37 height 30
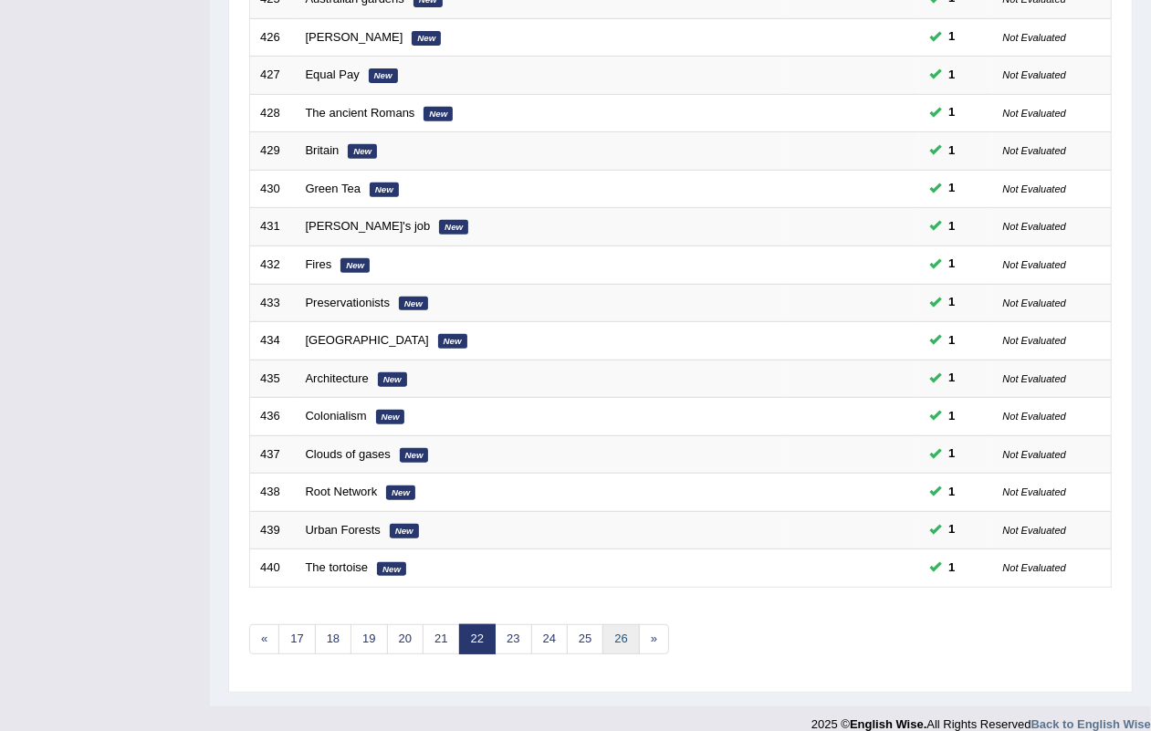
click at [639, 625] on link "26" at bounding box center [621, 640] width 37 height 30
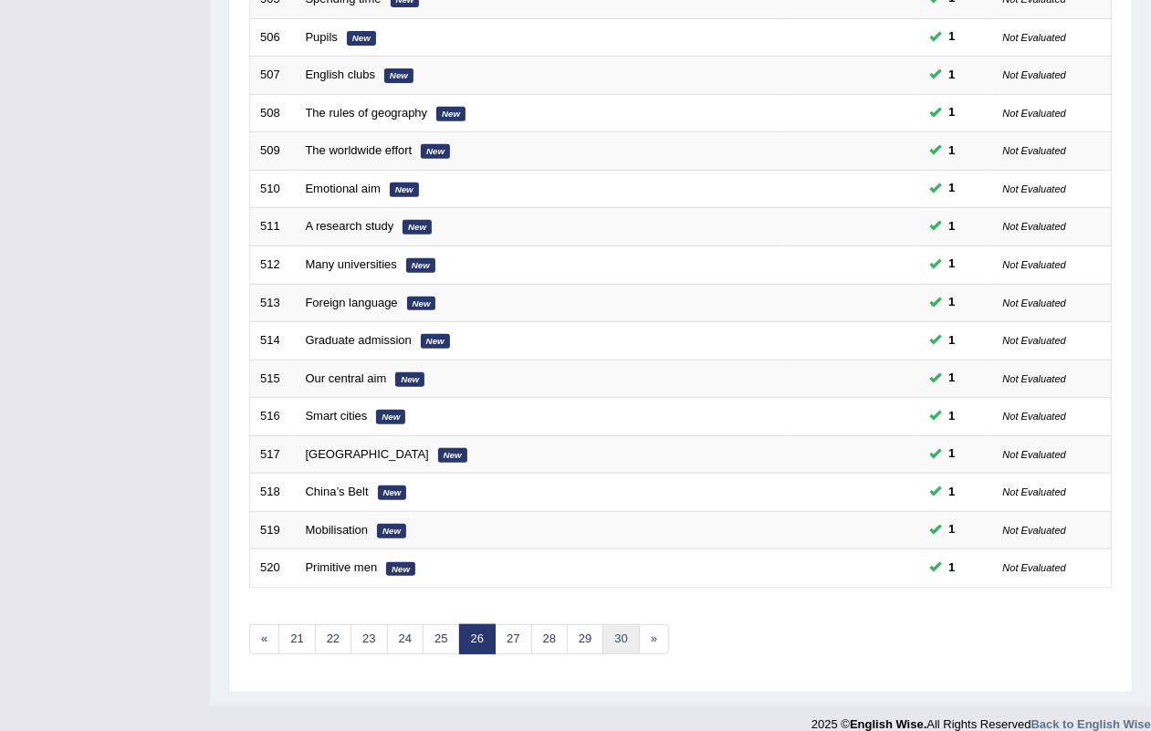
click at [630, 628] on link "30" at bounding box center [621, 640] width 37 height 30
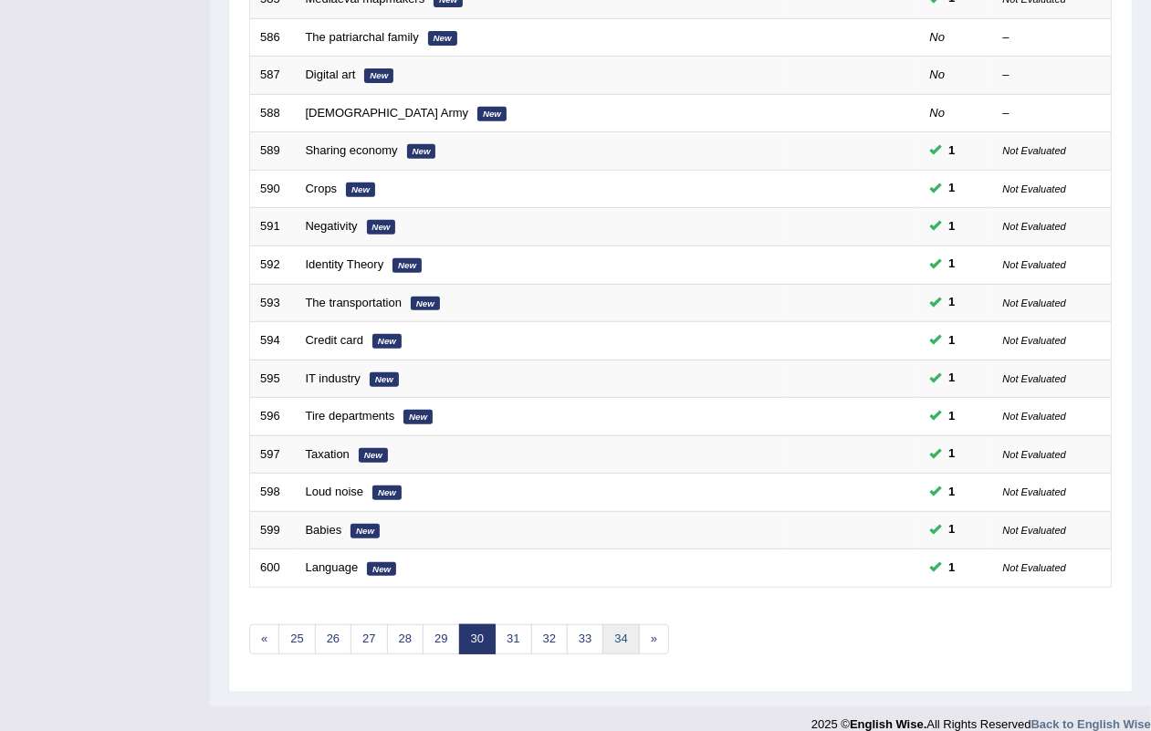
click at [633, 626] on link "34" at bounding box center [621, 640] width 37 height 30
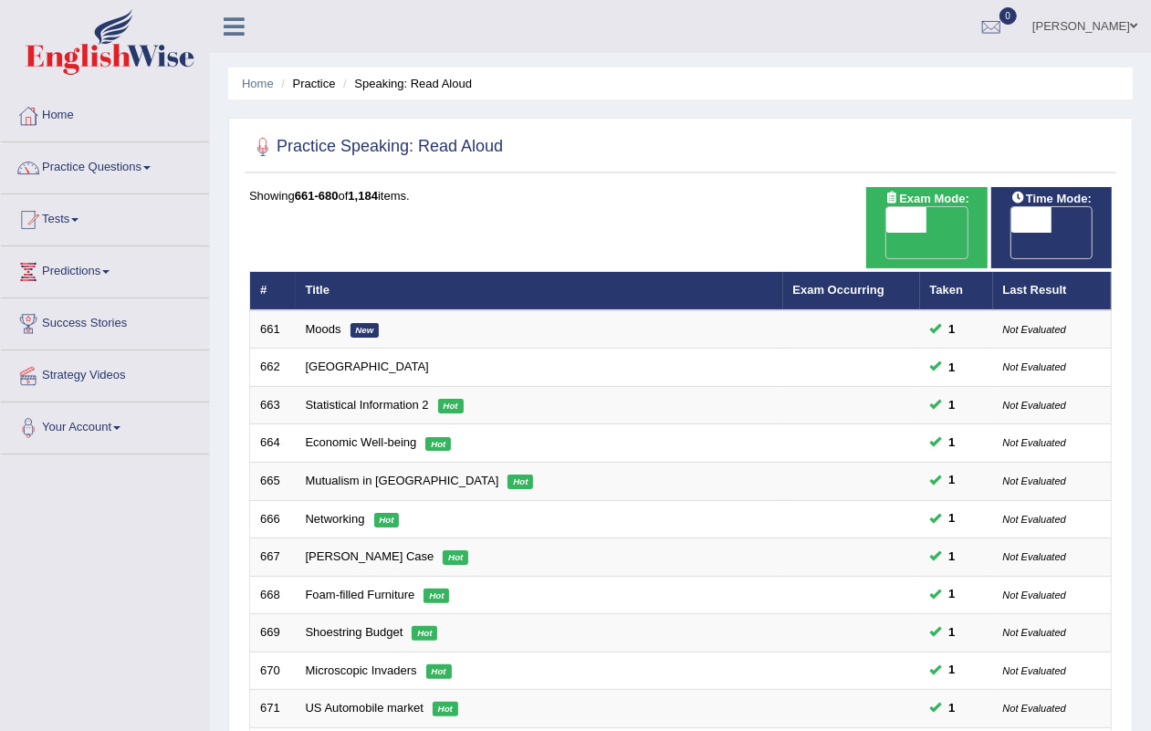
click at [633, 626] on td "Shoestring Budget Hot" at bounding box center [540, 634] width 488 height 38
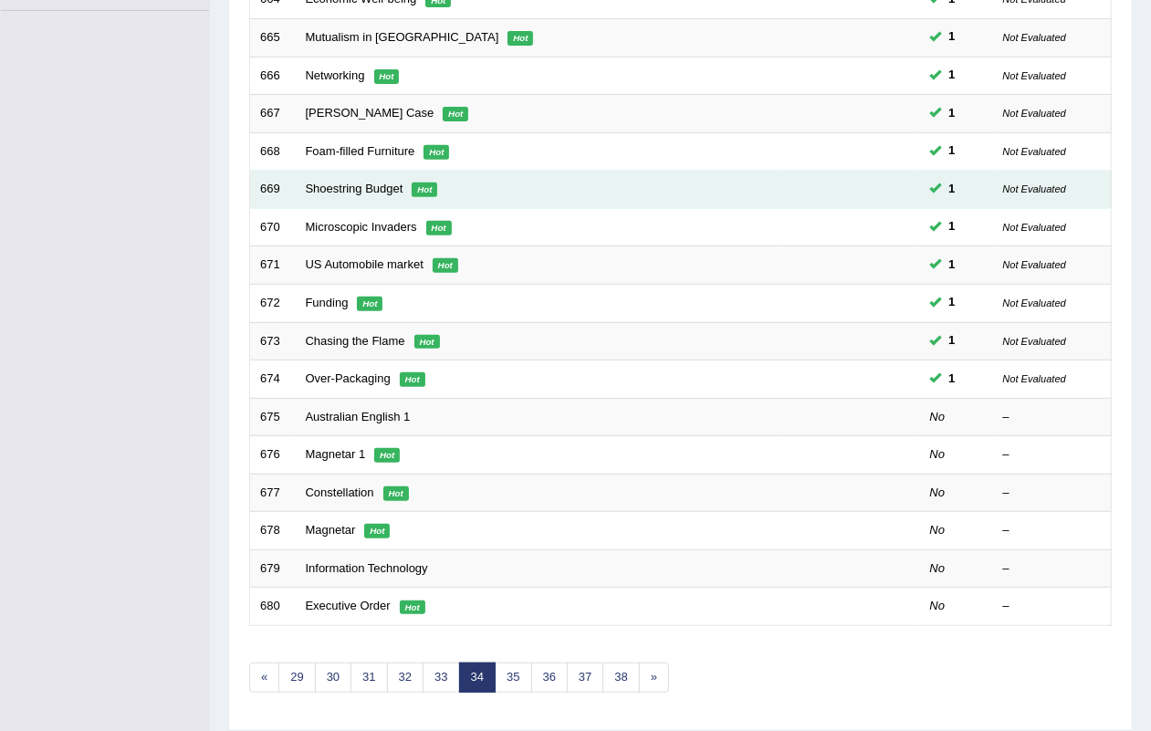
scroll to position [482, 0]
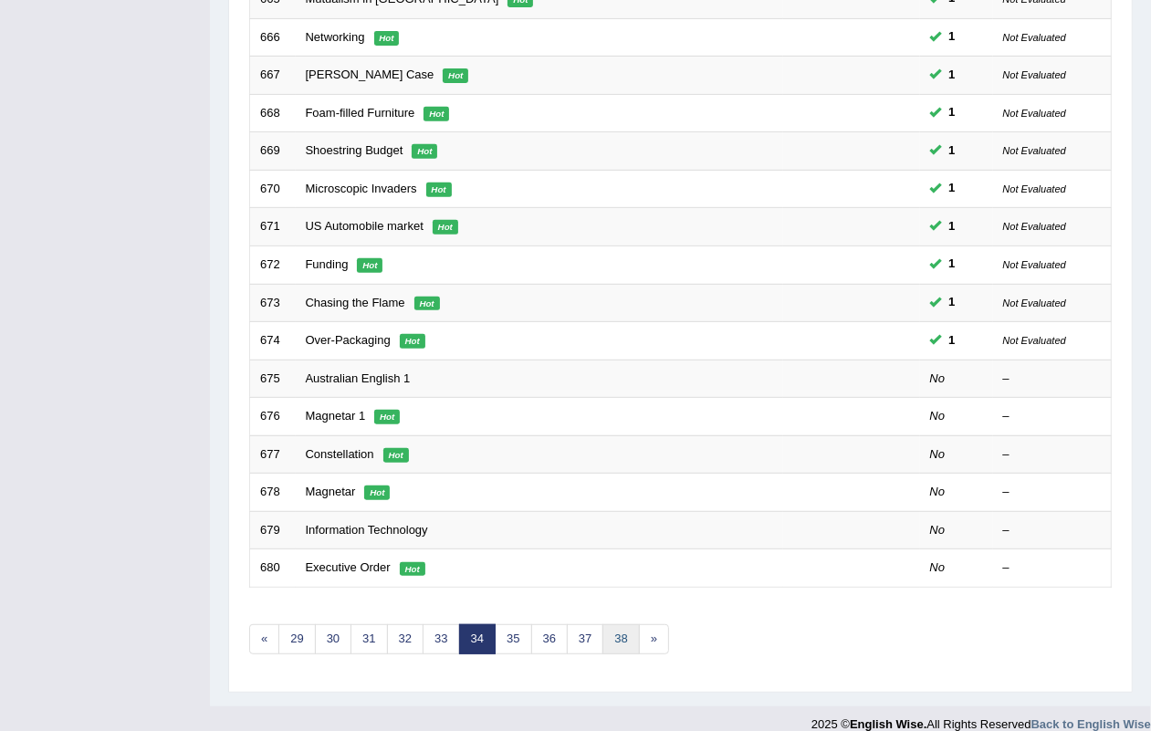
click at [632, 625] on link "38" at bounding box center [621, 640] width 37 height 30
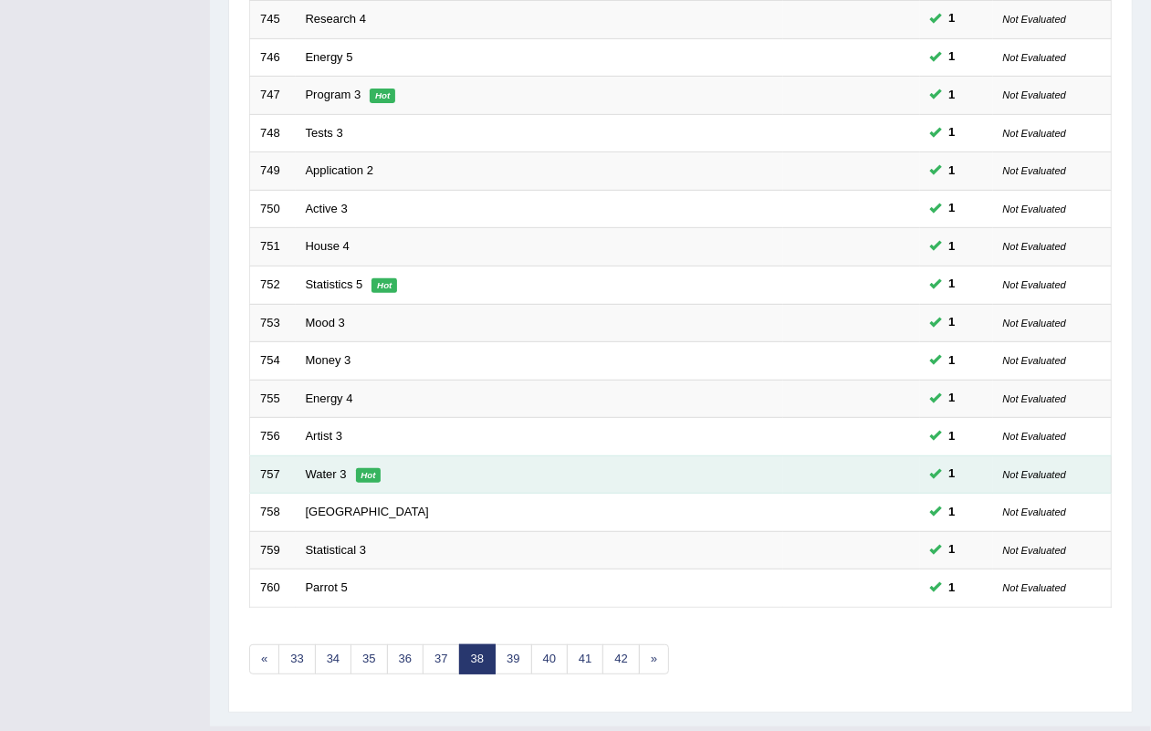
scroll to position [482, 0]
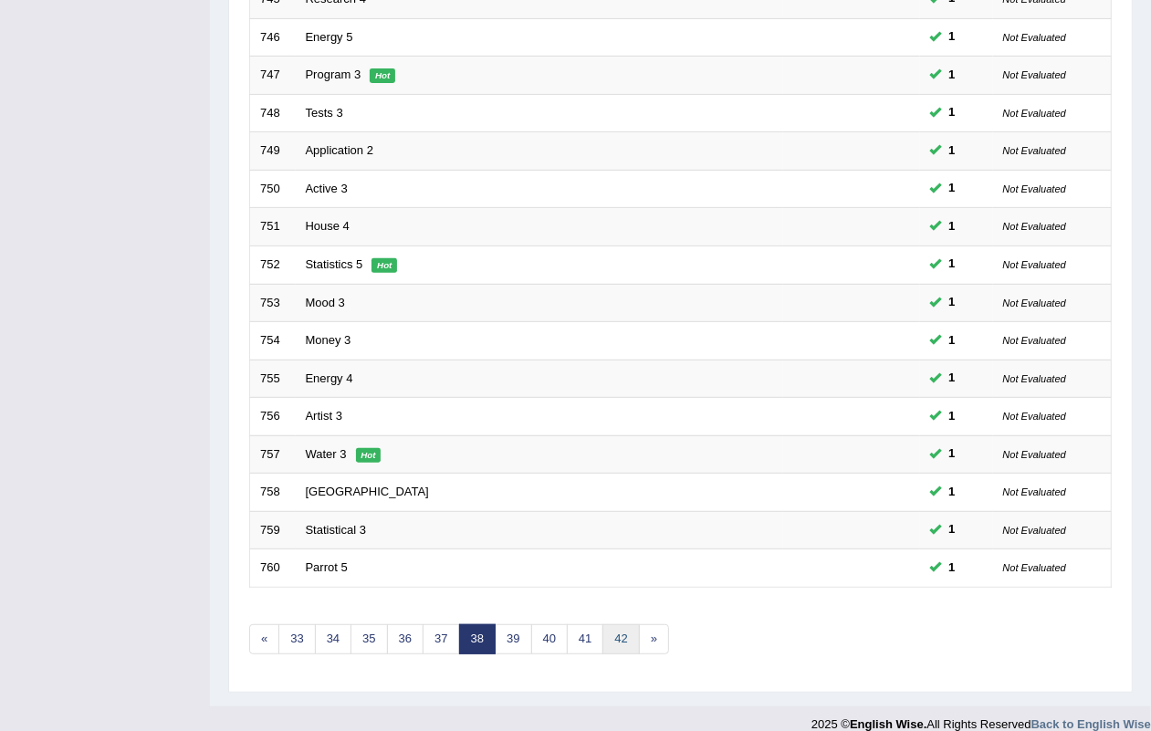
click at [619, 625] on link "42" at bounding box center [621, 640] width 37 height 30
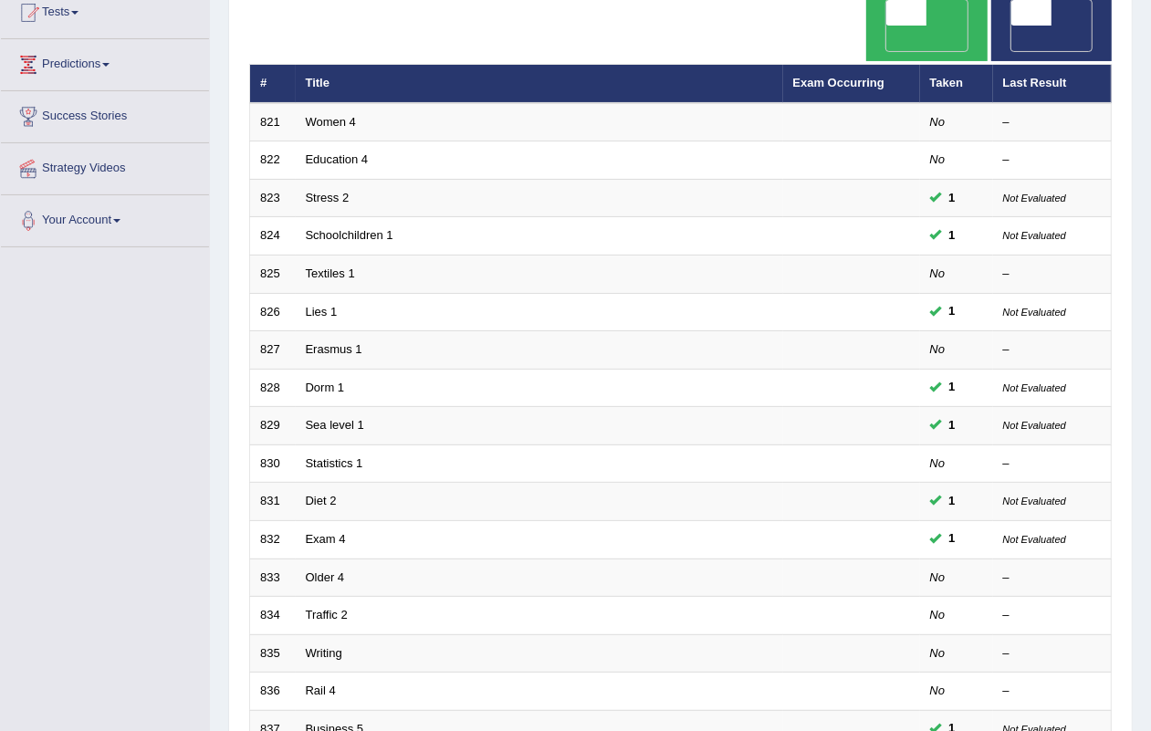
scroll to position [482, 0]
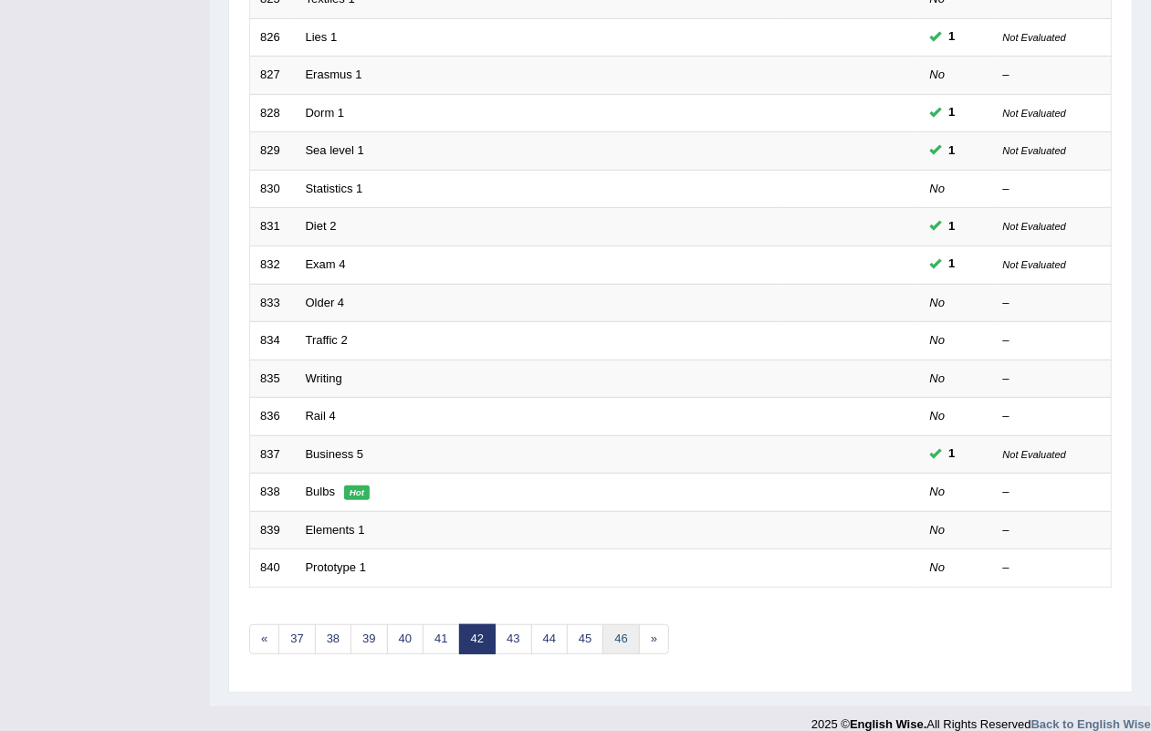
click at [612, 625] on link "46" at bounding box center [621, 640] width 37 height 30
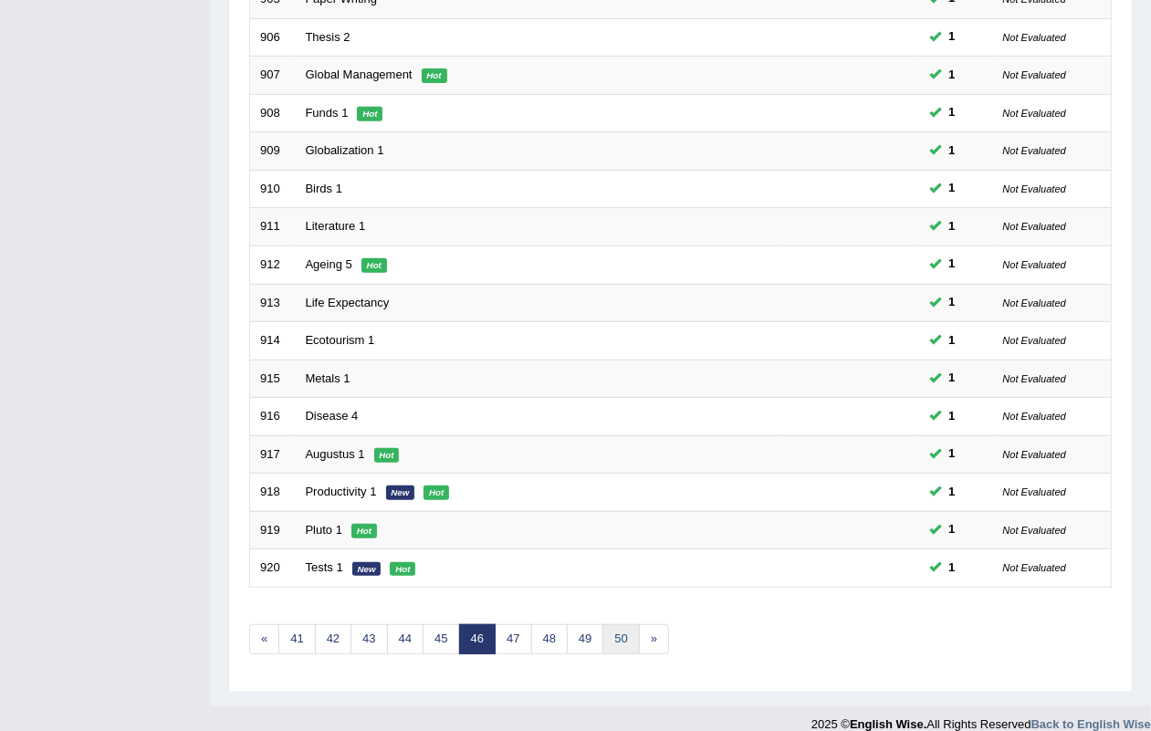
click at [621, 625] on link "50" at bounding box center [621, 640] width 37 height 30
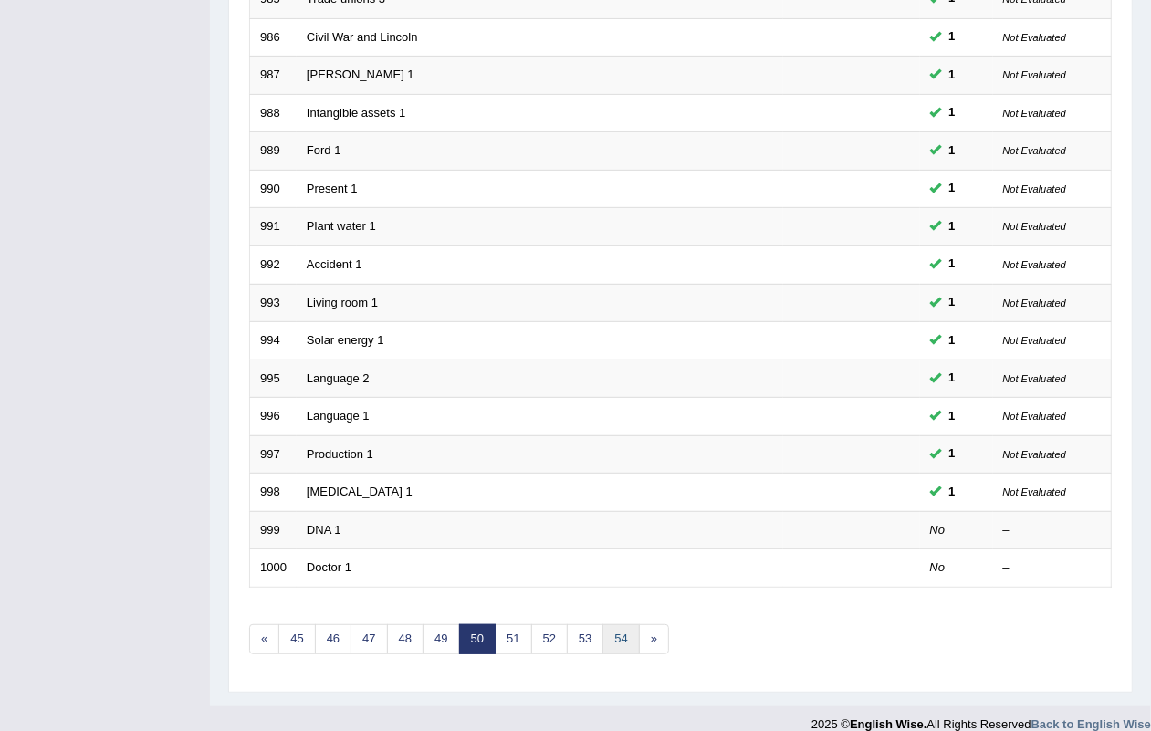
click at [624, 625] on link "54" at bounding box center [621, 640] width 37 height 30
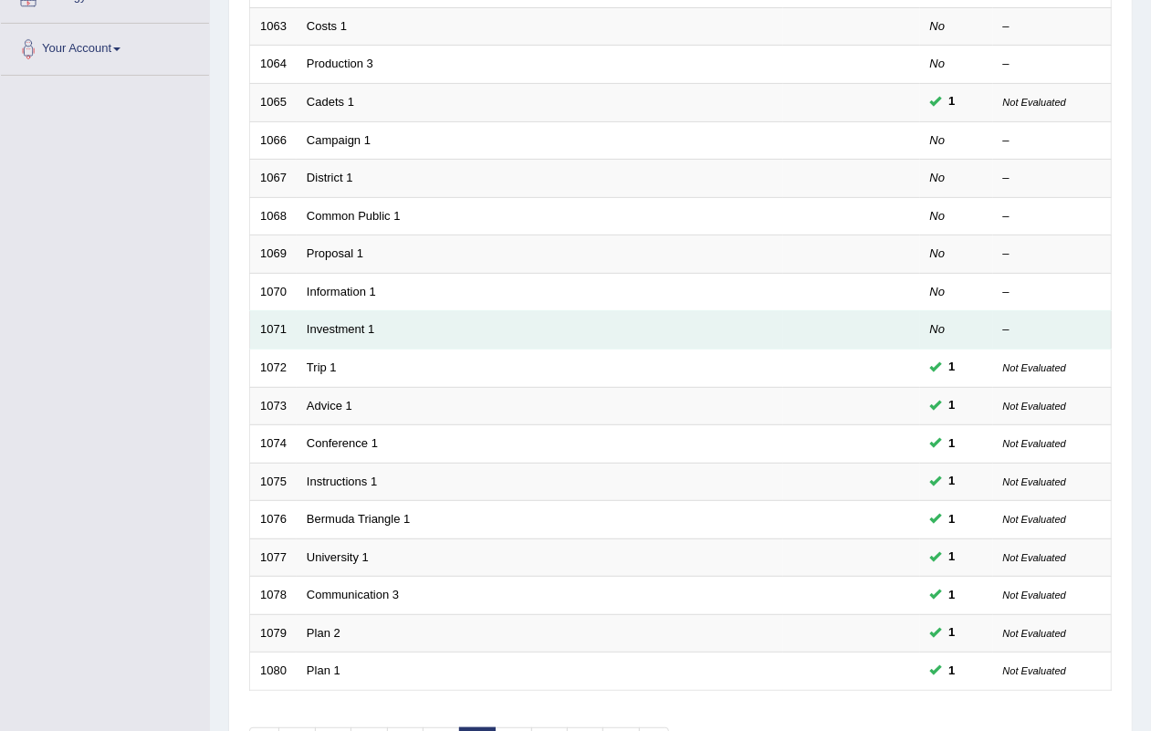
scroll to position [457, 0]
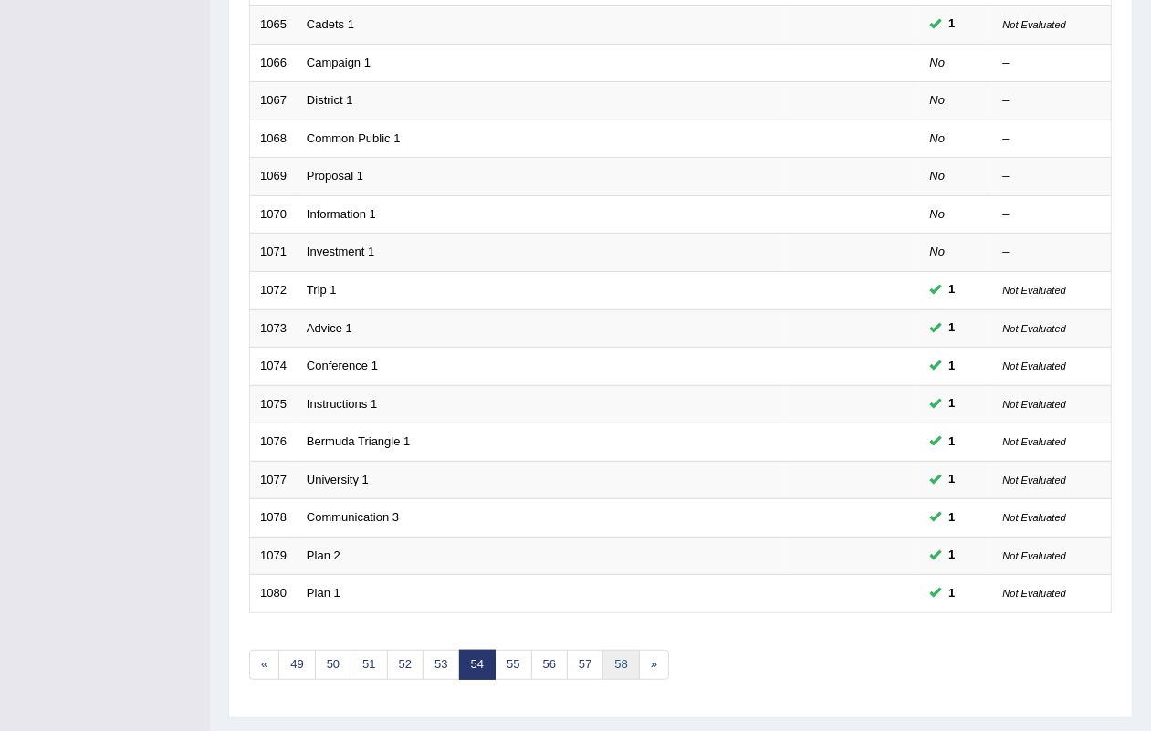
click at [627, 650] on link "58" at bounding box center [621, 665] width 37 height 30
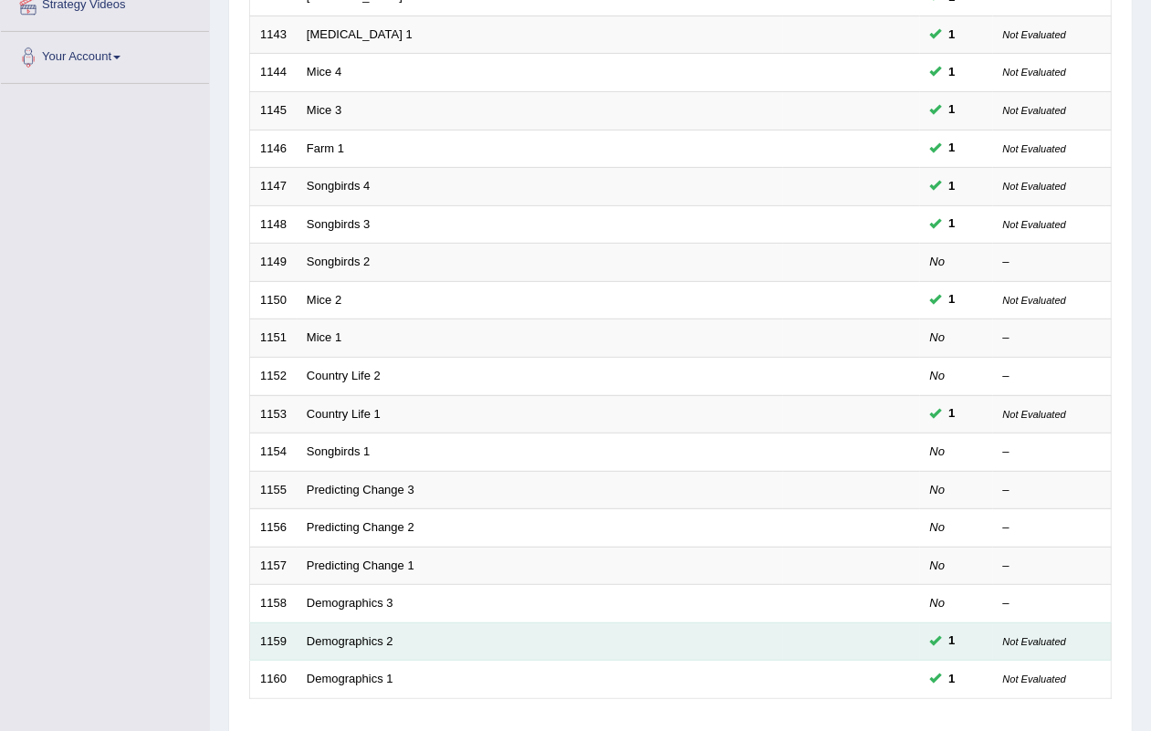
scroll to position [482, 0]
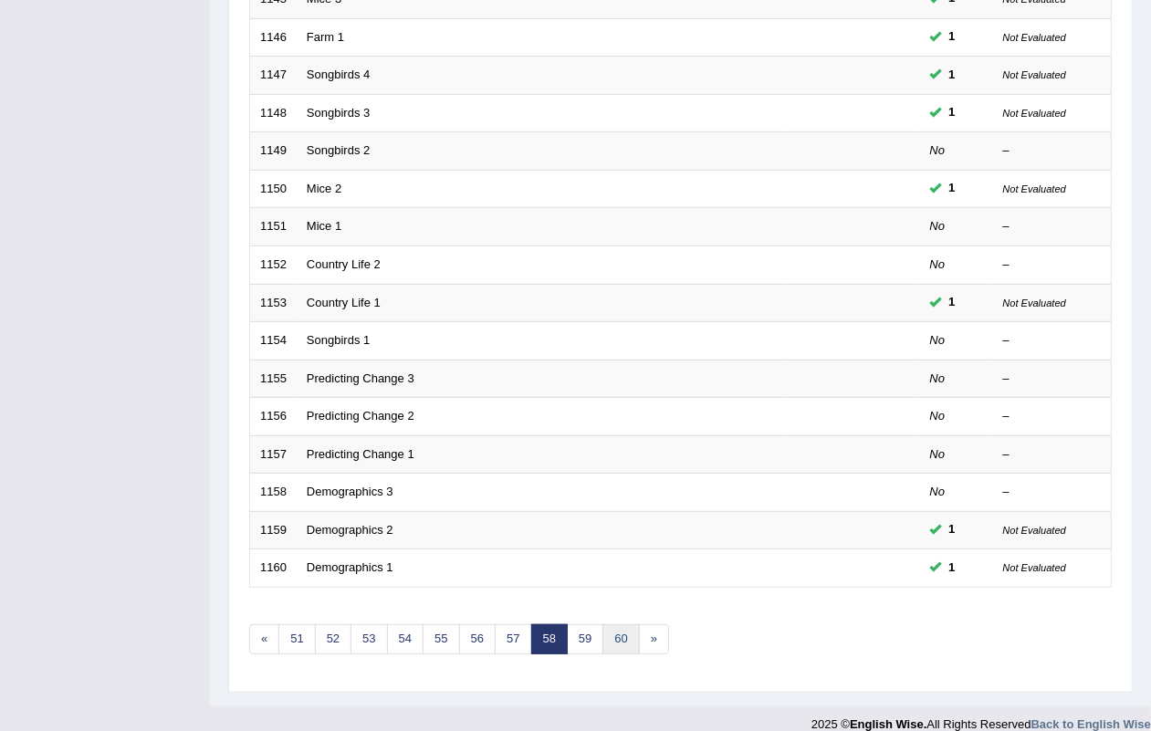
click at [635, 625] on link "60" at bounding box center [621, 640] width 37 height 30
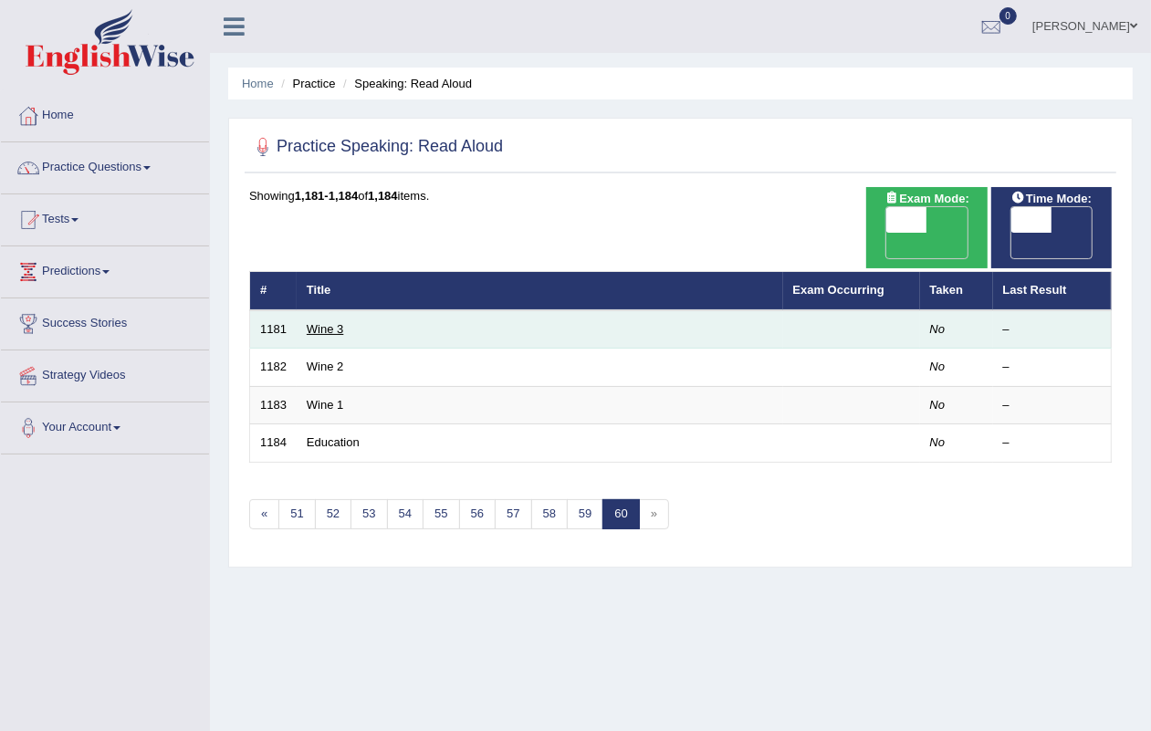
click at [331, 322] on link "Wine 3" at bounding box center [325, 329] width 37 height 14
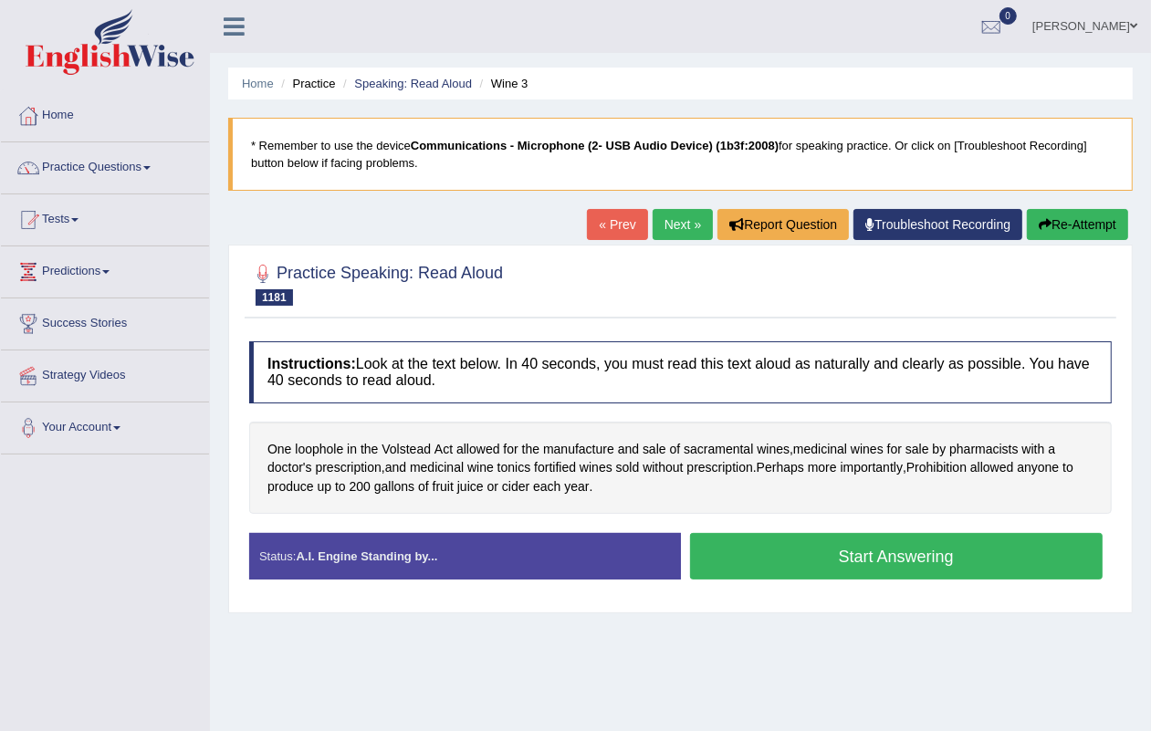
click at [603, 225] on link "« Prev" at bounding box center [617, 224] width 60 height 31
click at [616, 213] on link "« Prev" at bounding box center [617, 224] width 60 height 31
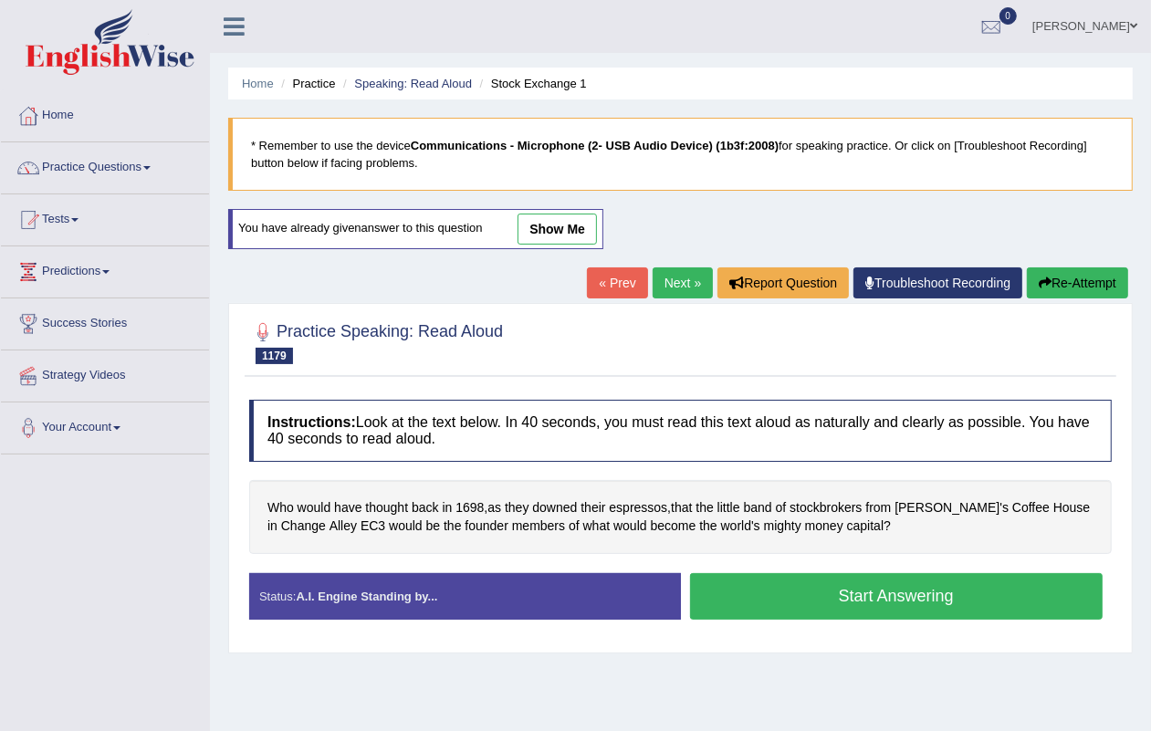
click at [591, 283] on link "« Prev" at bounding box center [617, 283] width 60 height 31
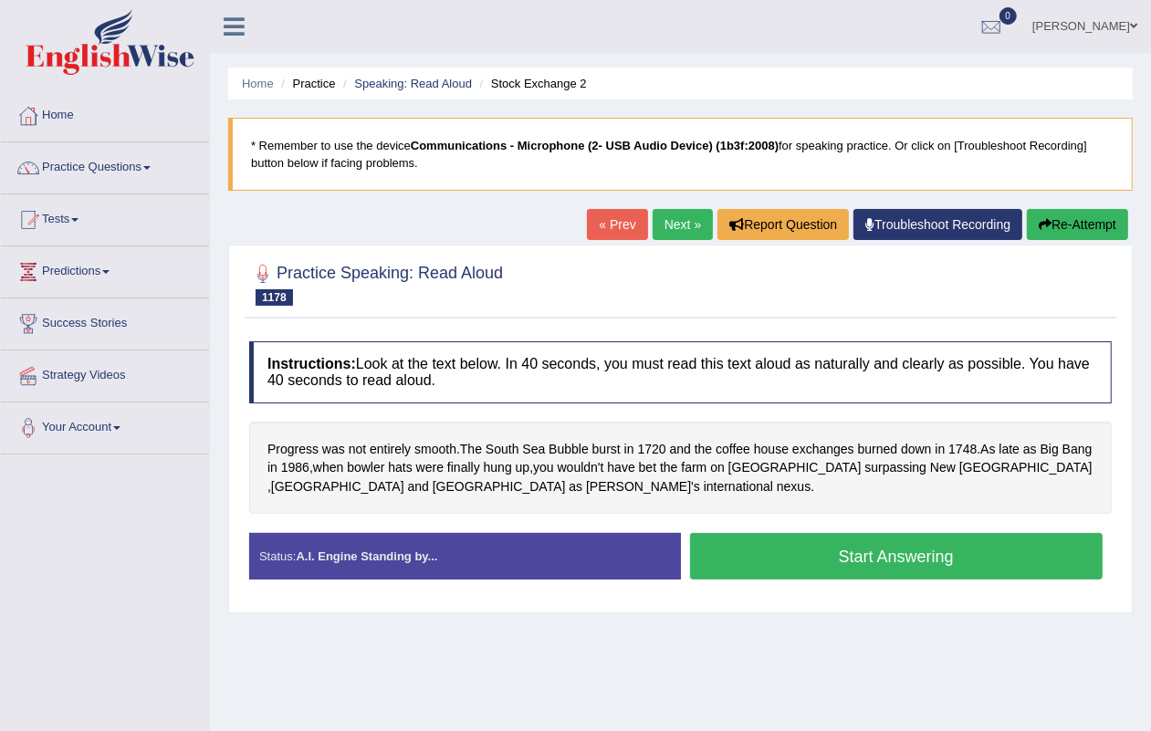
click at [616, 215] on link "« Prev" at bounding box center [617, 224] width 60 height 31
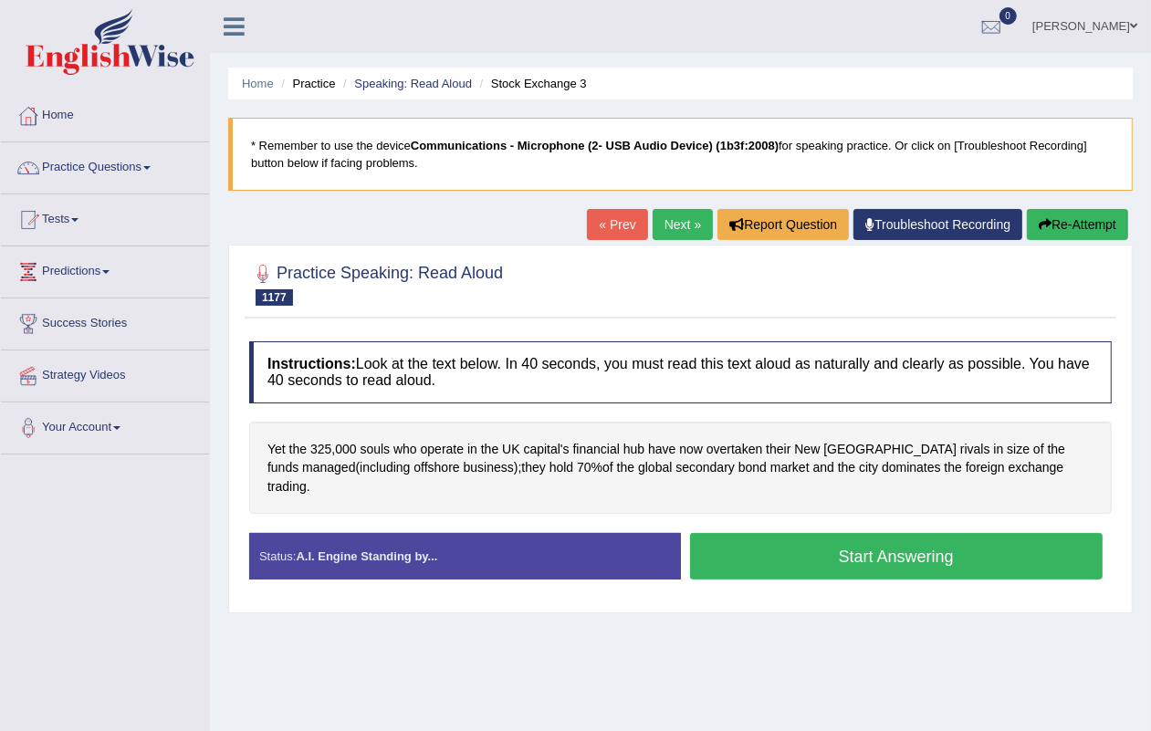
click at [610, 226] on link "« Prev" at bounding box center [617, 224] width 60 height 31
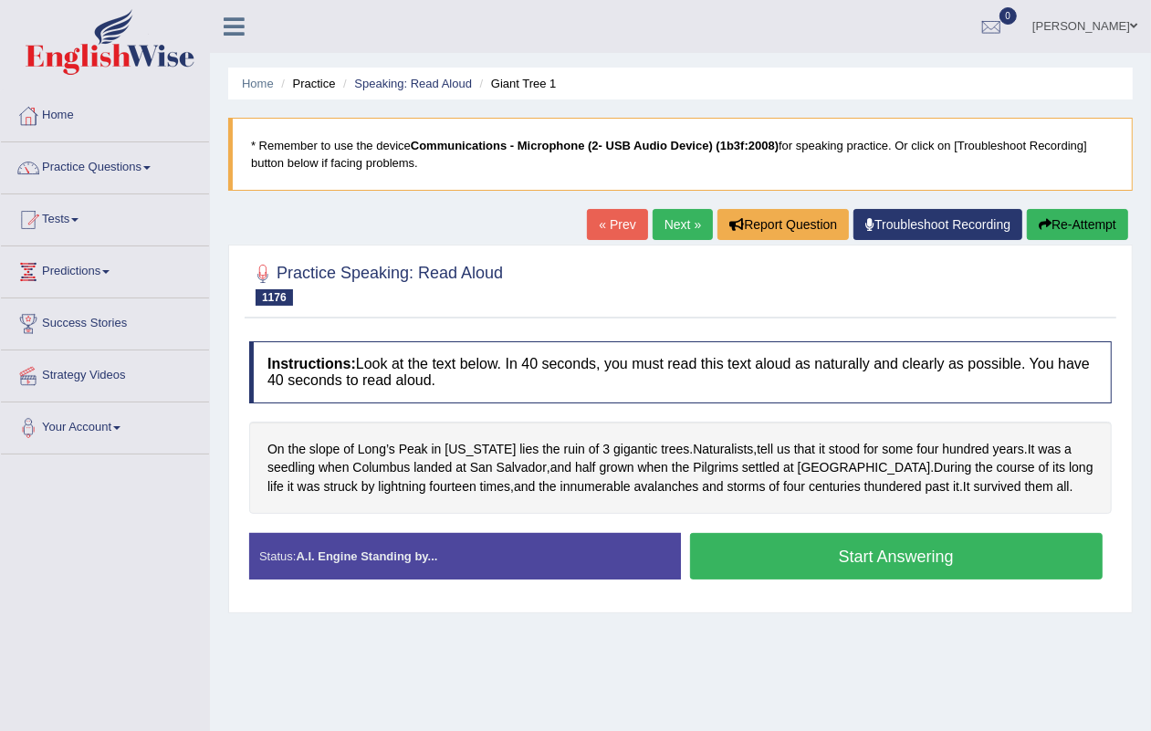
click at [612, 234] on link "« Prev" at bounding box center [617, 224] width 60 height 31
click at [613, 222] on link "« Prev" at bounding box center [617, 224] width 60 height 31
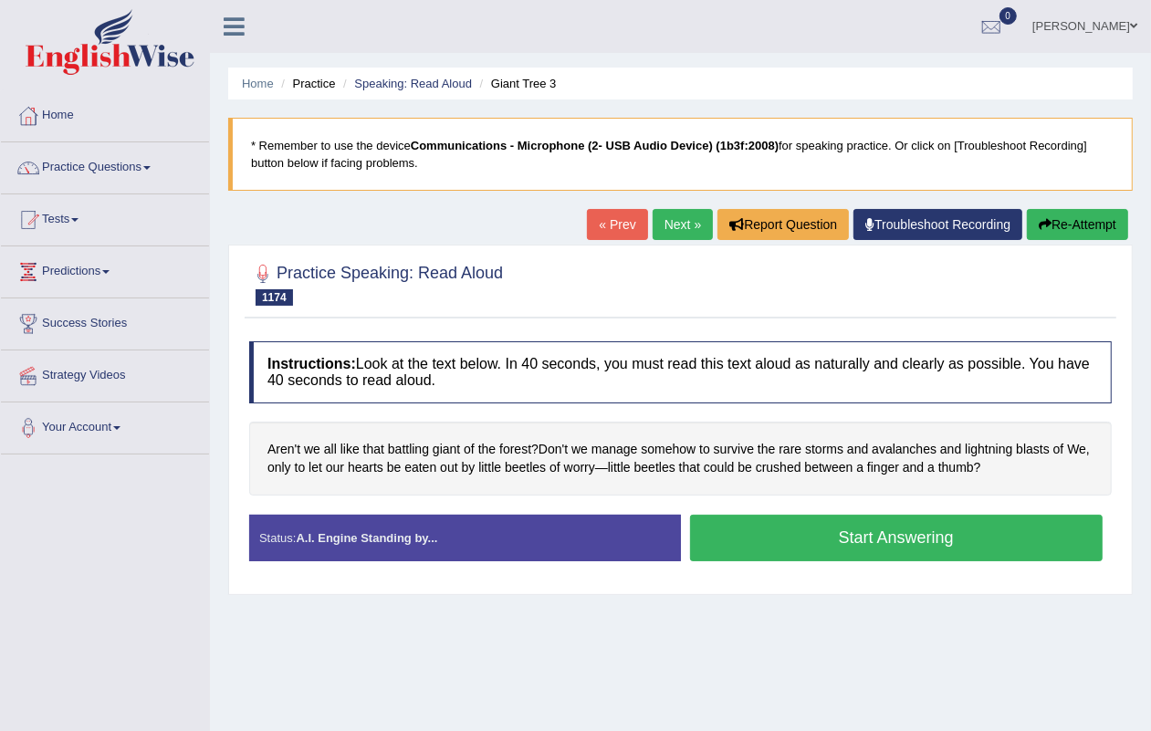
click at [604, 229] on link "« Prev" at bounding box center [617, 224] width 60 height 31
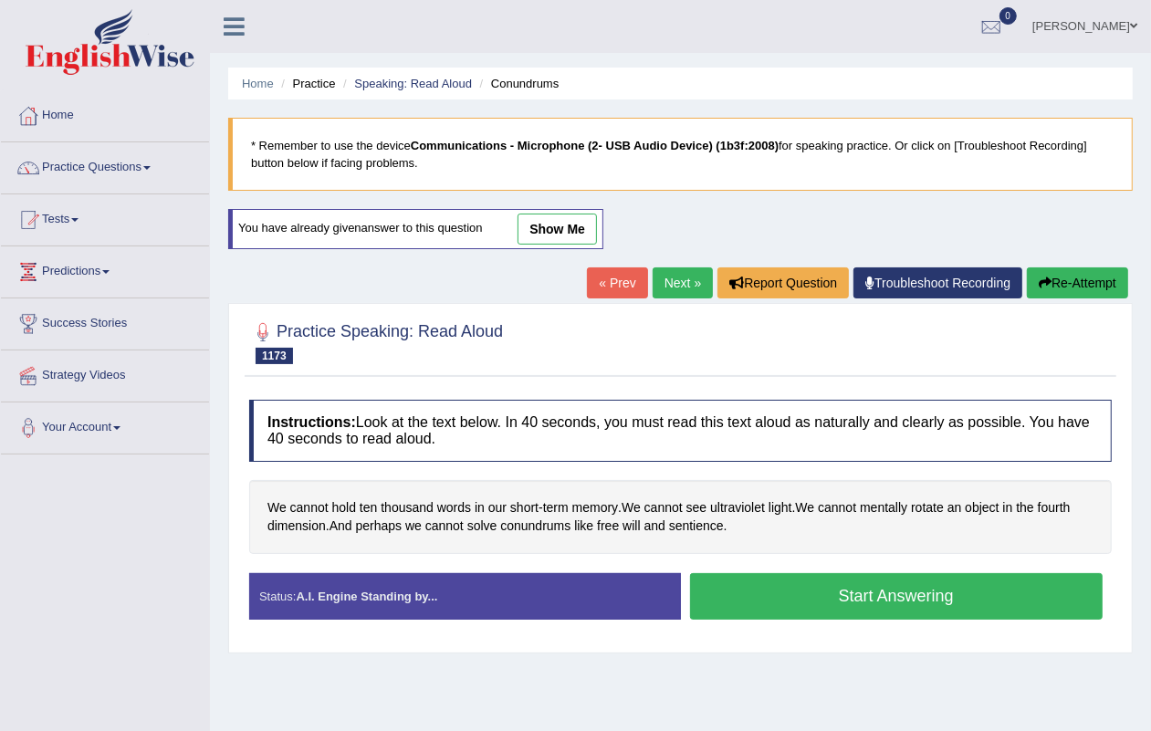
click at [610, 284] on link "« Prev" at bounding box center [617, 283] width 60 height 31
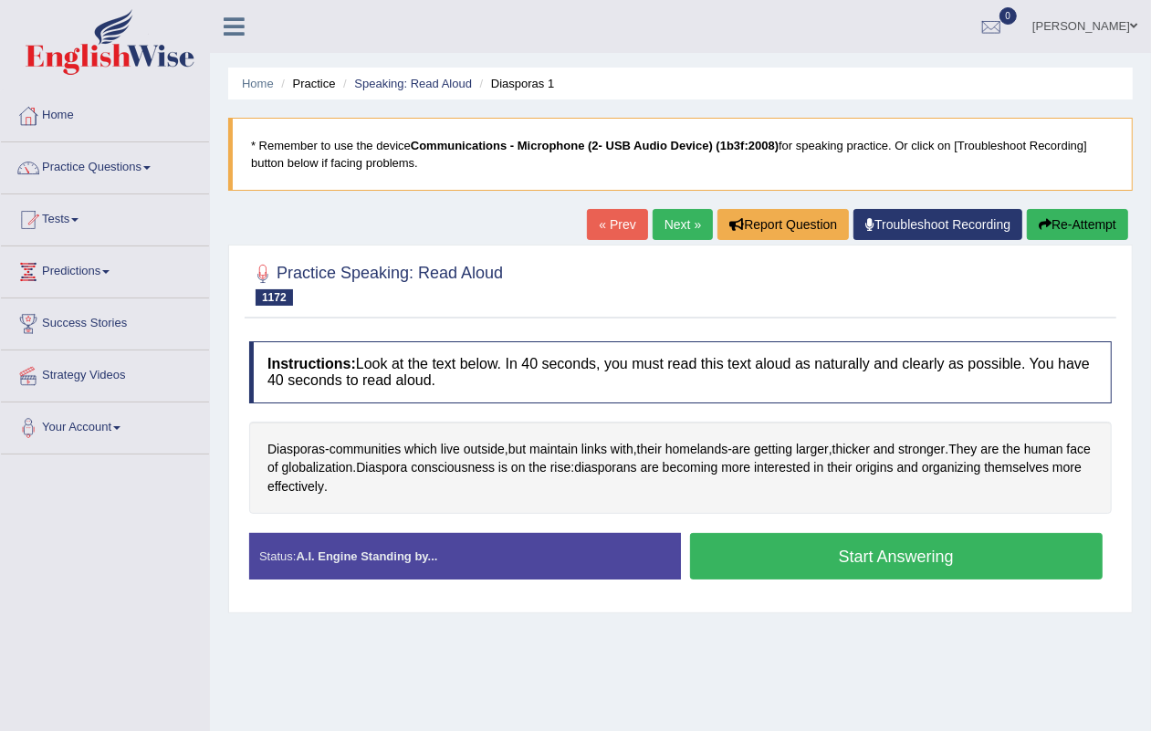
click at [600, 235] on link "« Prev" at bounding box center [617, 224] width 60 height 31
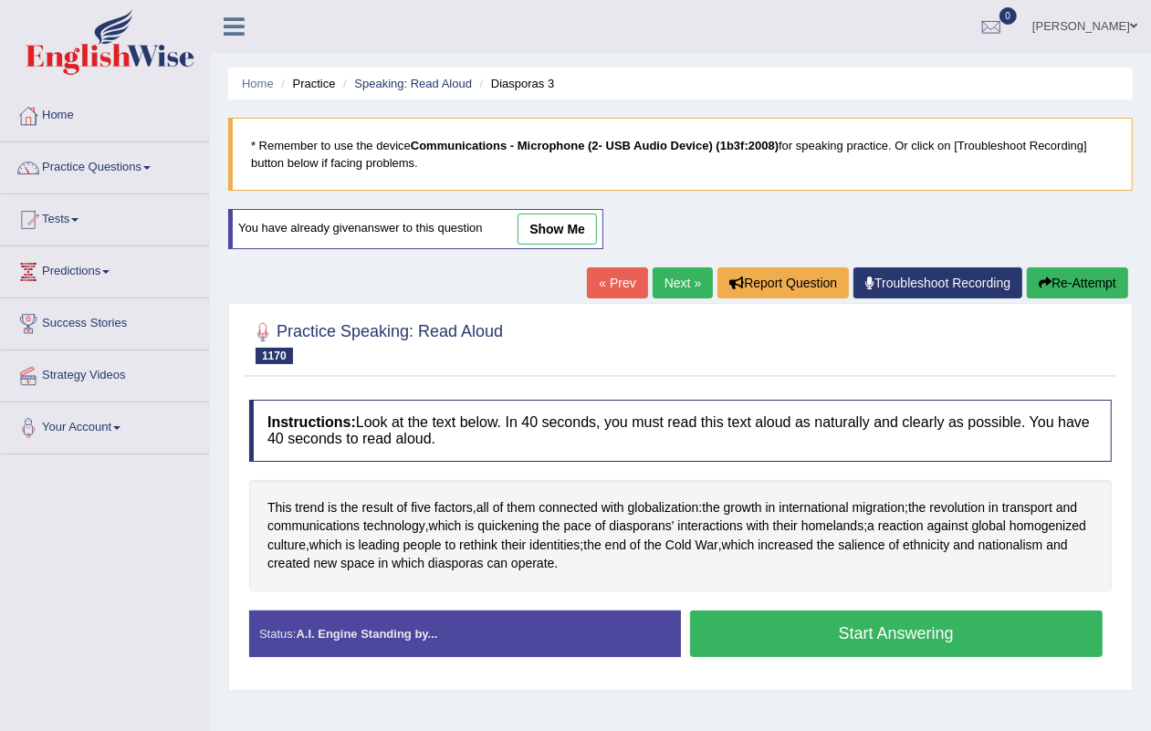
click at [605, 280] on link "« Prev" at bounding box center [617, 283] width 60 height 31
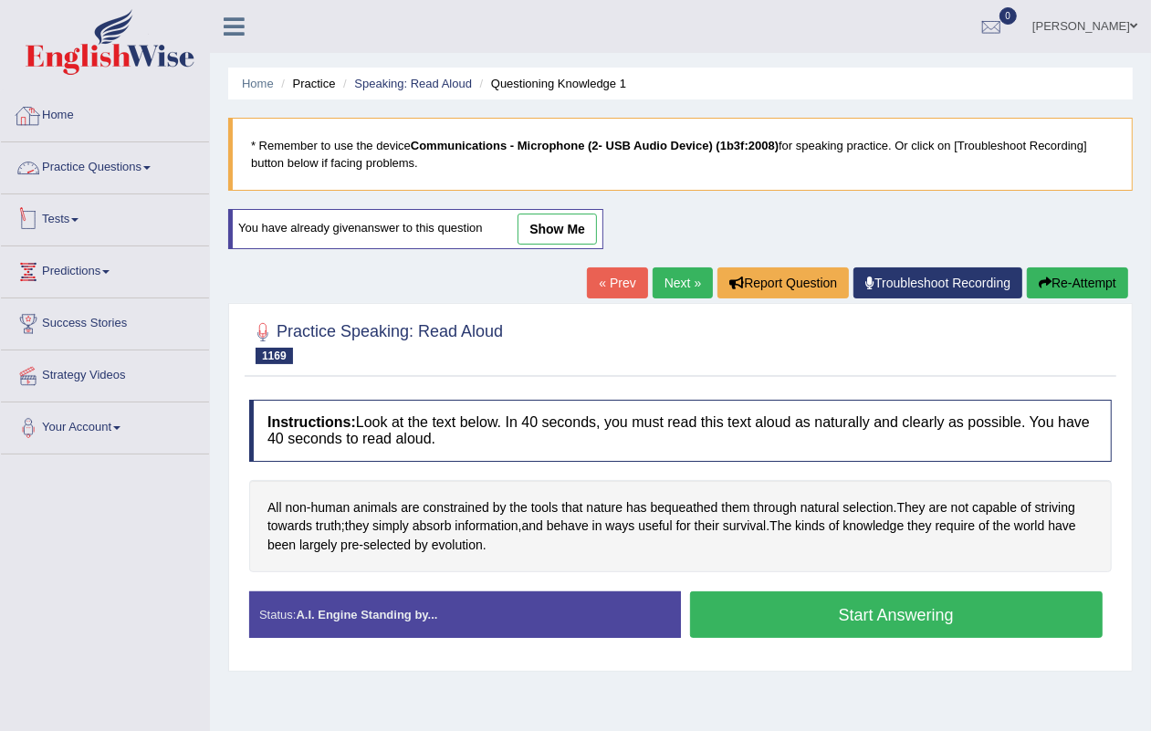
click at [71, 170] on link "Practice Questions" at bounding box center [105, 165] width 208 height 46
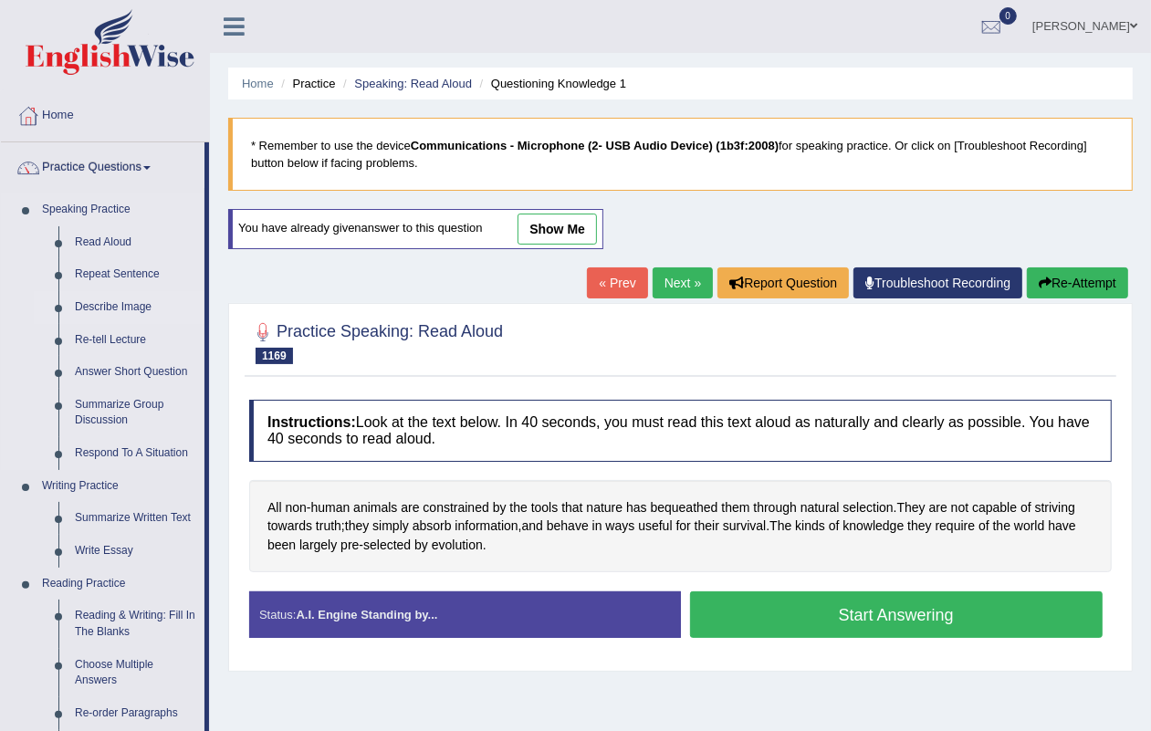
click at [117, 298] on link "Describe Image" at bounding box center [136, 307] width 138 height 33
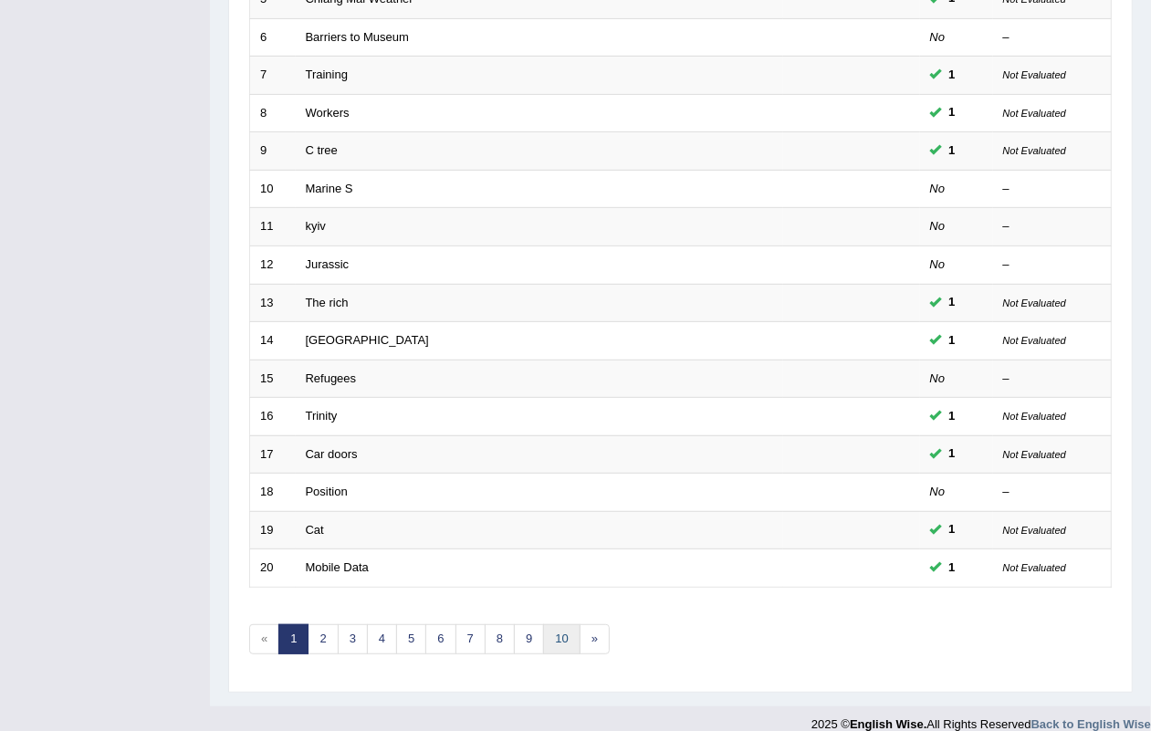
click at [562, 630] on link "10" at bounding box center [561, 640] width 37 height 30
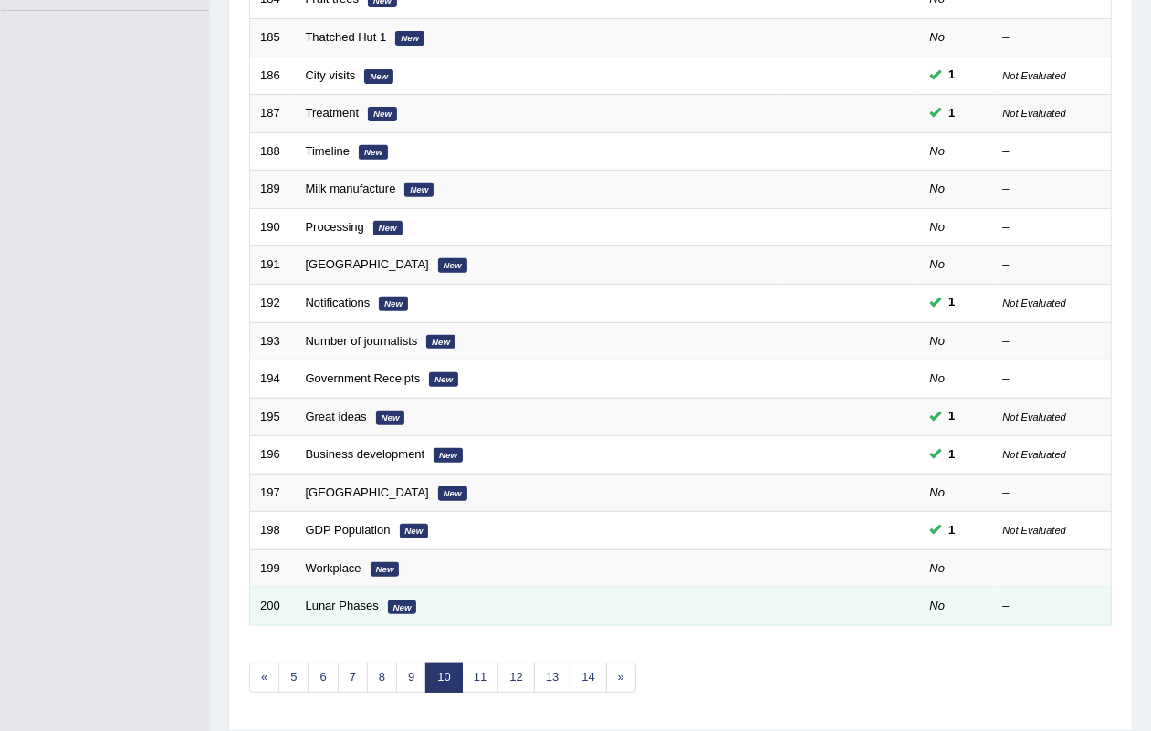
scroll to position [482, 0]
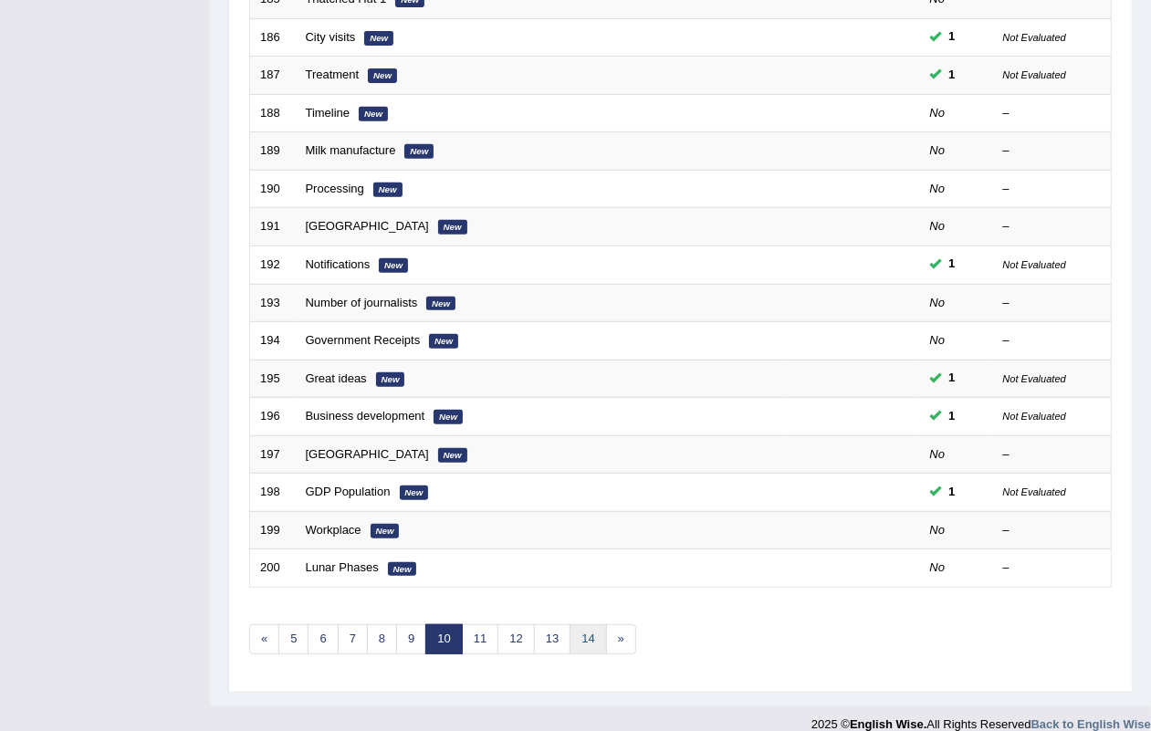
click at [594, 625] on link "14" at bounding box center [588, 640] width 37 height 30
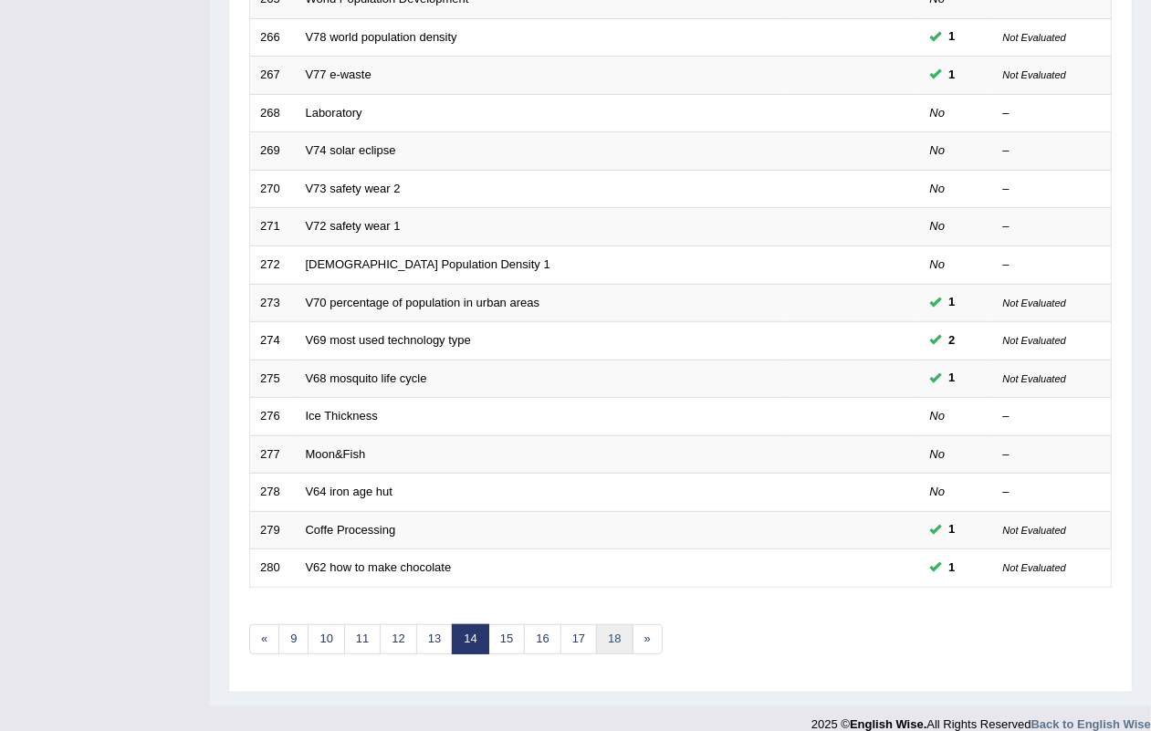
click at [612, 625] on link "18" at bounding box center [614, 640] width 37 height 30
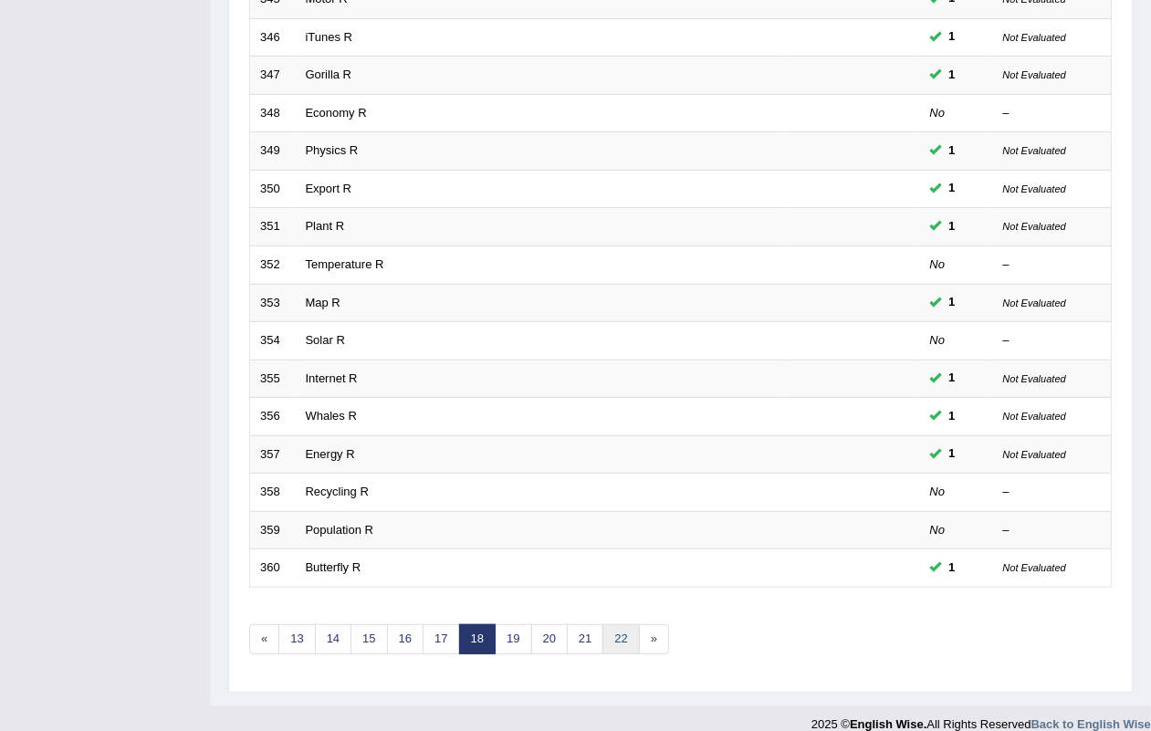
click at [627, 625] on link "22" at bounding box center [621, 640] width 37 height 30
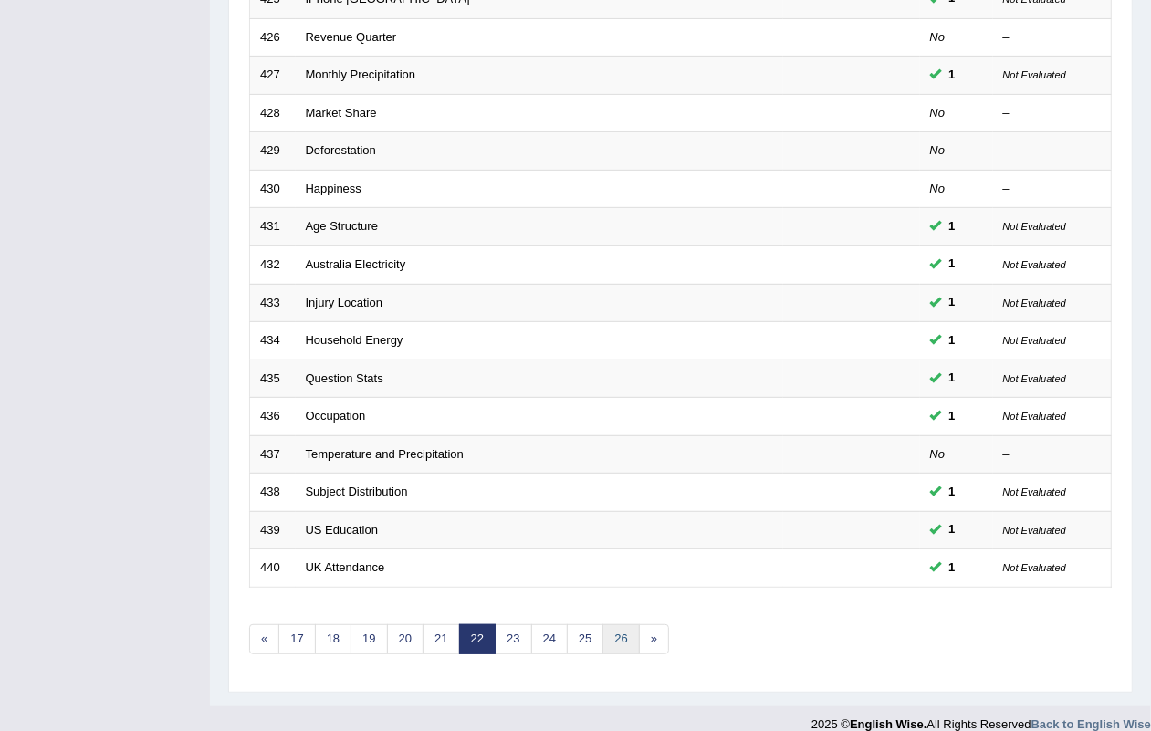
click at [619, 625] on link "26" at bounding box center [621, 640] width 37 height 30
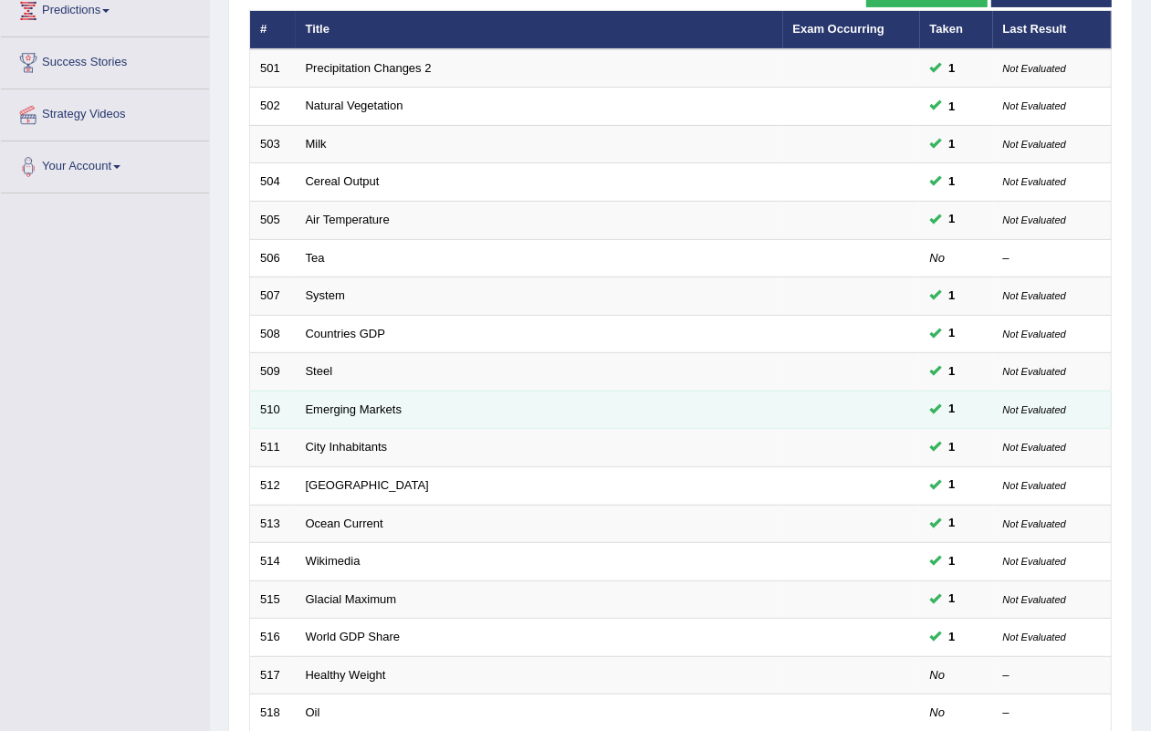
scroll to position [482, 0]
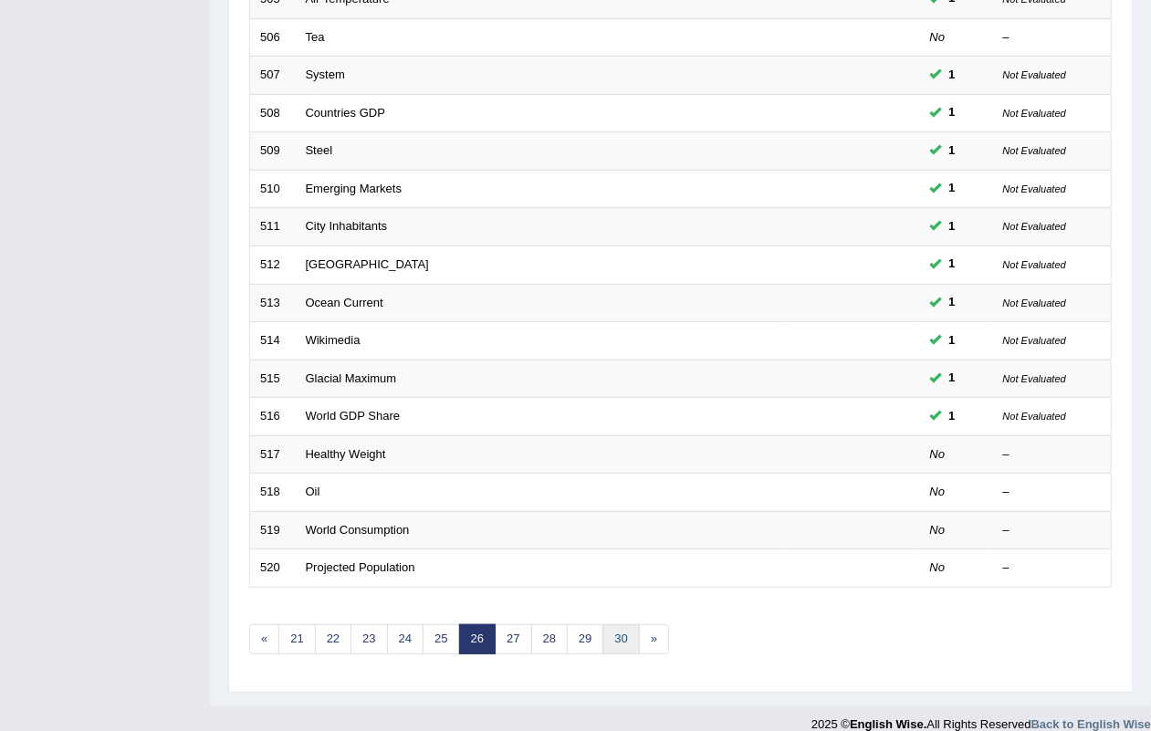
click at [621, 625] on link "30" at bounding box center [621, 640] width 37 height 30
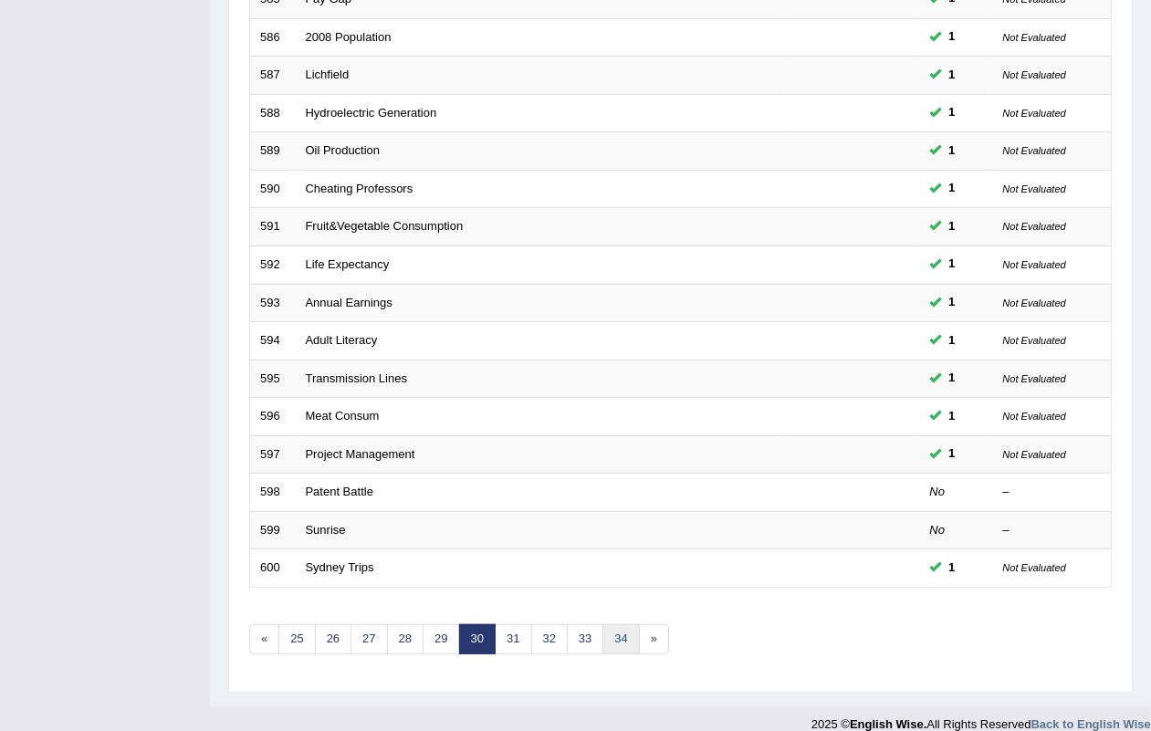
click at [616, 625] on link "34" at bounding box center [621, 640] width 37 height 30
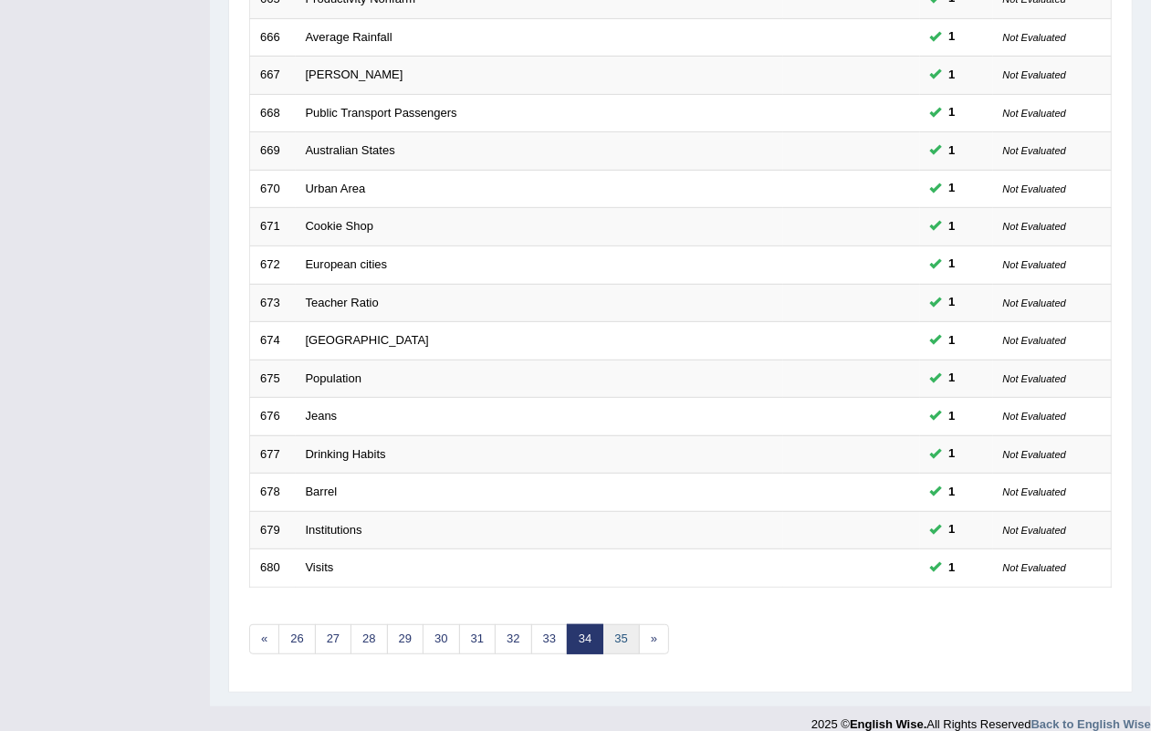
scroll to position [482, 0]
click at [630, 625] on link "35" at bounding box center [621, 640] width 37 height 30
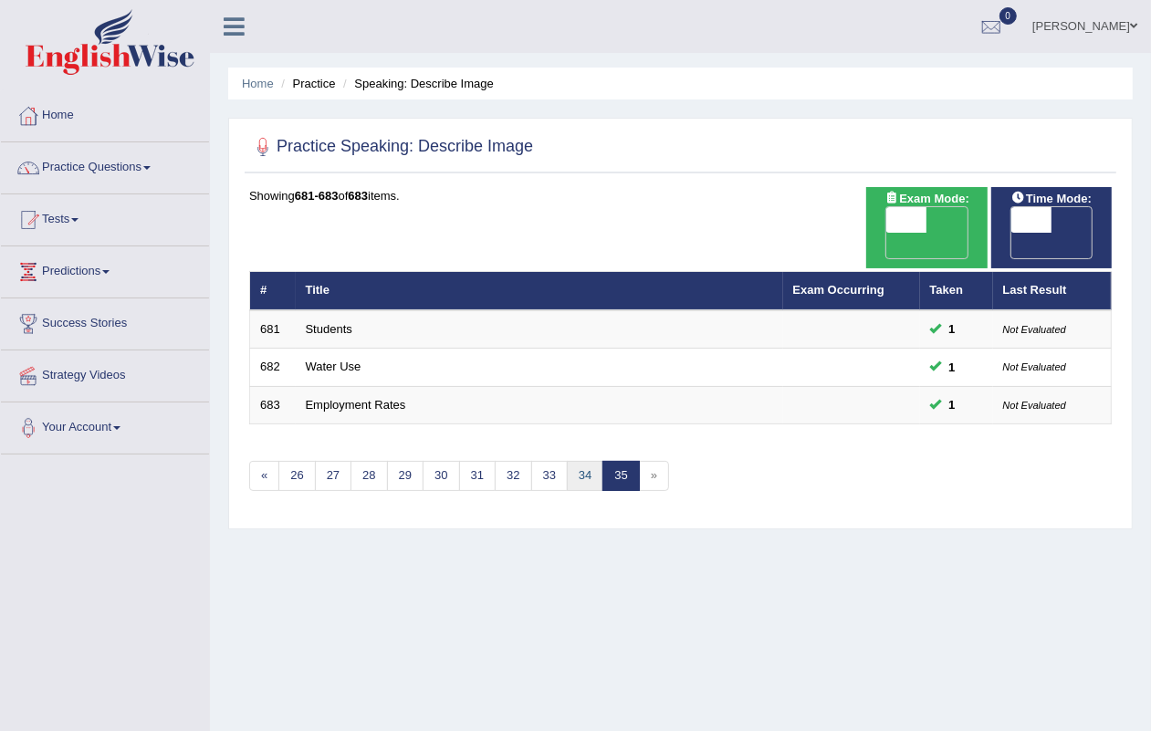
click at [586, 461] on link "34" at bounding box center [585, 476] width 37 height 30
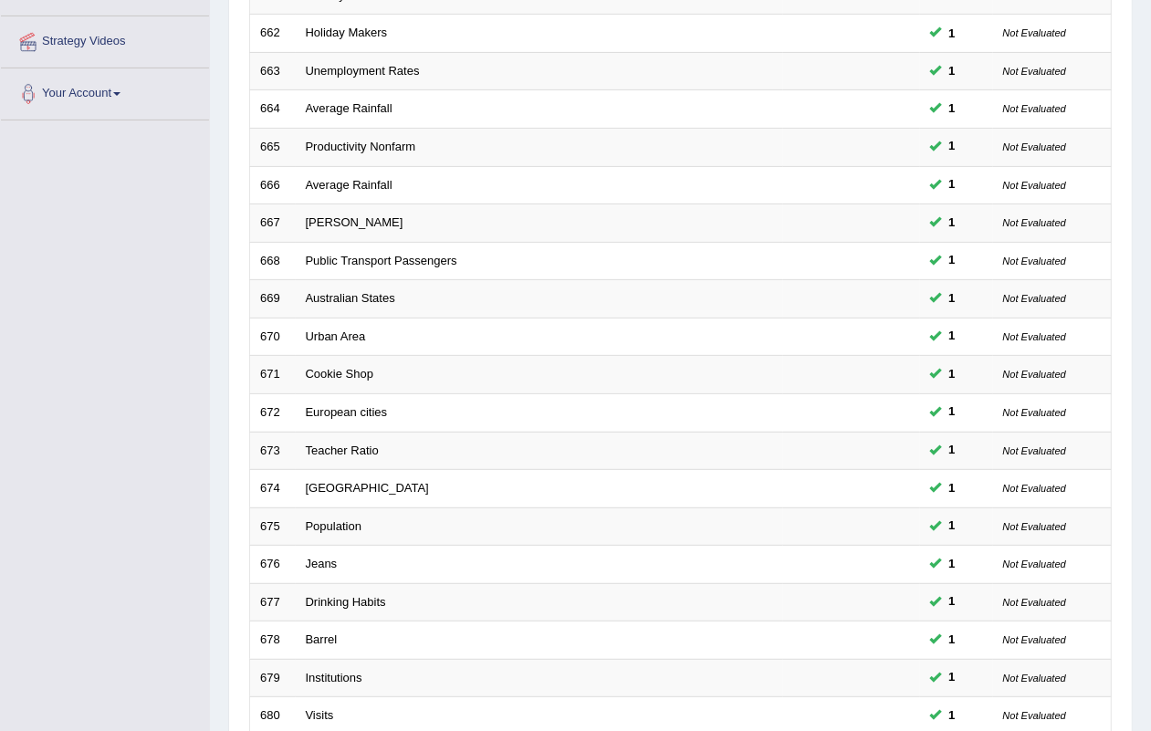
scroll to position [482, 0]
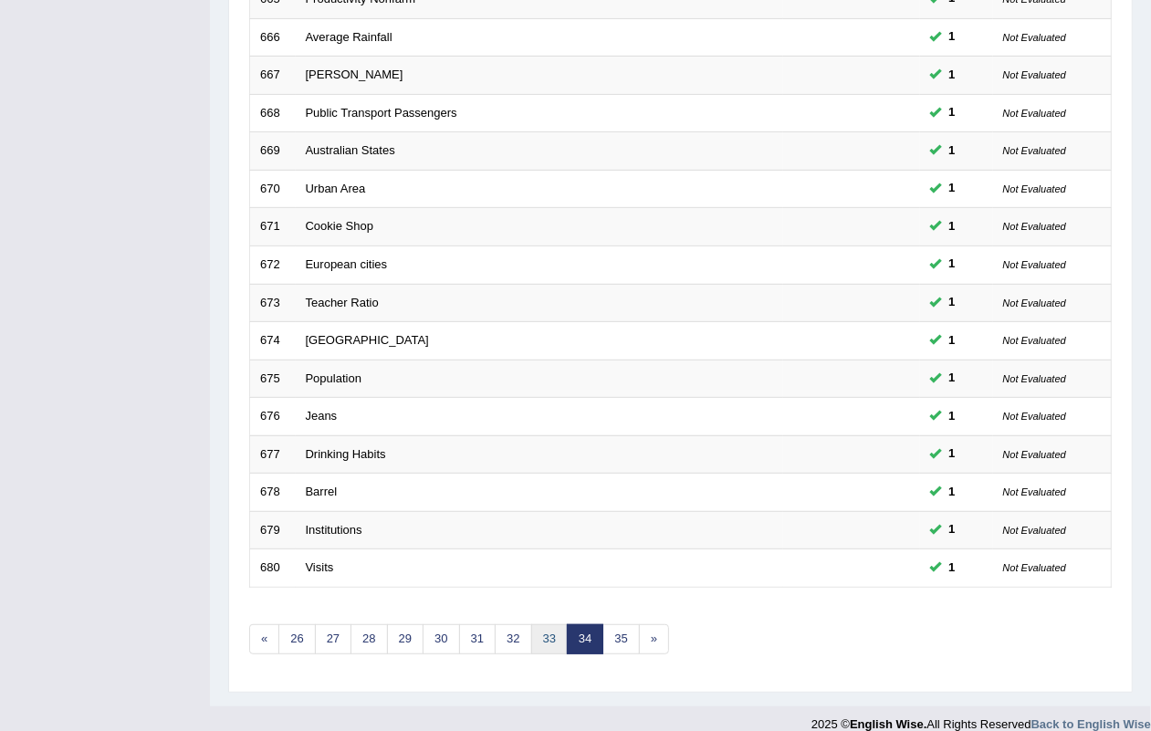
click at [554, 625] on link "33" at bounding box center [549, 640] width 37 height 30
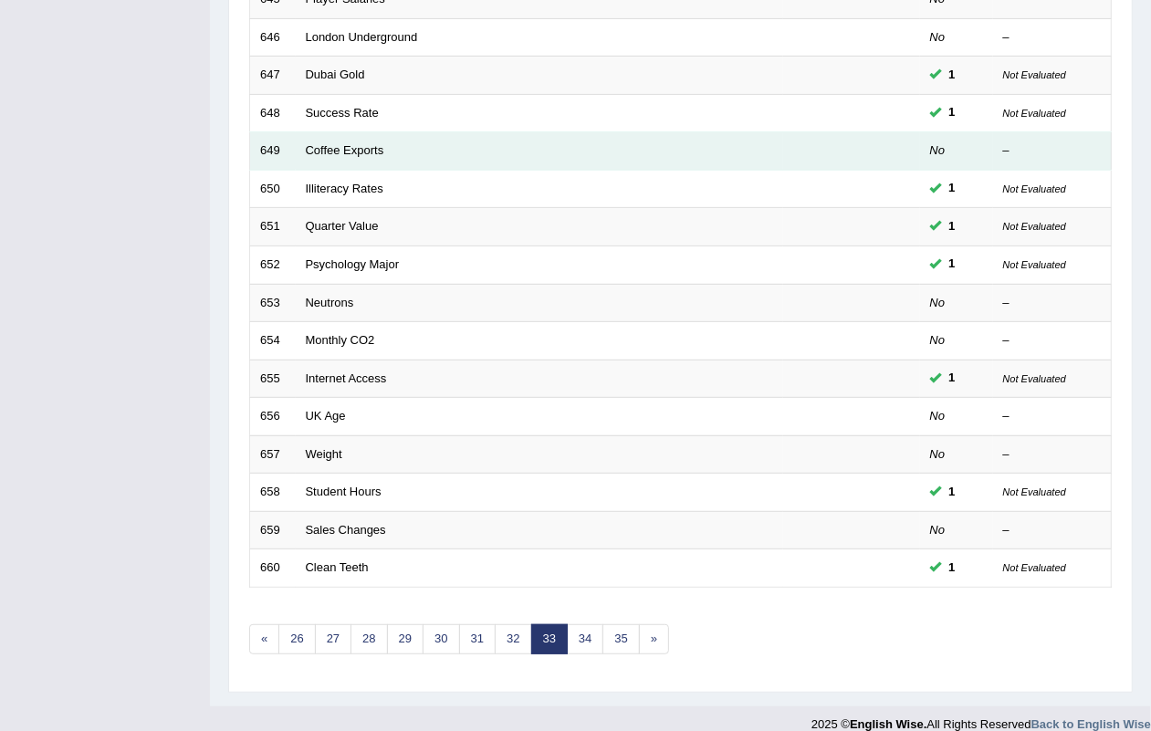
click at [365, 132] on td "Coffee Exports" at bounding box center [540, 151] width 488 height 38
click at [358, 143] on link "Coffee Exports" at bounding box center [345, 150] width 79 height 14
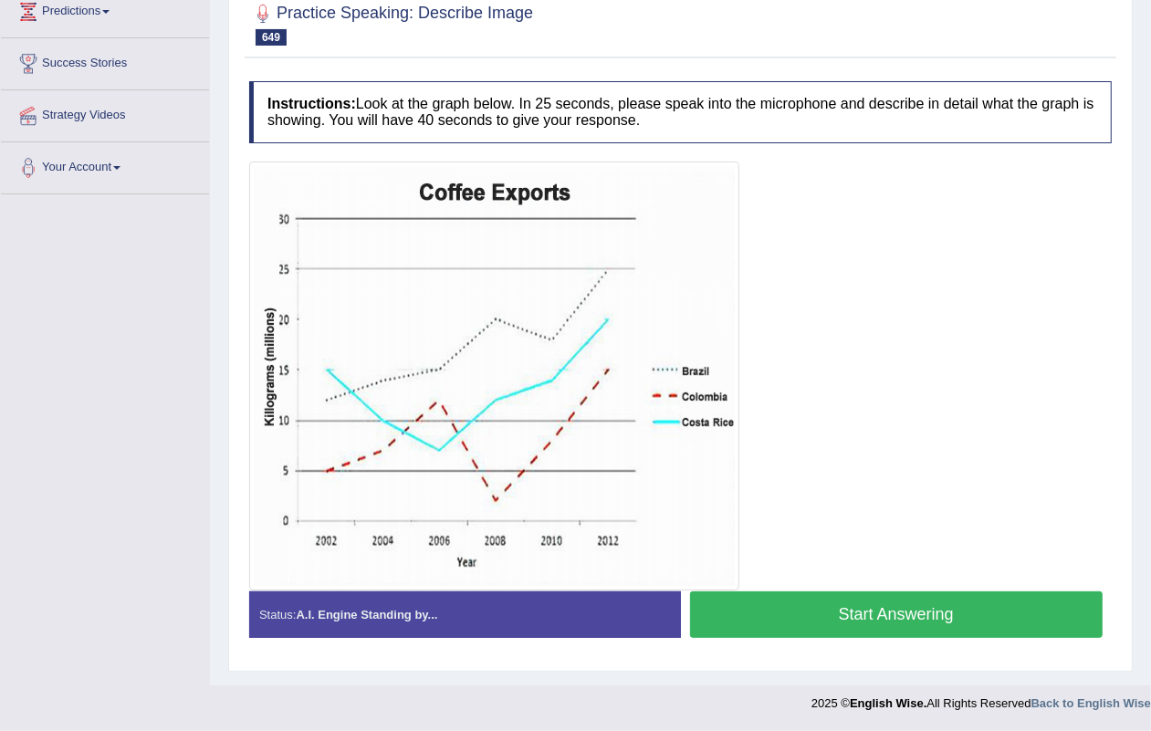
click at [857, 600] on button "Start Answering" at bounding box center [897, 615] width 414 height 47
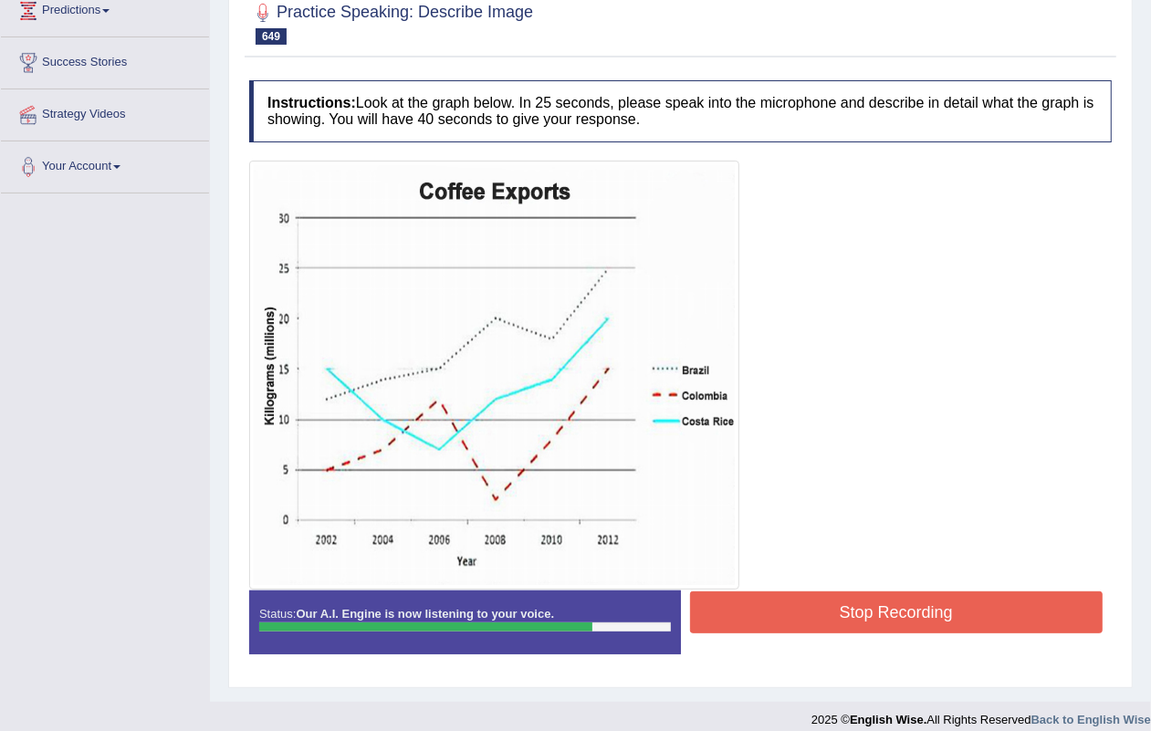
click at [801, 578] on div at bounding box center [680, 375] width 863 height 429
click at [890, 573] on div at bounding box center [680, 375] width 863 height 429
click at [888, 599] on button "Stop Recording" at bounding box center [897, 613] width 414 height 42
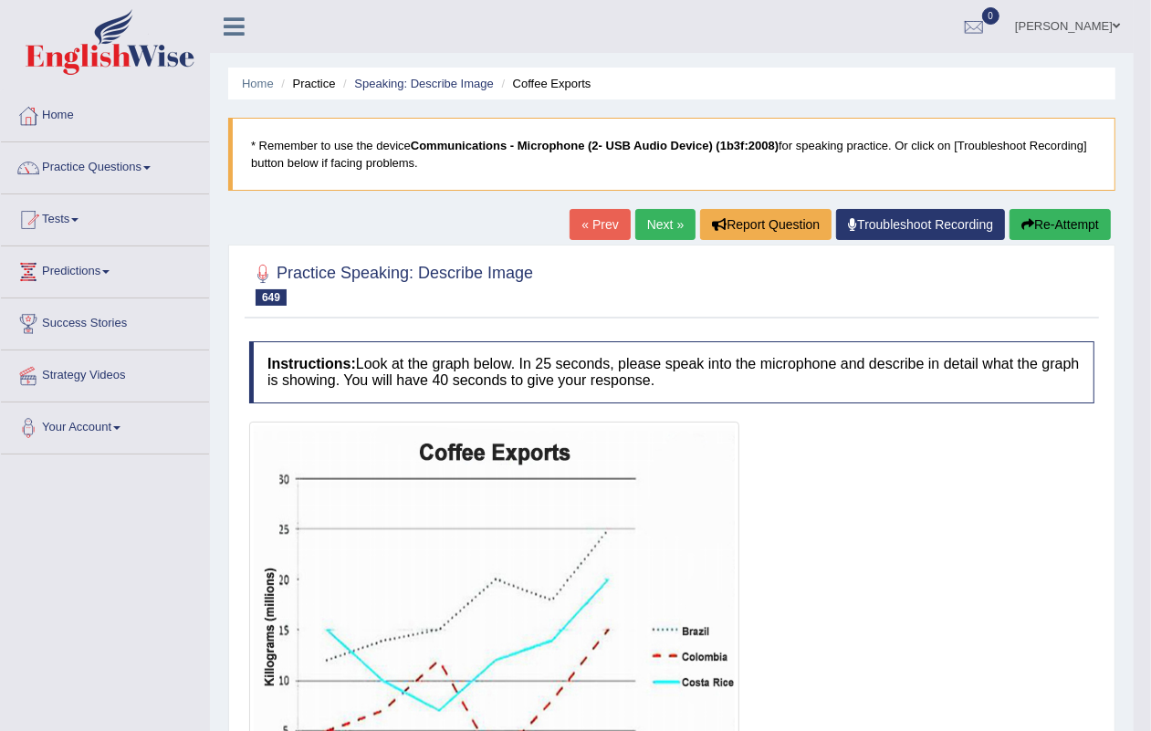
click at [651, 216] on link "Next »" at bounding box center [666, 224] width 60 height 31
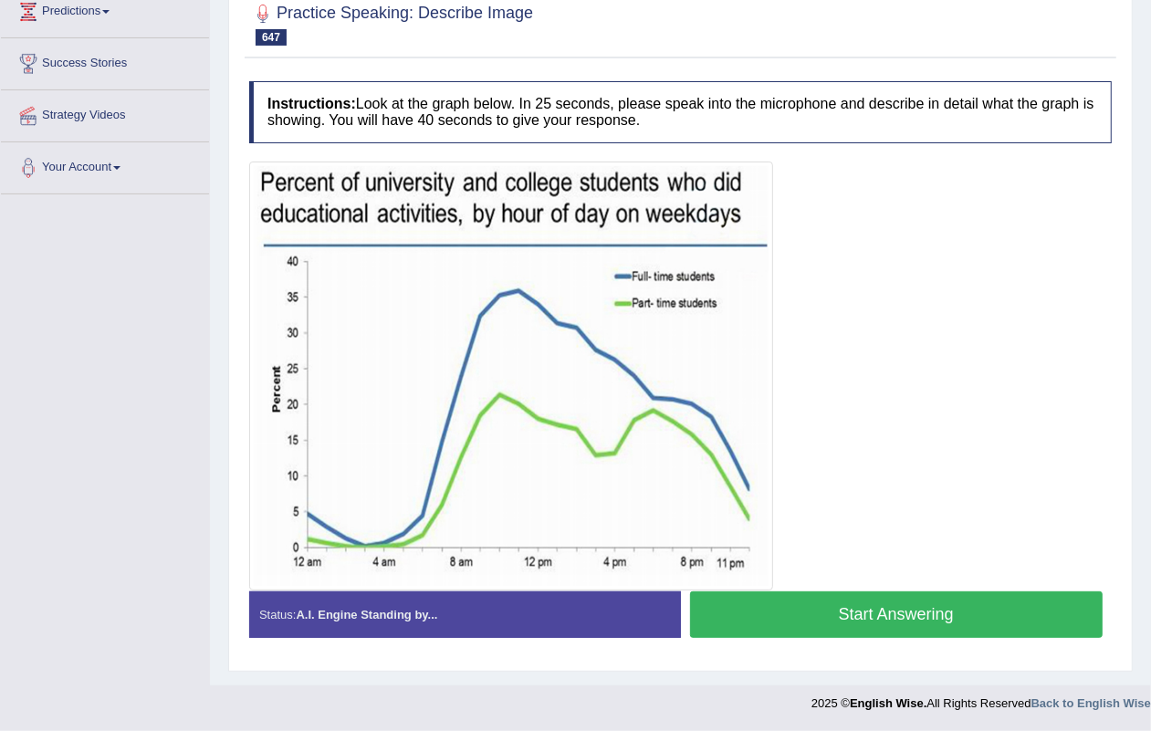
click at [887, 619] on button "Start Answering" at bounding box center [897, 615] width 414 height 47
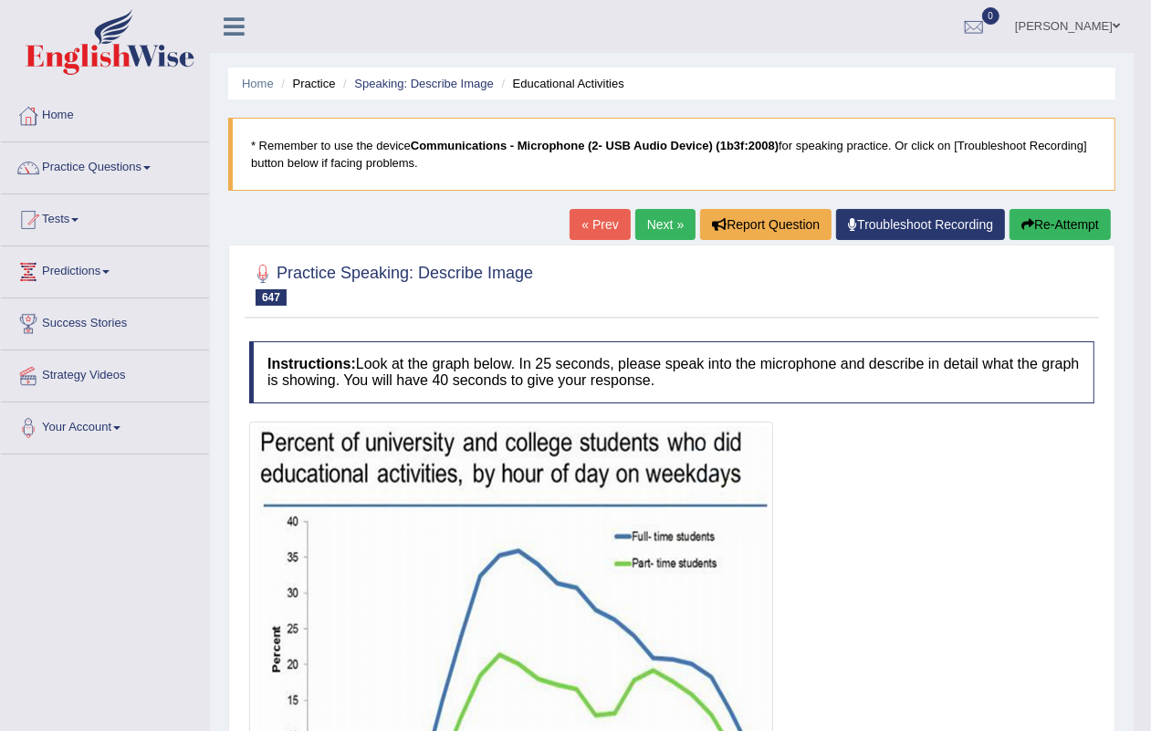
click at [635, 206] on div "Home Practice Speaking: Describe Image Educational Activities * Remember to use…" at bounding box center [672, 729] width 924 height 1458
click at [583, 222] on link "« Prev" at bounding box center [600, 224] width 60 height 31
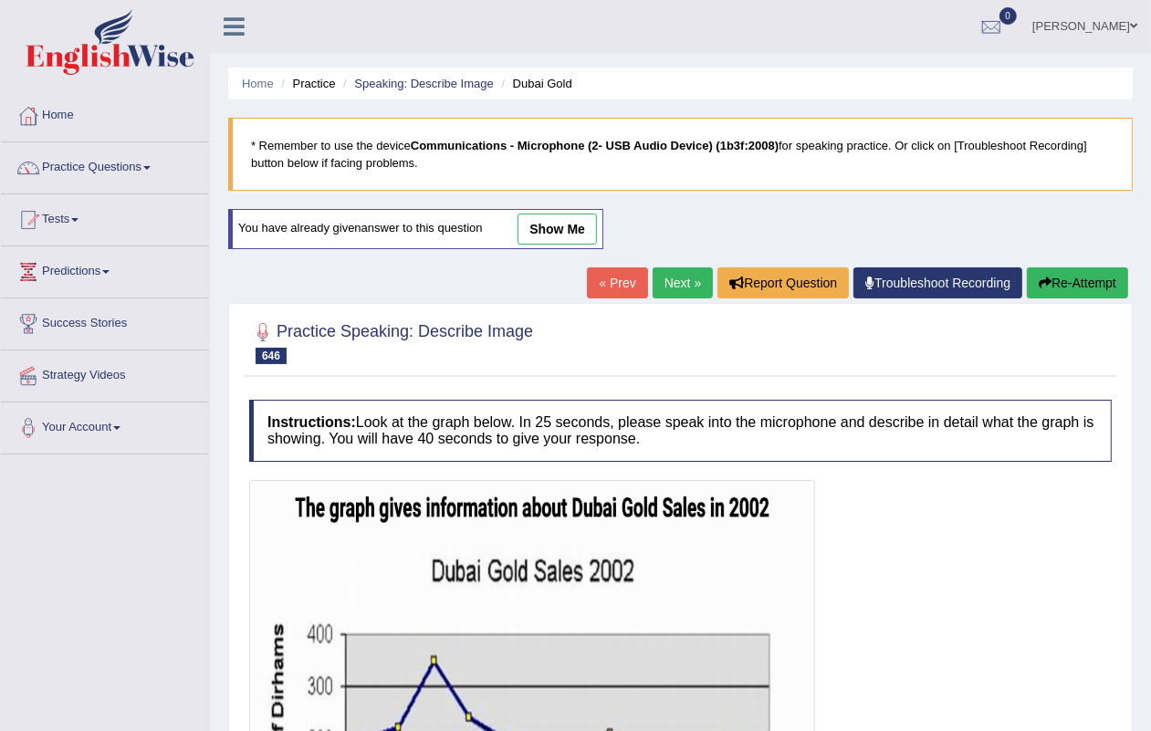
click at [589, 283] on link "« Prev" at bounding box center [617, 283] width 60 height 31
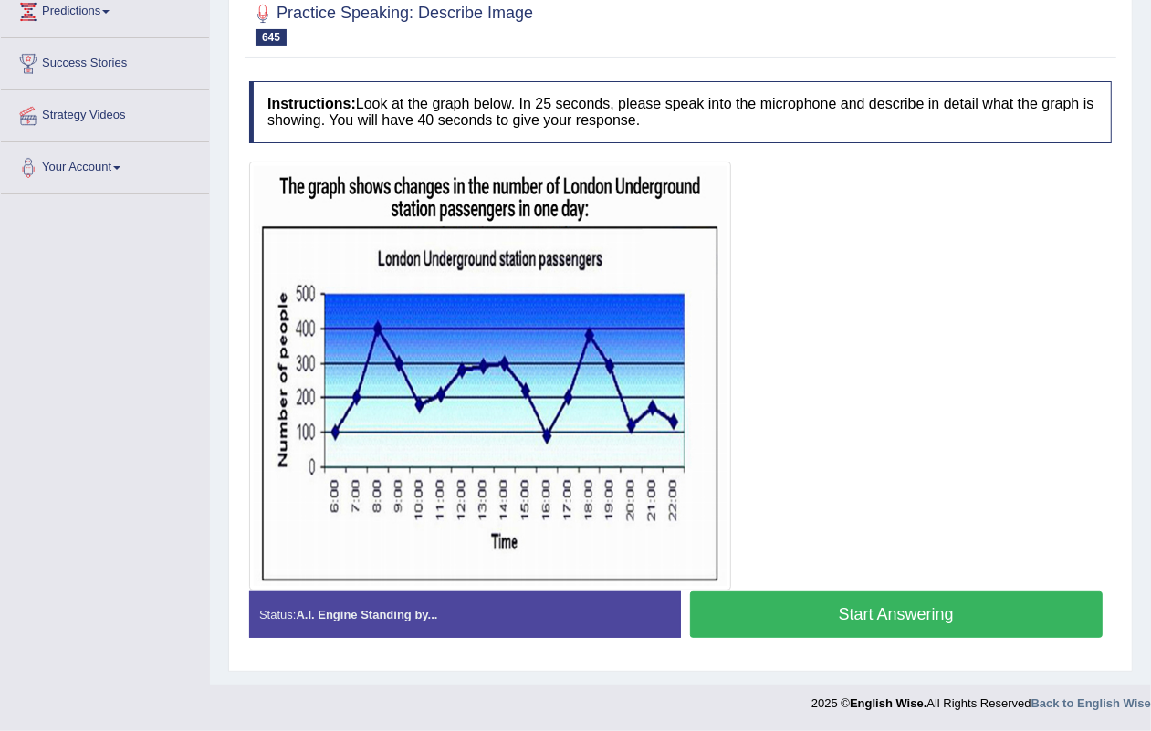
click at [911, 598] on button "Start Answering" at bounding box center [897, 615] width 414 height 47
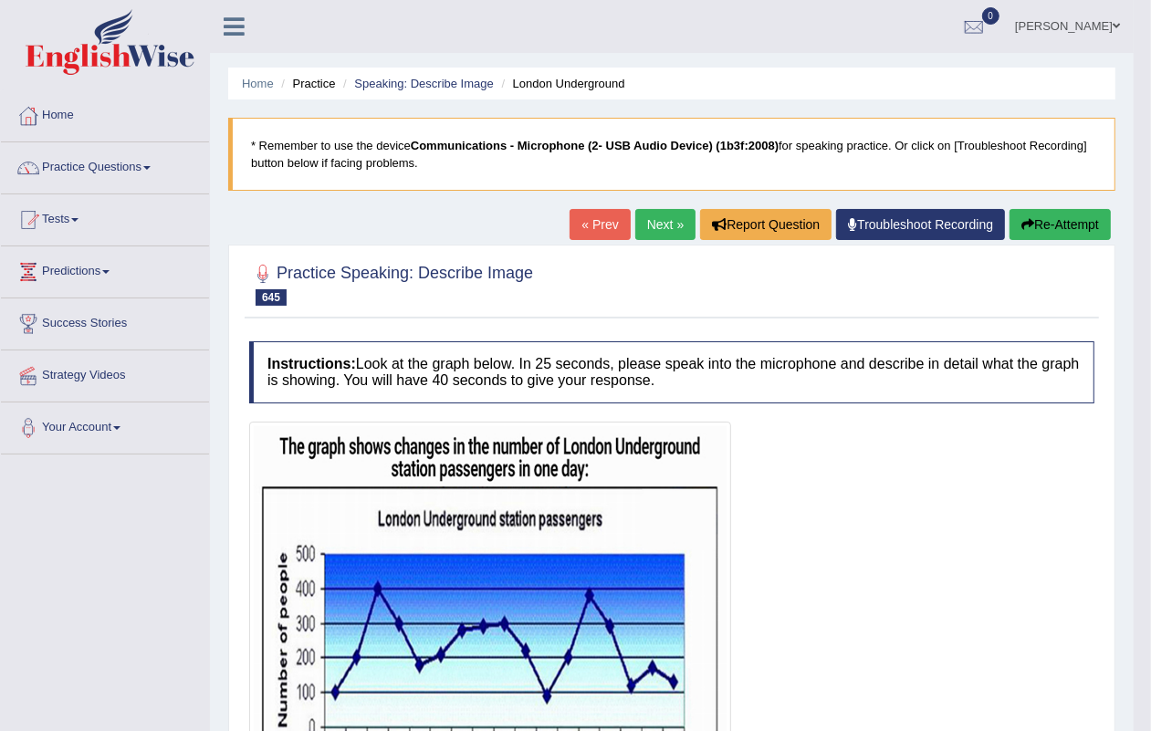
click at [658, 226] on link "Next »" at bounding box center [666, 224] width 60 height 31
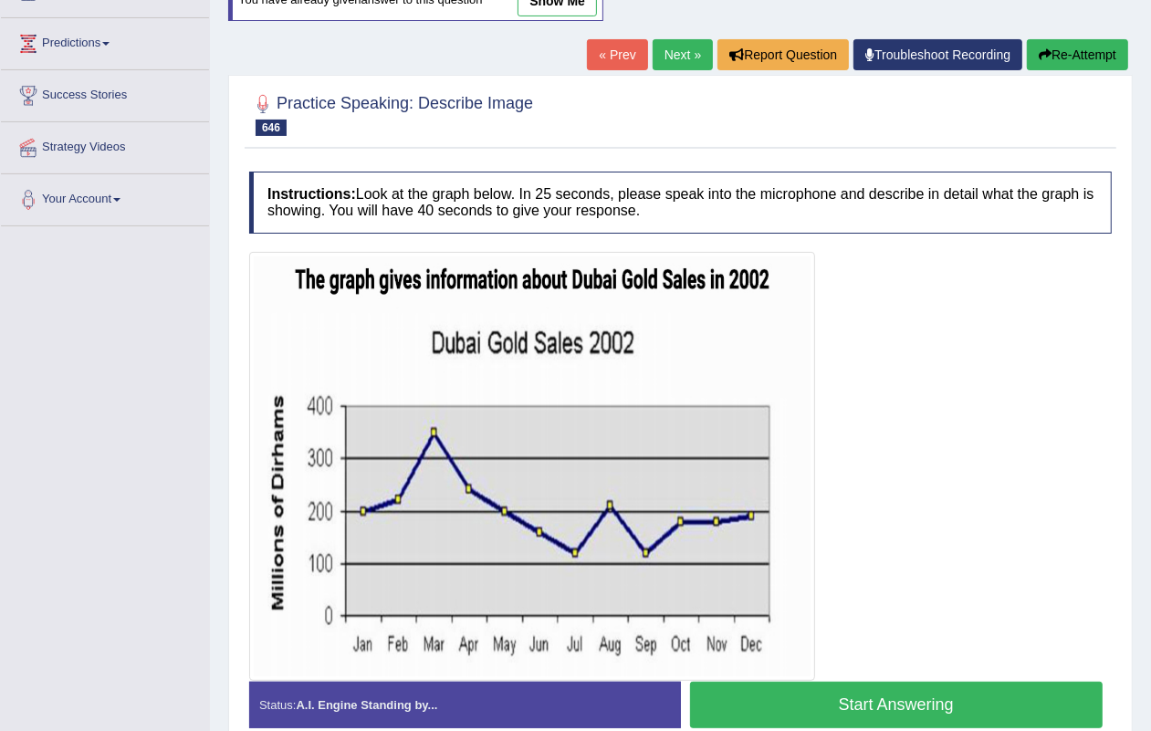
click at [594, 57] on link "« Prev" at bounding box center [617, 54] width 60 height 31
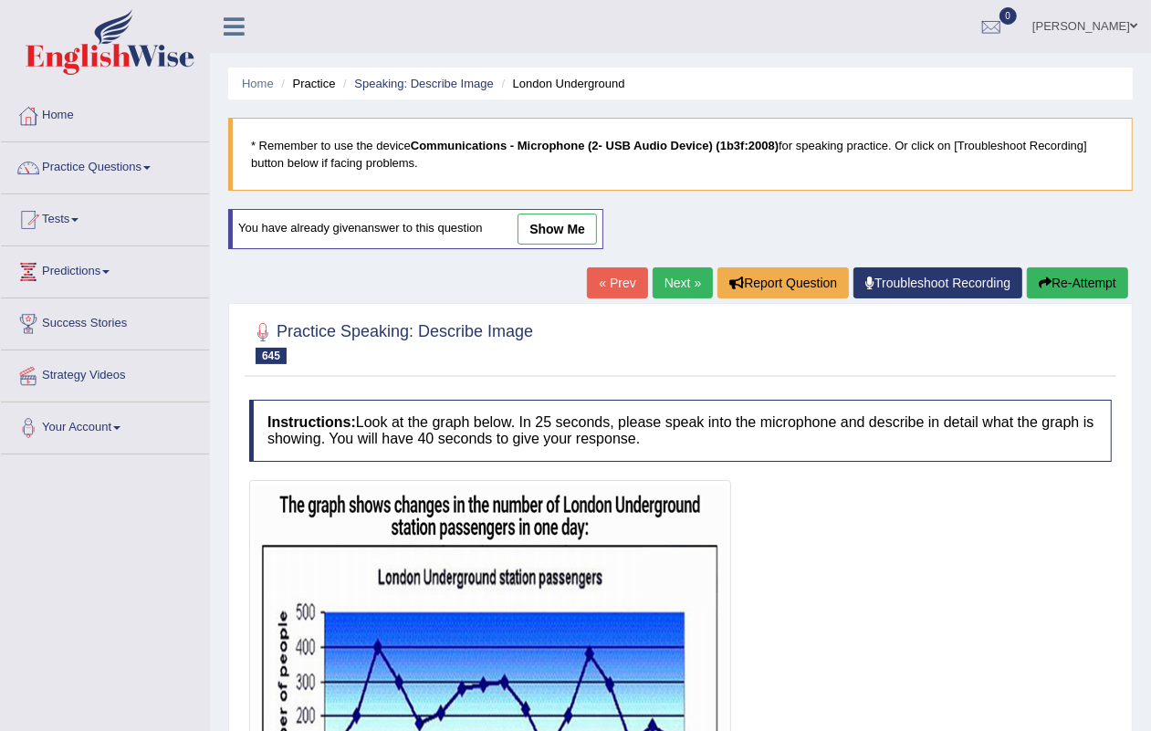
click at [610, 288] on link "« Prev" at bounding box center [617, 283] width 60 height 31
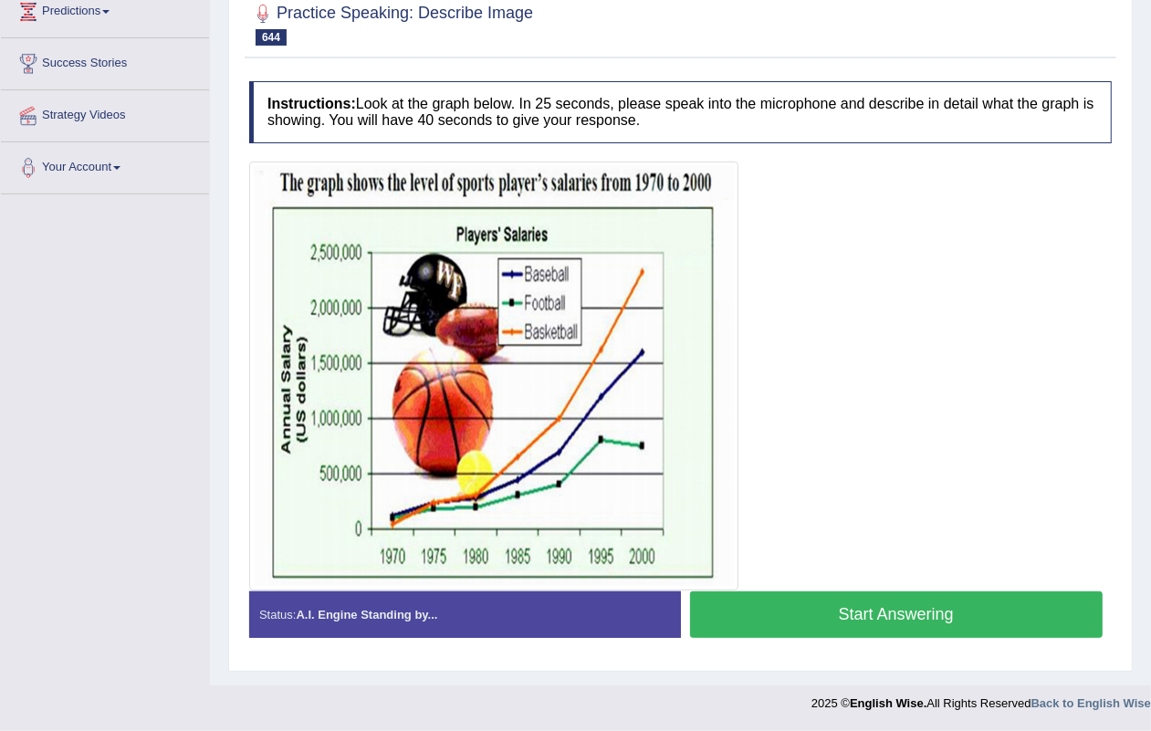
scroll to position [261, 0]
